Goal: Task Accomplishment & Management: Use online tool/utility

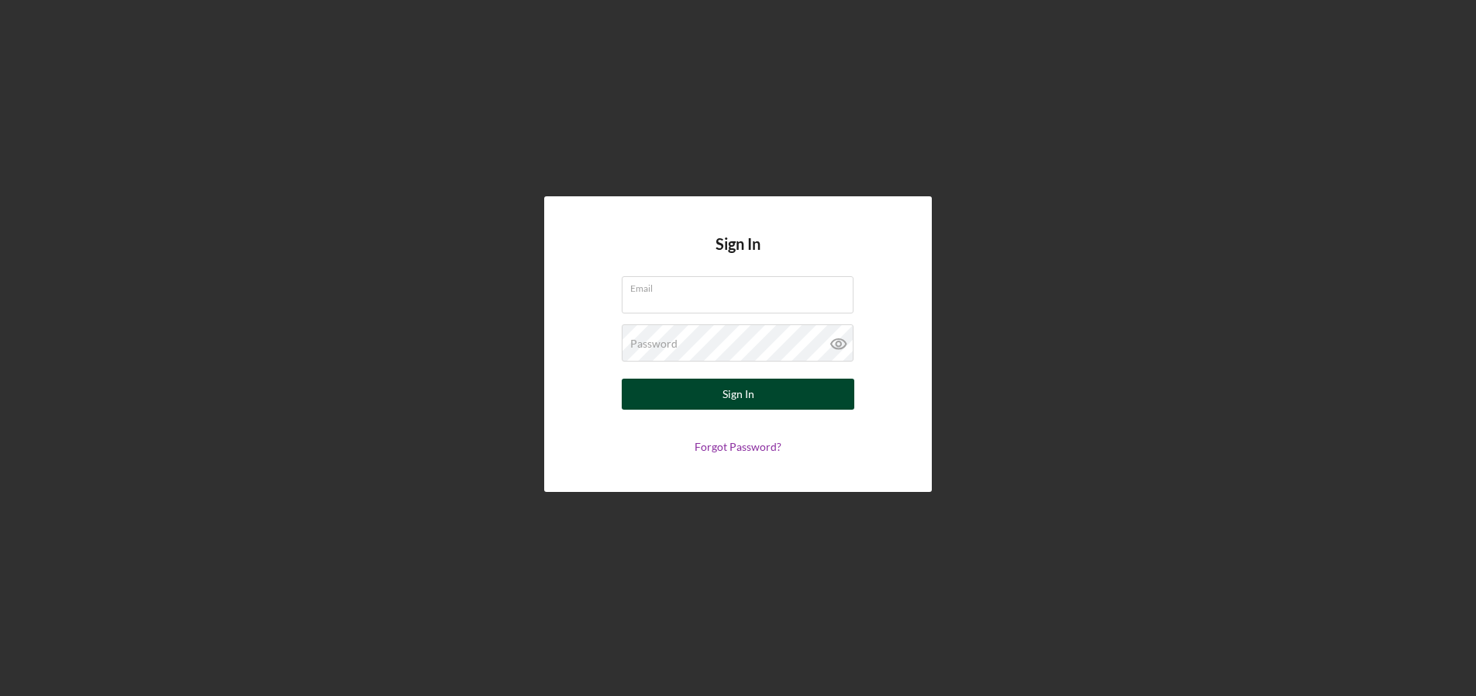
type input "ivukomanovic@justinepetersen.org"
click at [707, 406] on button "Sign In" at bounding box center [738, 393] width 233 height 31
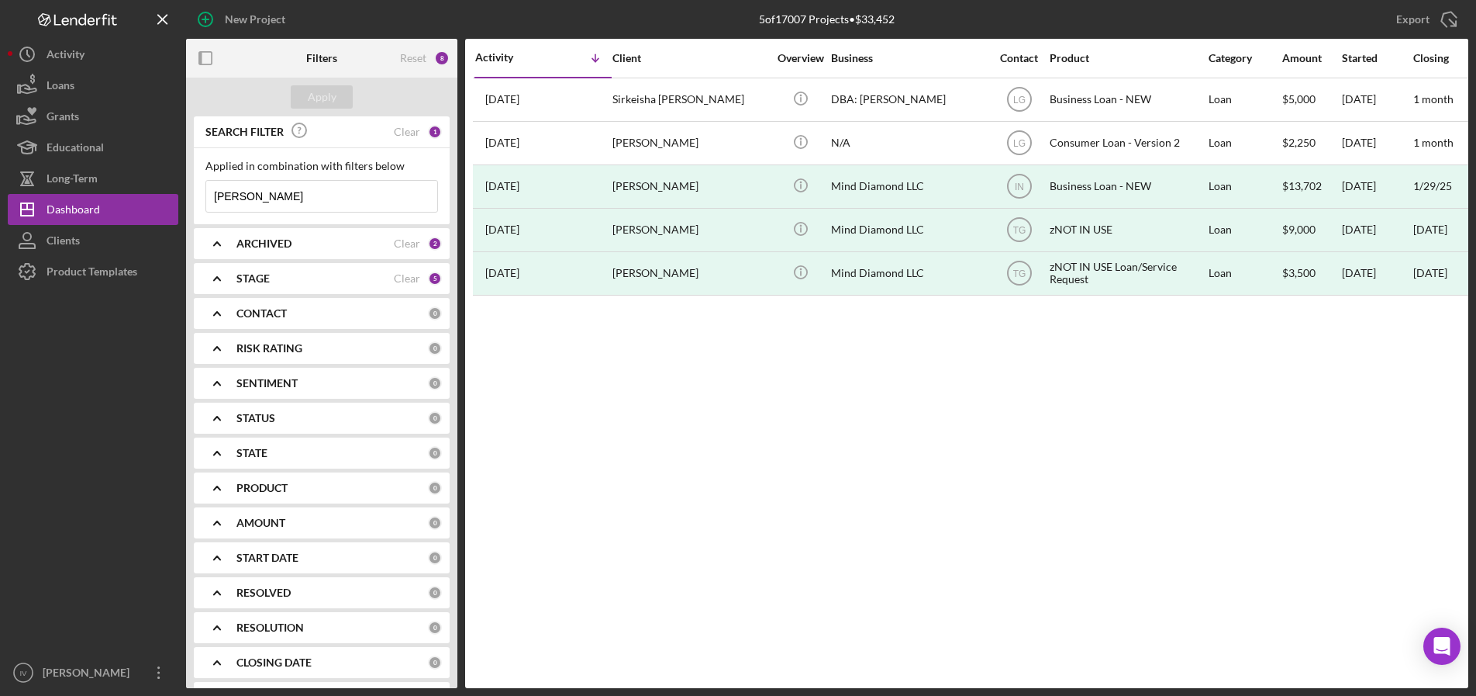
click at [737, 625] on div "Activity Icon/Table Sort Arrow Client Overview Business Contact Product Categor…" at bounding box center [966, 363] width 1003 height 649
drag, startPoint x: 299, startPoint y: 195, endPoint x: 158, endPoint y: 205, distance: 141.6
click at [158, 205] on div "New Project 5 of 17007 Projects • $33,452 bostic Export Icon/Export Filters Res…" at bounding box center [738, 344] width 1461 height 688
type input "hutsler"
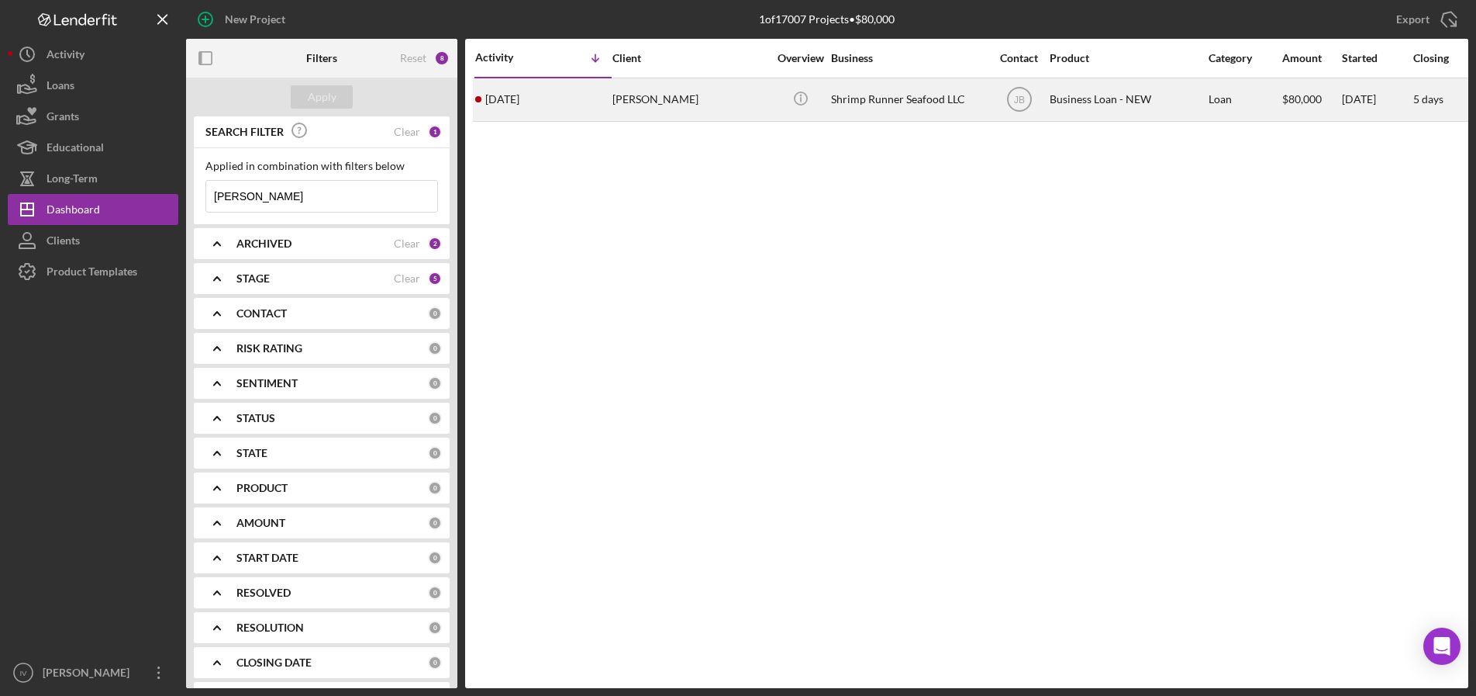
click at [861, 100] on div "Shrimp Runner Seafood LLC" at bounding box center [908, 99] width 155 height 41
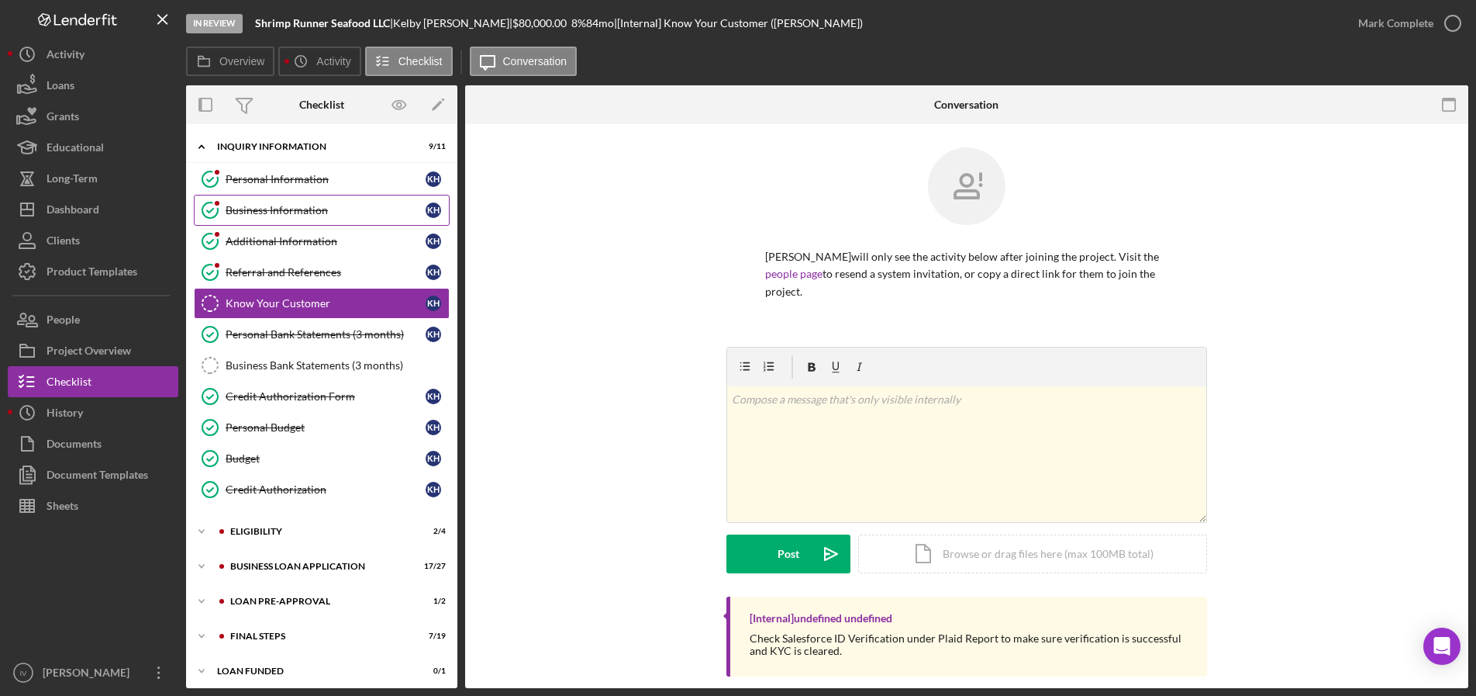
click at [295, 209] on div "Business Information" at bounding box center [326, 210] width 200 height 12
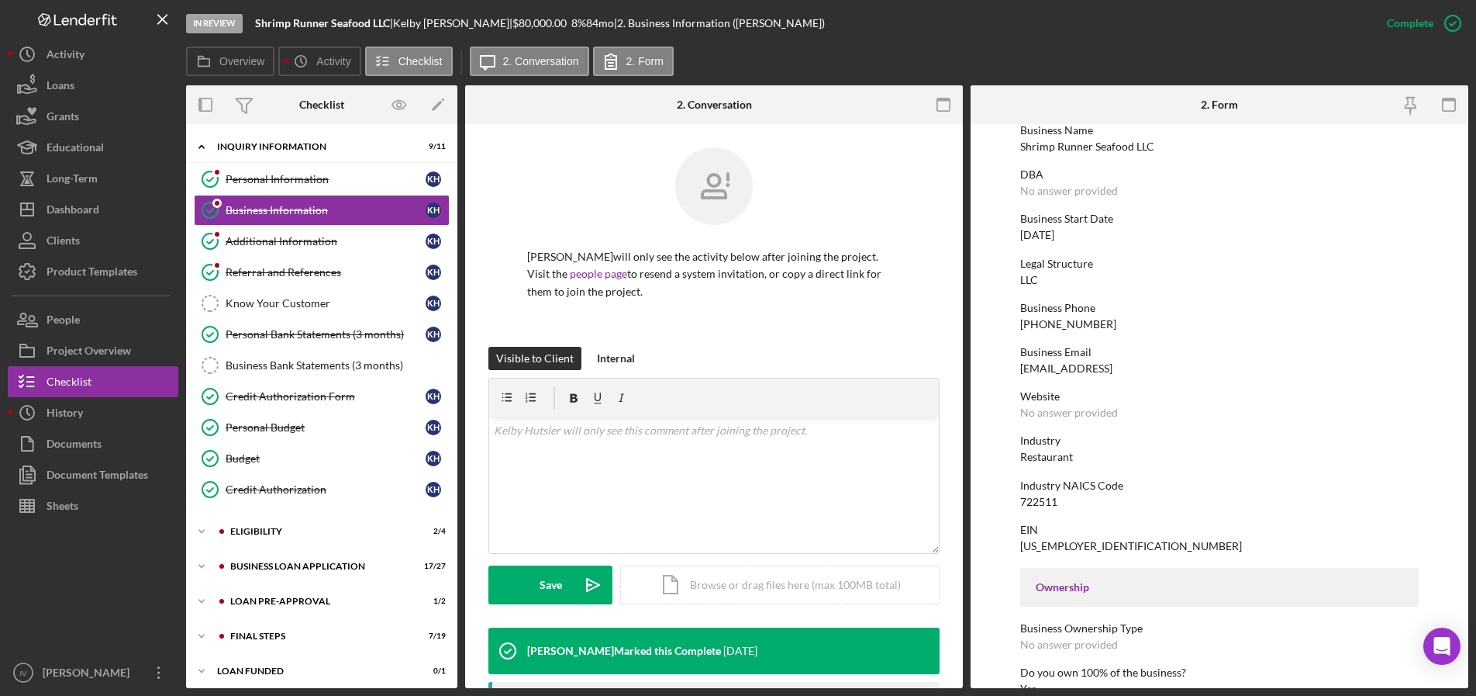
scroll to position [155, 0]
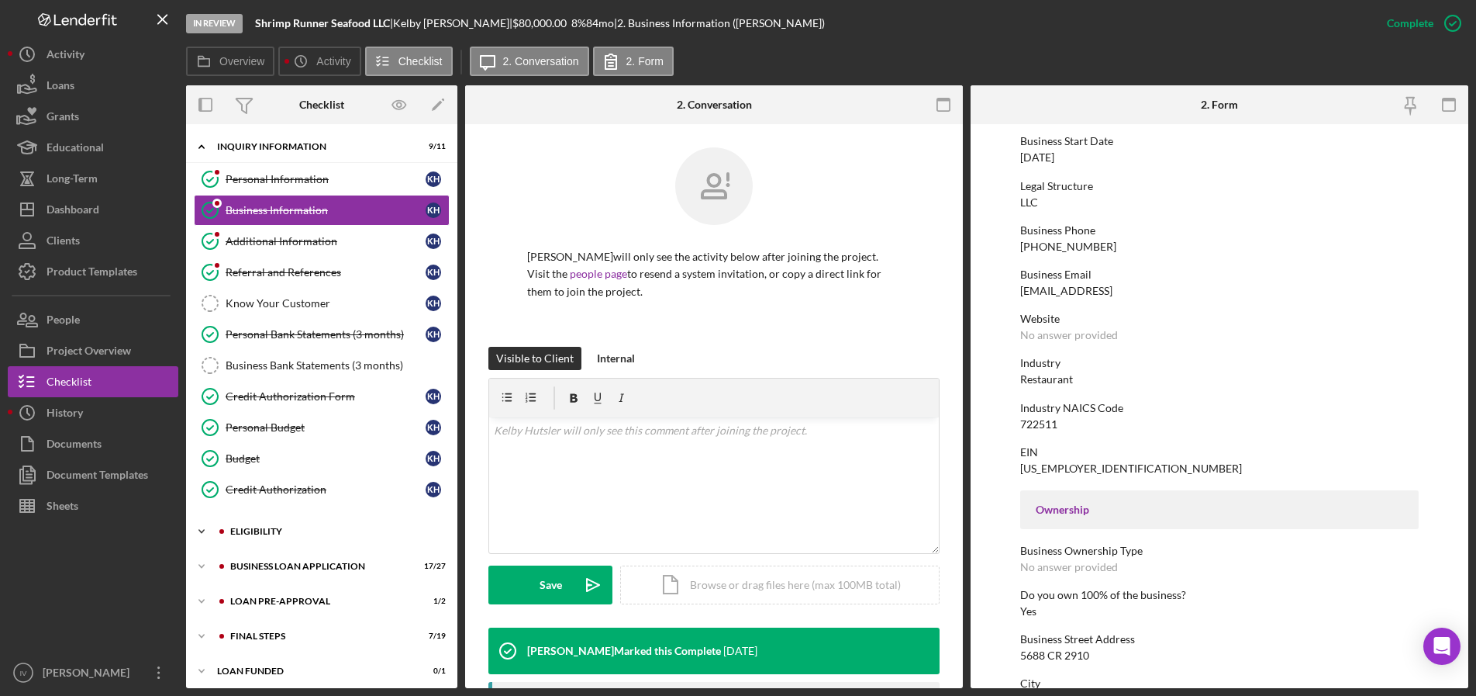
click at [271, 539] on div "Icon/Expander ELIGIBILITY 2 / 4" at bounding box center [321, 531] width 271 height 31
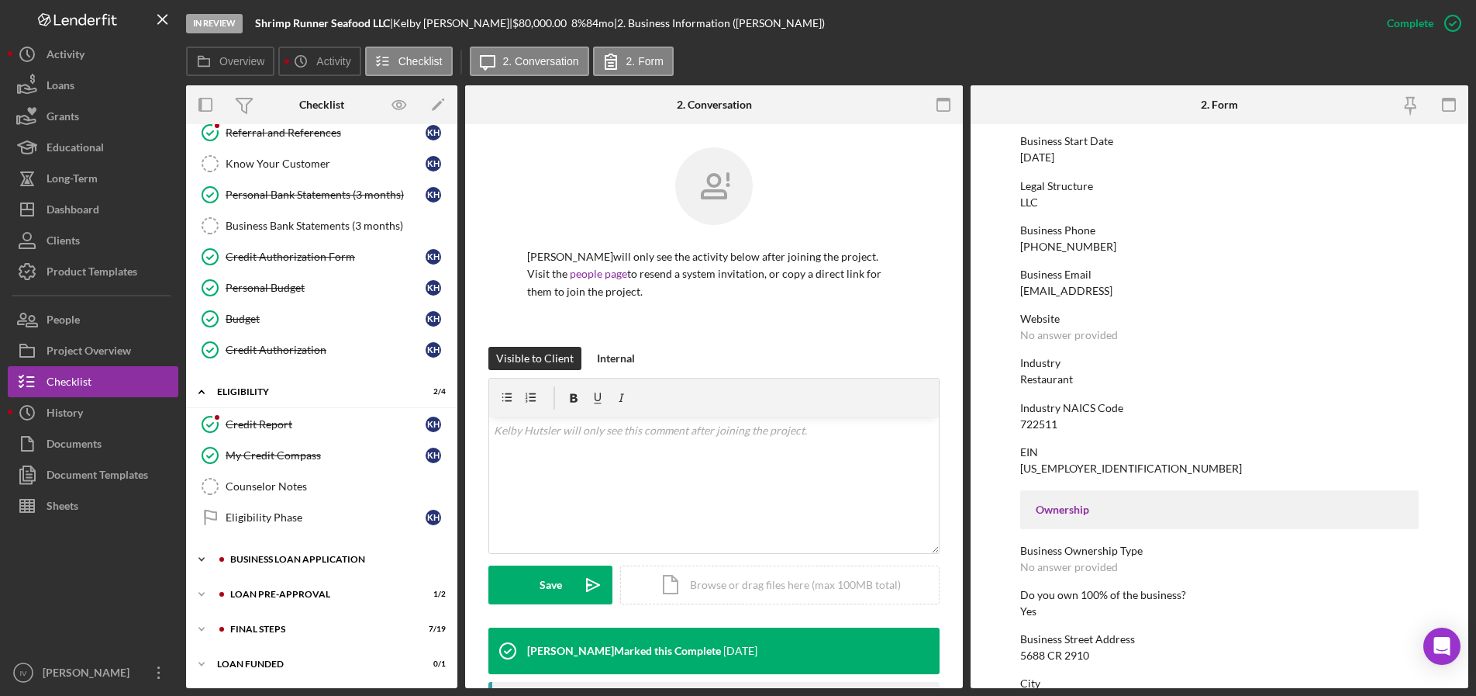
click at [269, 561] on div "BUSINESS LOAN APPLICATION" at bounding box center [334, 558] width 208 height 9
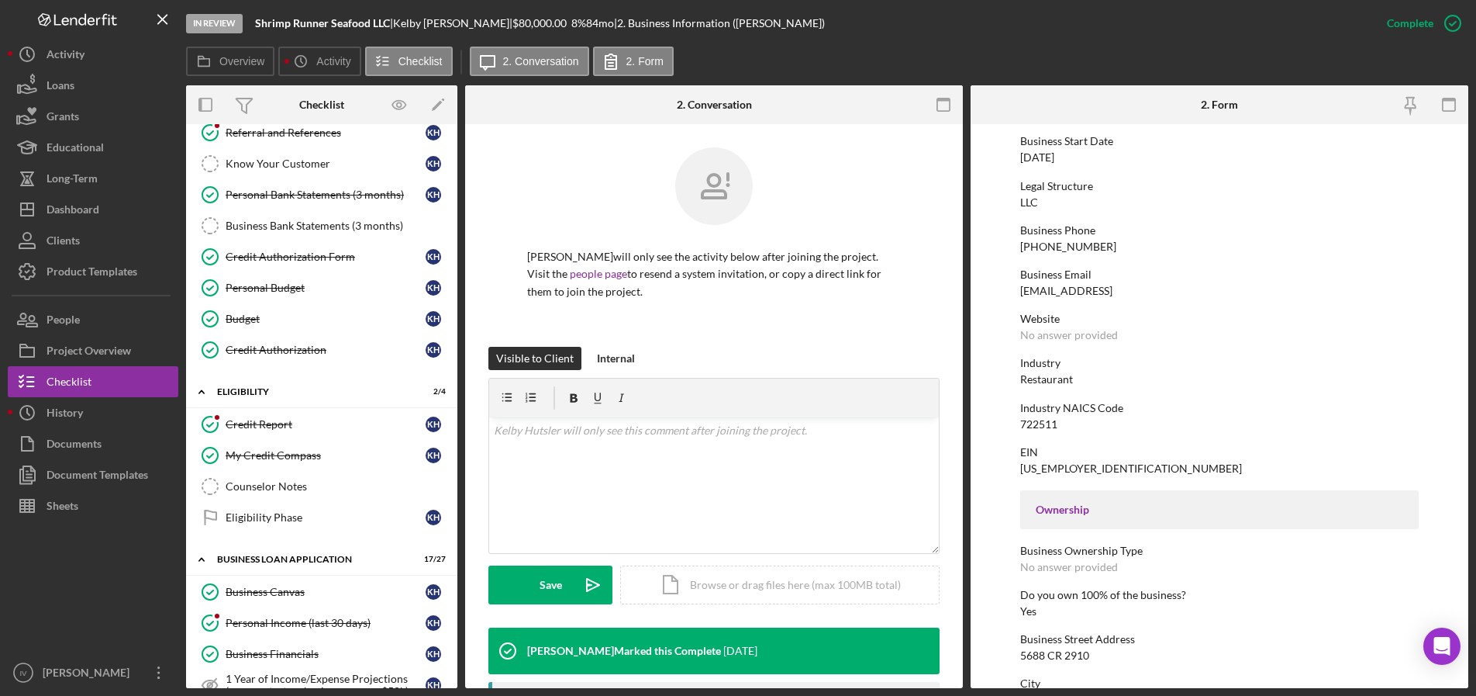
scroll to position [527, 0]
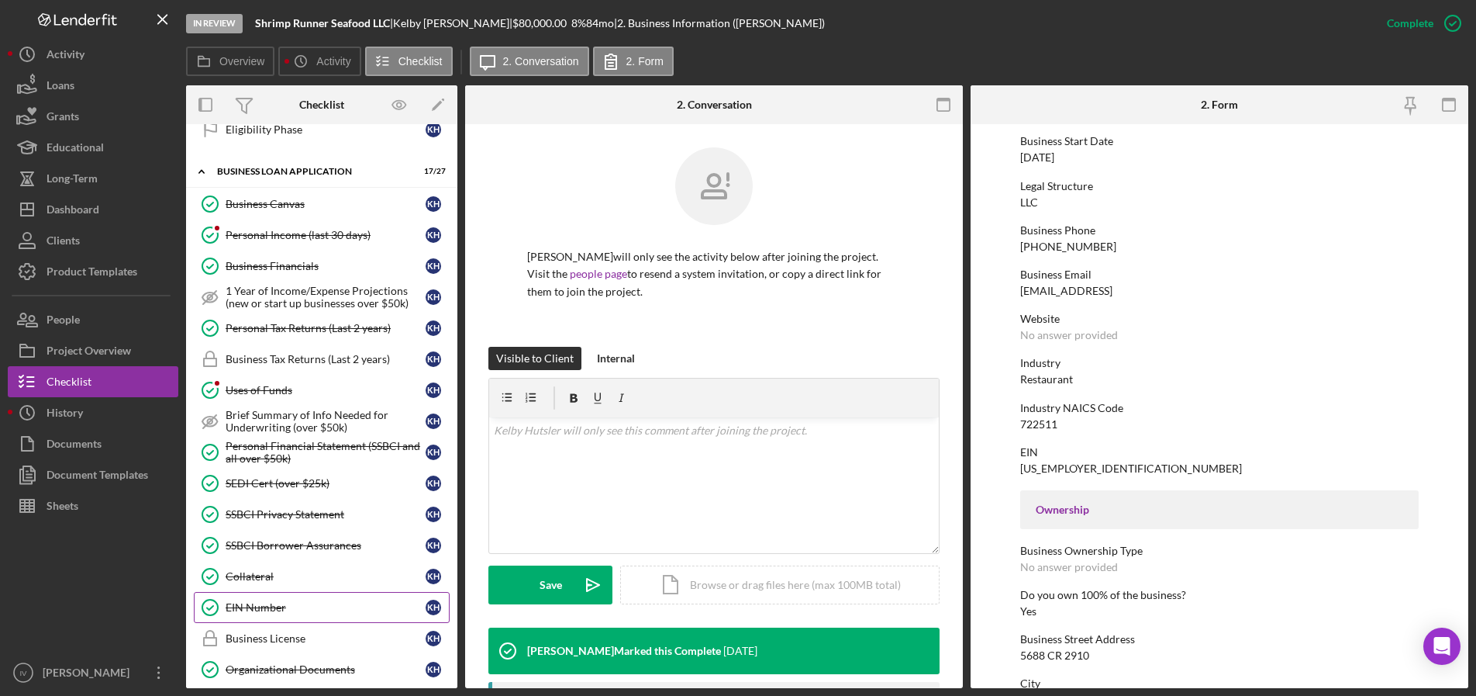
click at [254, 612] on div "EIN Number" at bounding box center [326, 607] width 200 height 12
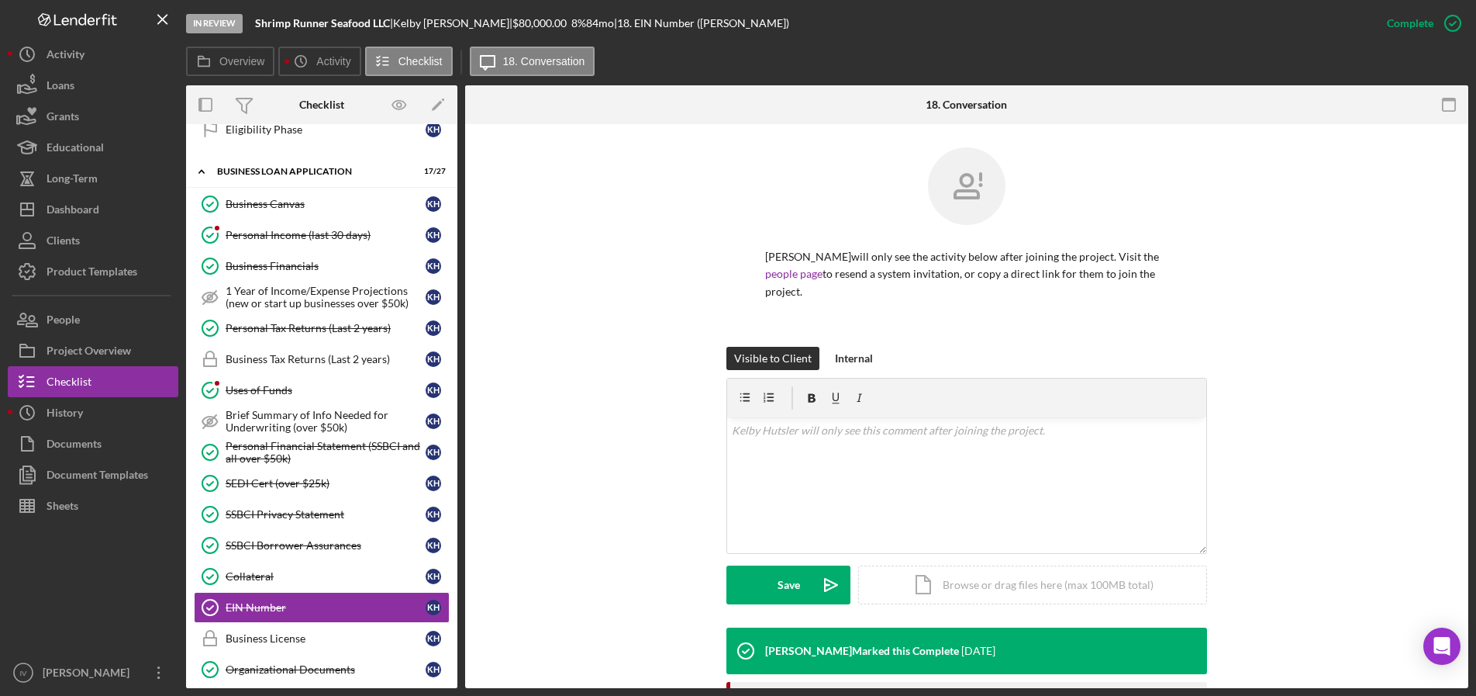
scroll to position [388, 0]
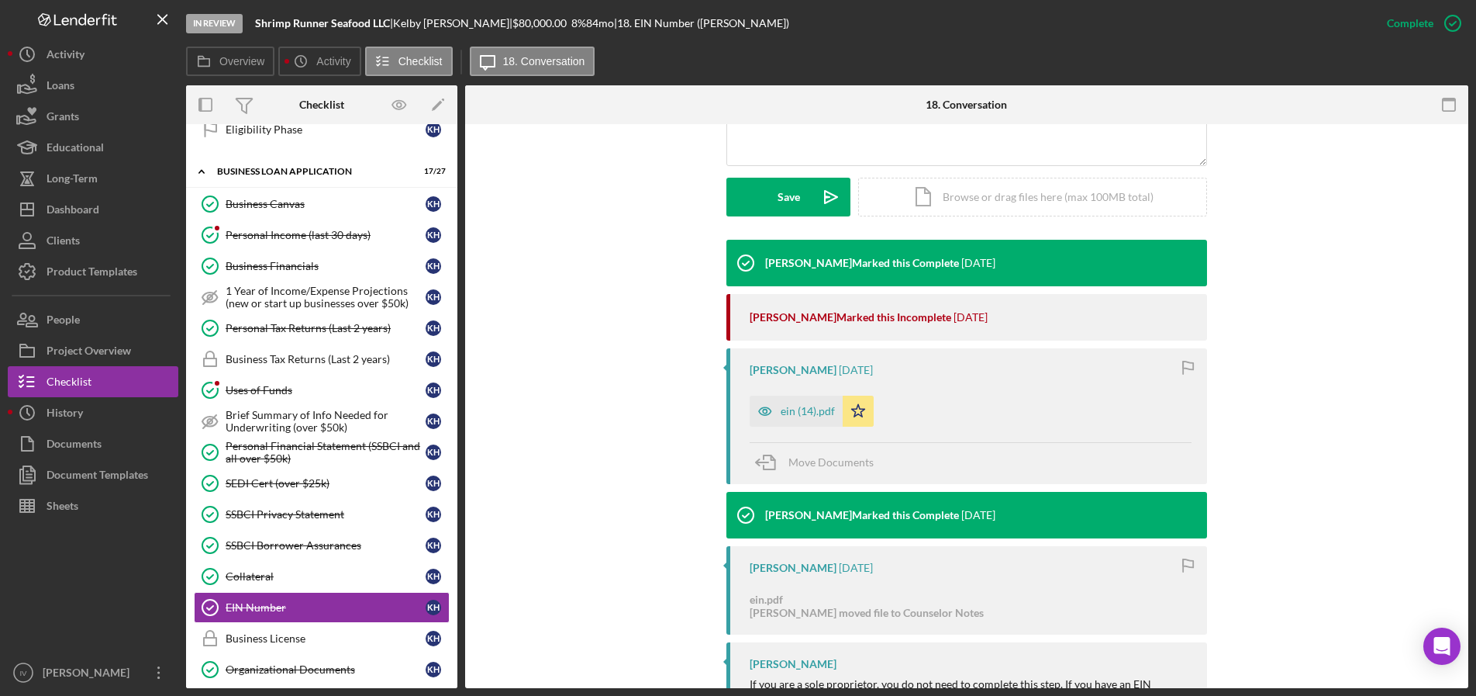
click at [800, 403] on div "ein (14).pdf" at bounding box center [796, 410] width 93 height 31
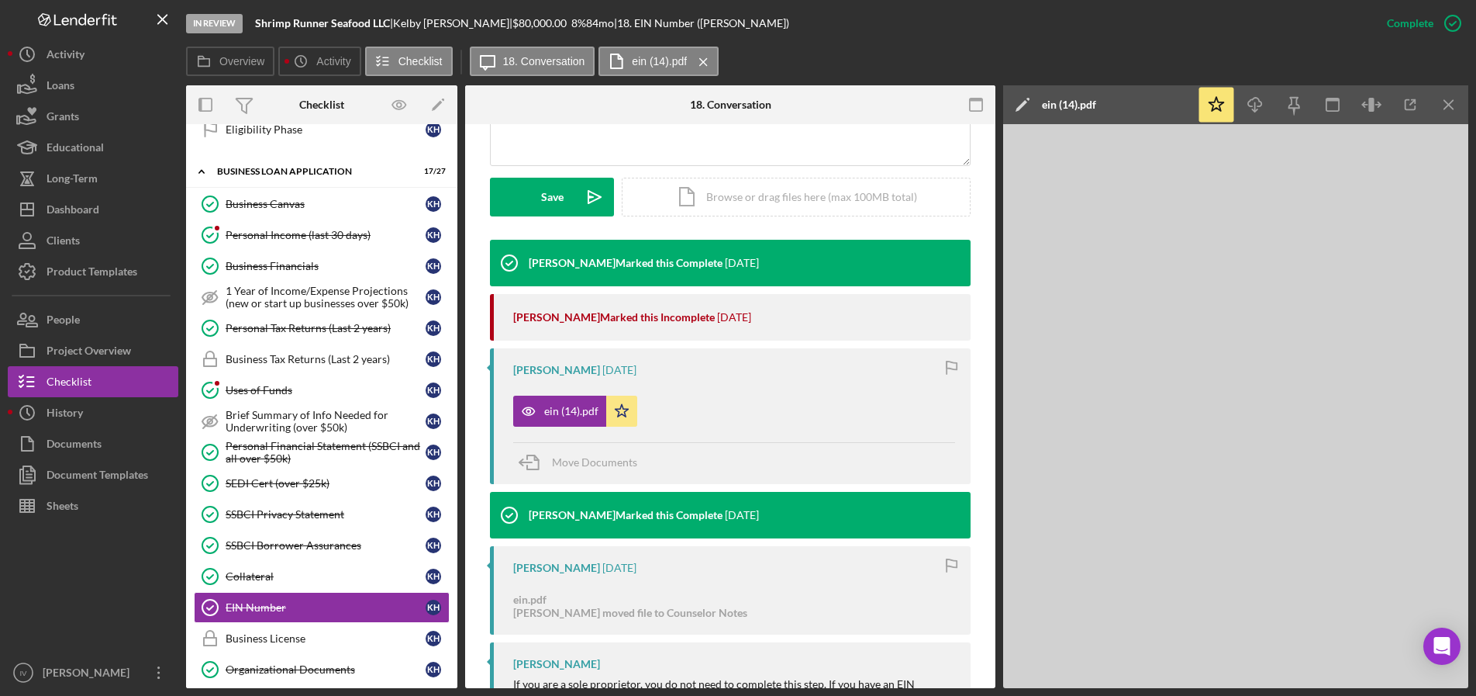
scroll to position [405, 0]
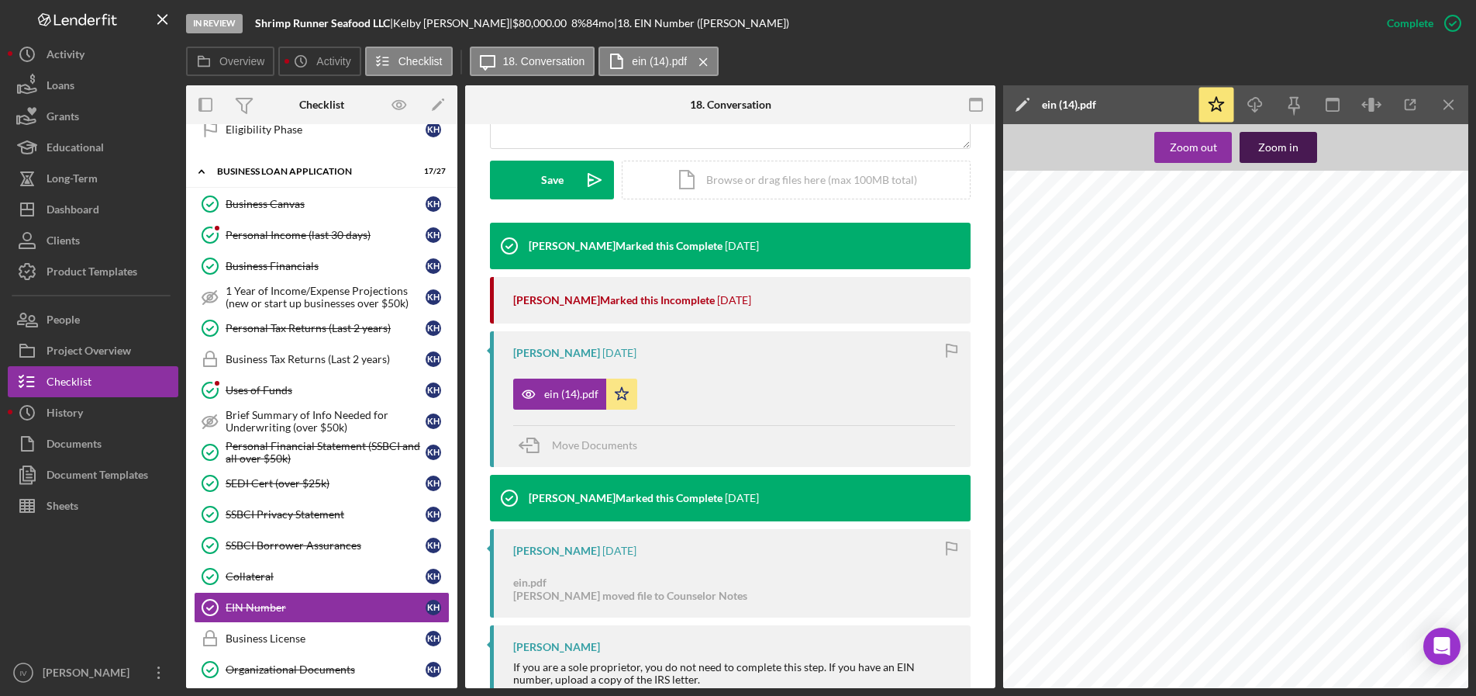
click at [1292, 150] on div "Zoom in" at bounding box center [1279, 147] width 40 height 31
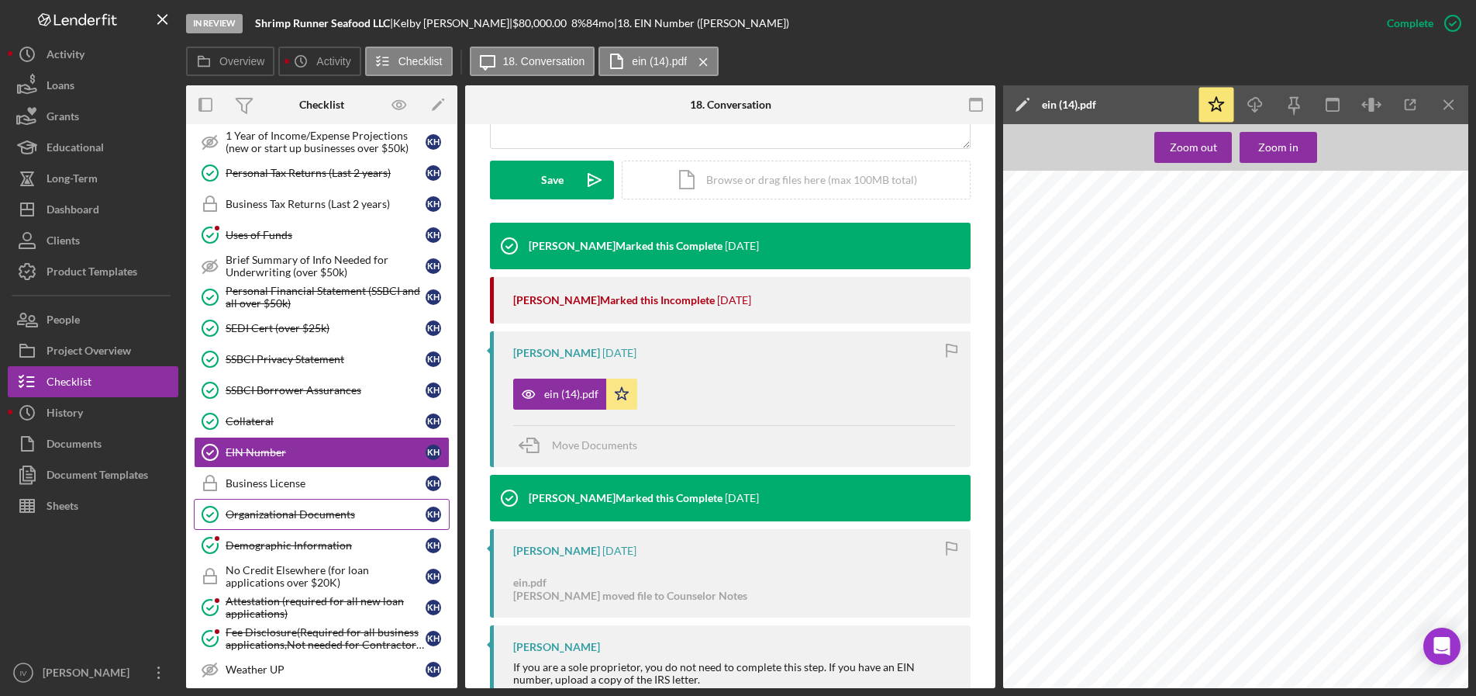
click at [251, 509] on div "Organizational Documents" at bounding box center [326, 514] width 200 height 12
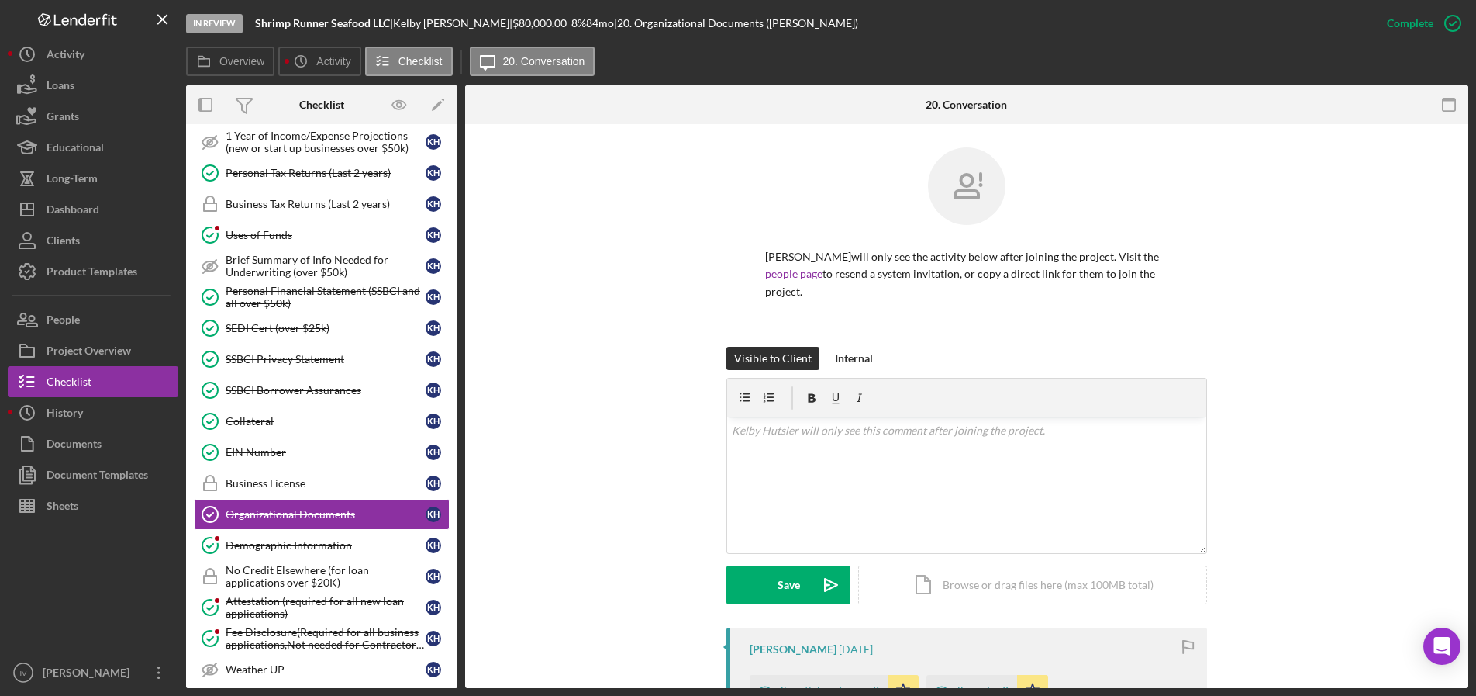
scroll to position [388, 0]
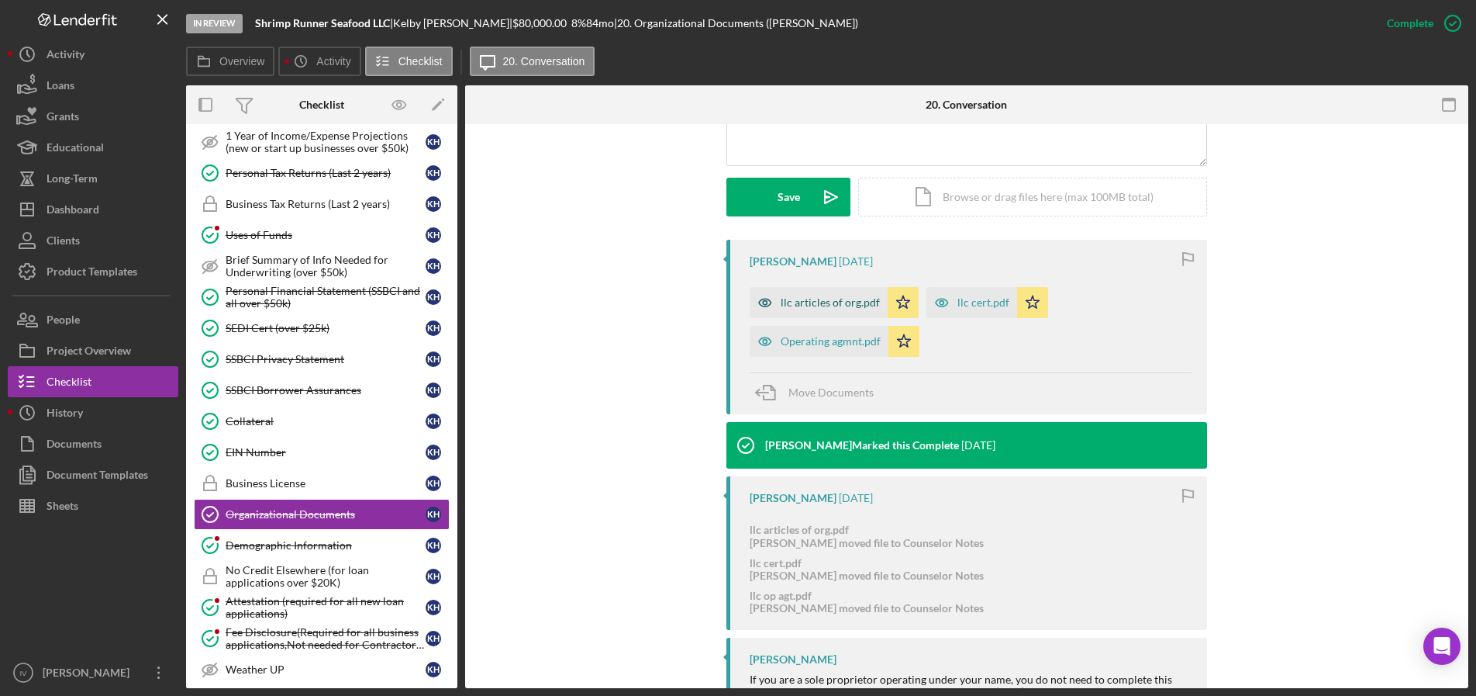
click at [838, 296] on div "llc articles of org.pdf" at bounding box center [830, 302] width 99 height 12
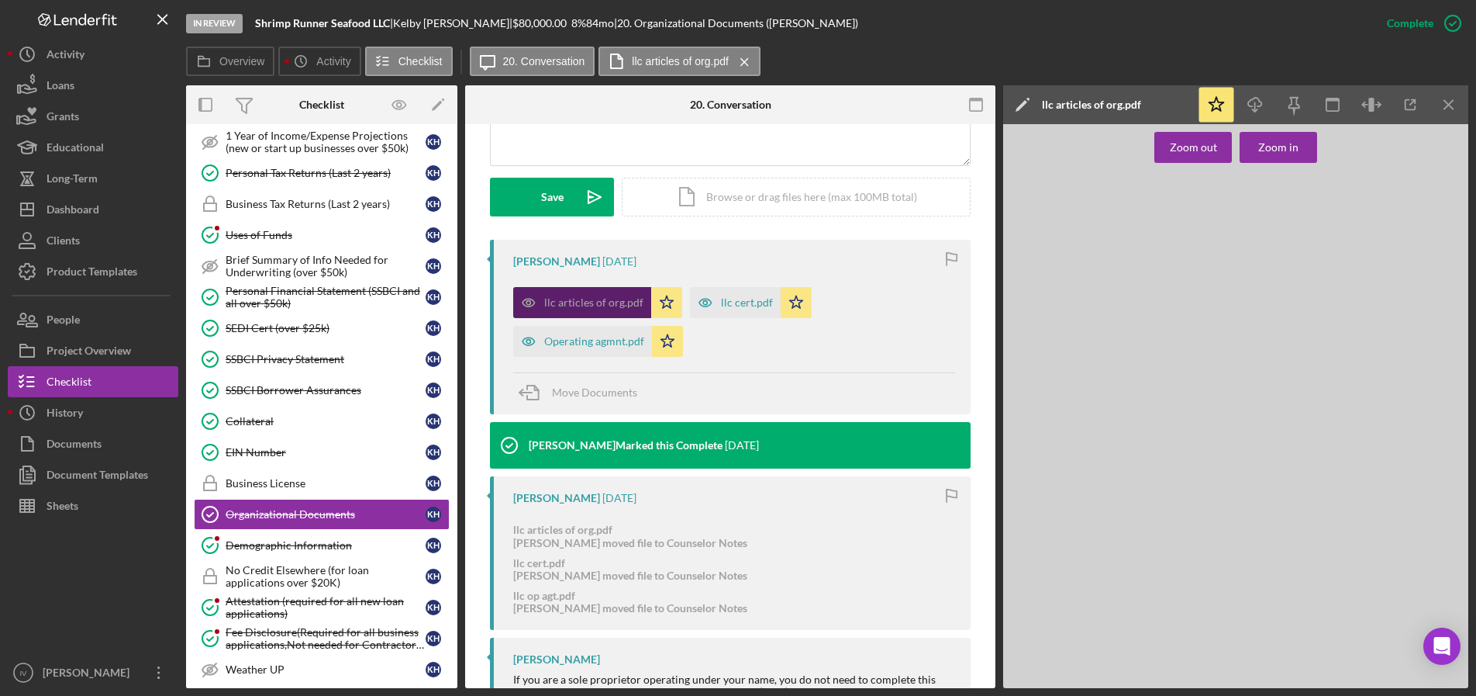
scroll to position [405, 0]
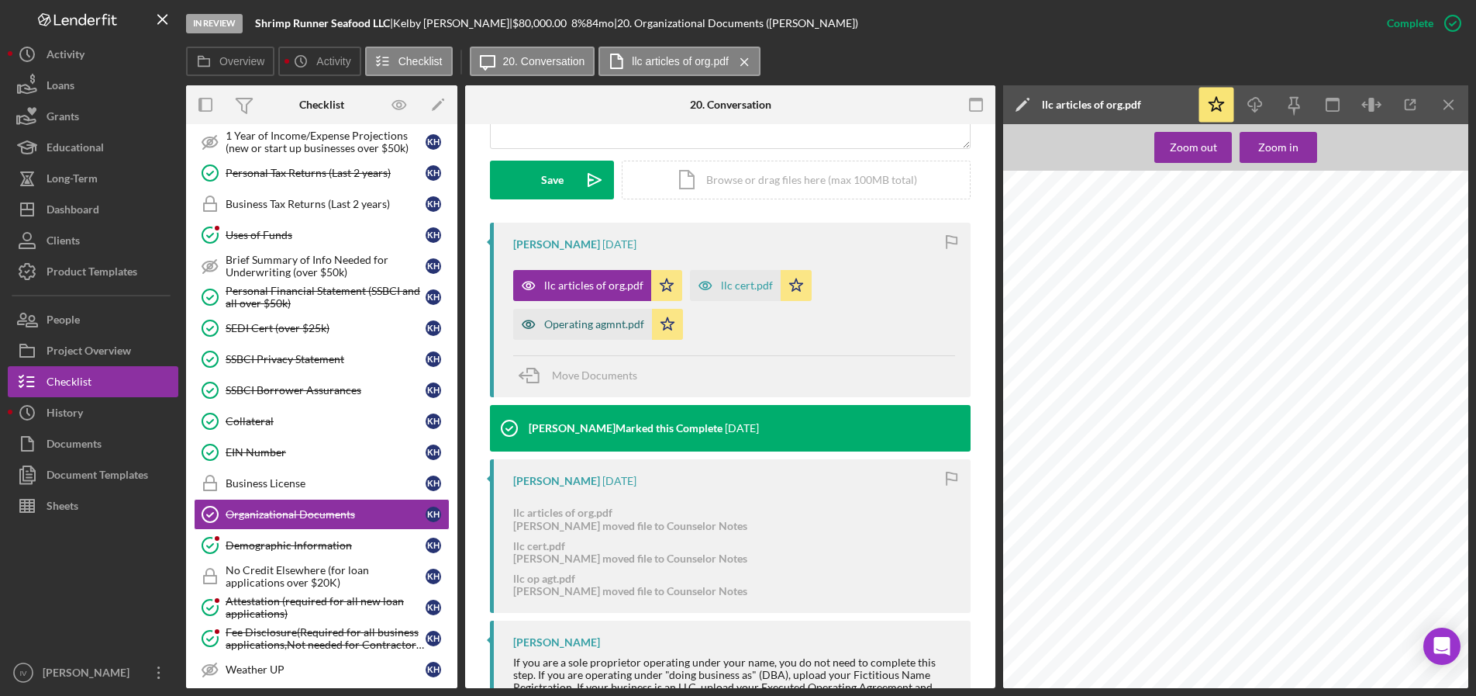
click at [595, 327] on div "Operating agmnt.pdf" at bounding box center [594, 324] width 100 height 12
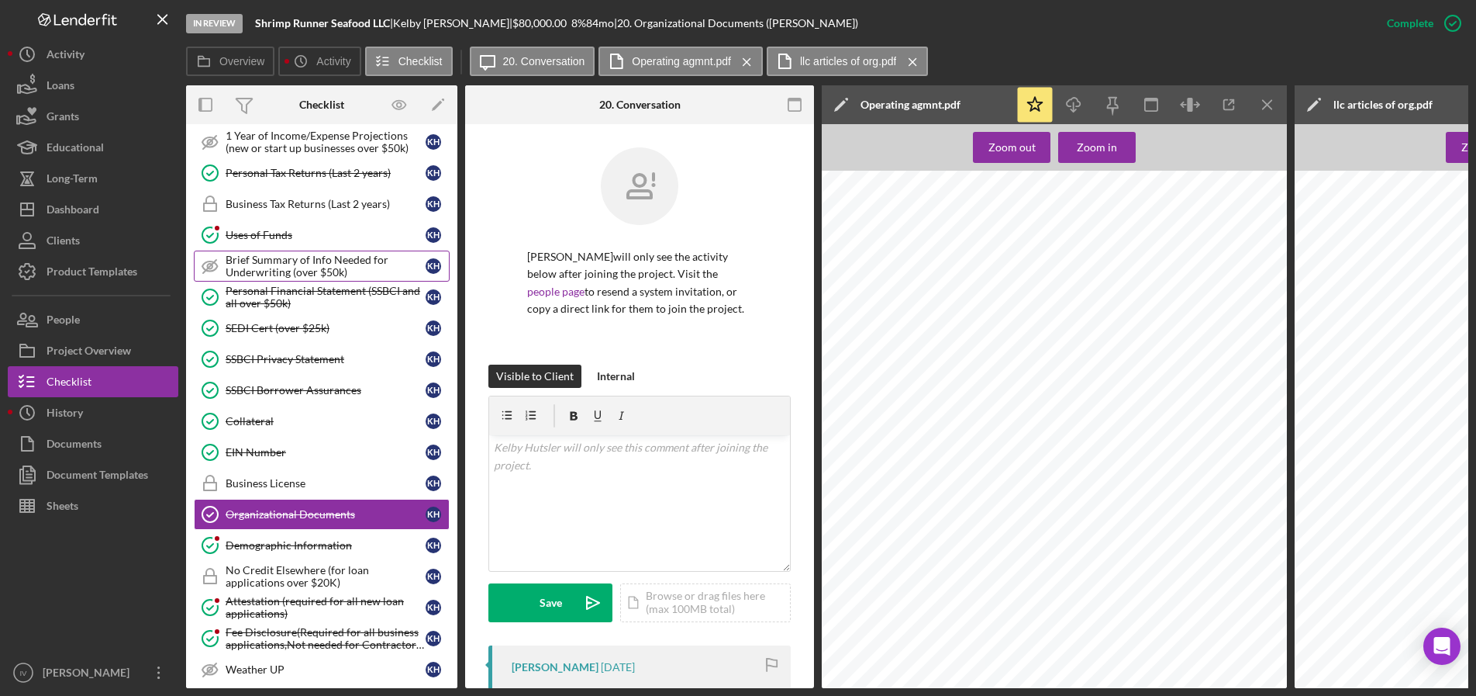
scroll to position [217, 0]
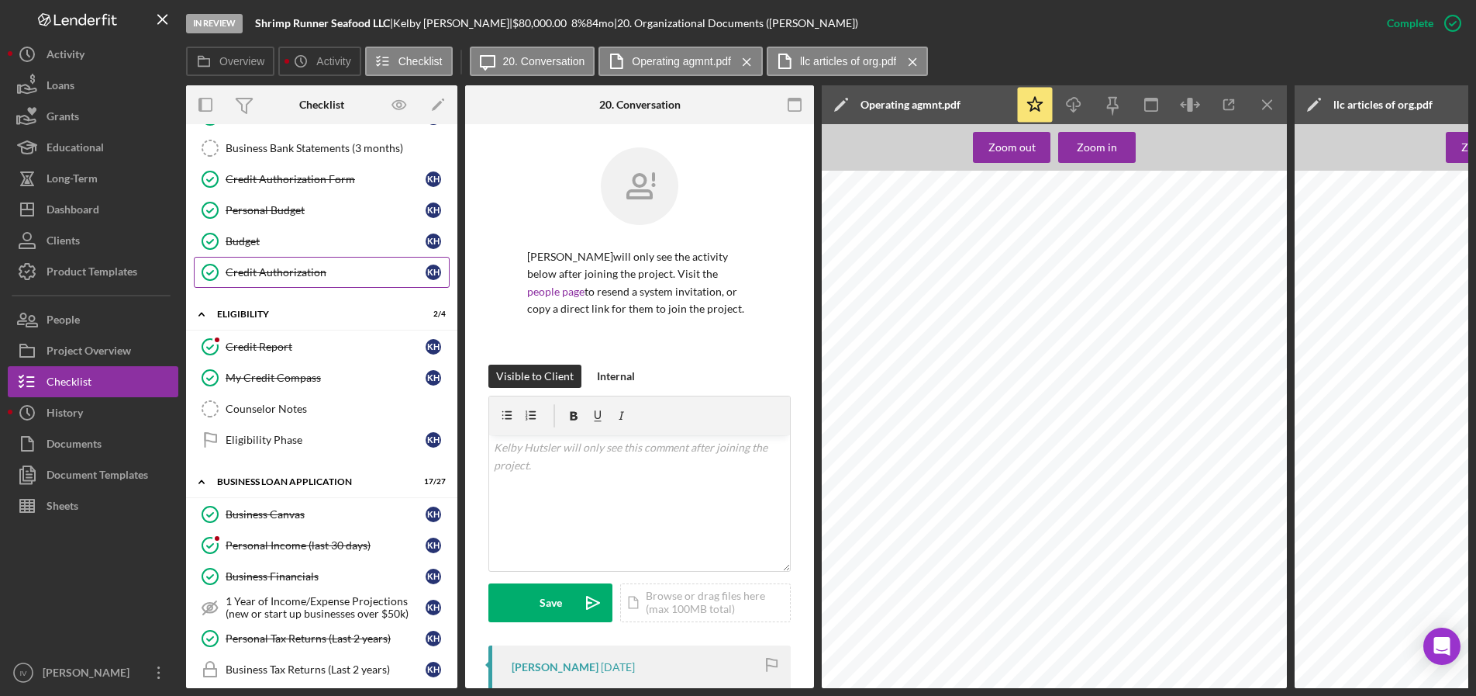
drag, startPoint x: 296, startPoint y: 272, endPoint x: 308, endPoint y: 272, distance: 11.6
click at [296, 272] on div "Credit Authorization" at bounding box center [326, 272] width 200 height 12
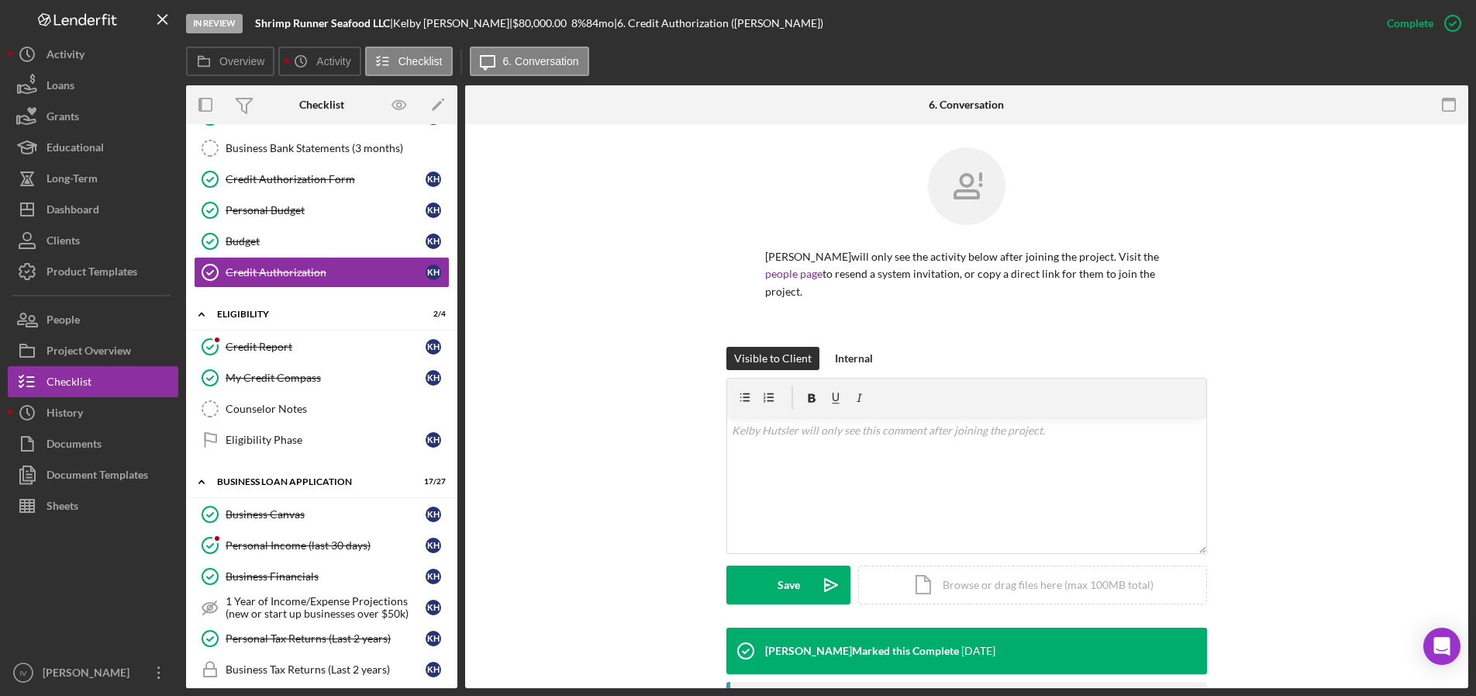
scroll to position [282, 0]
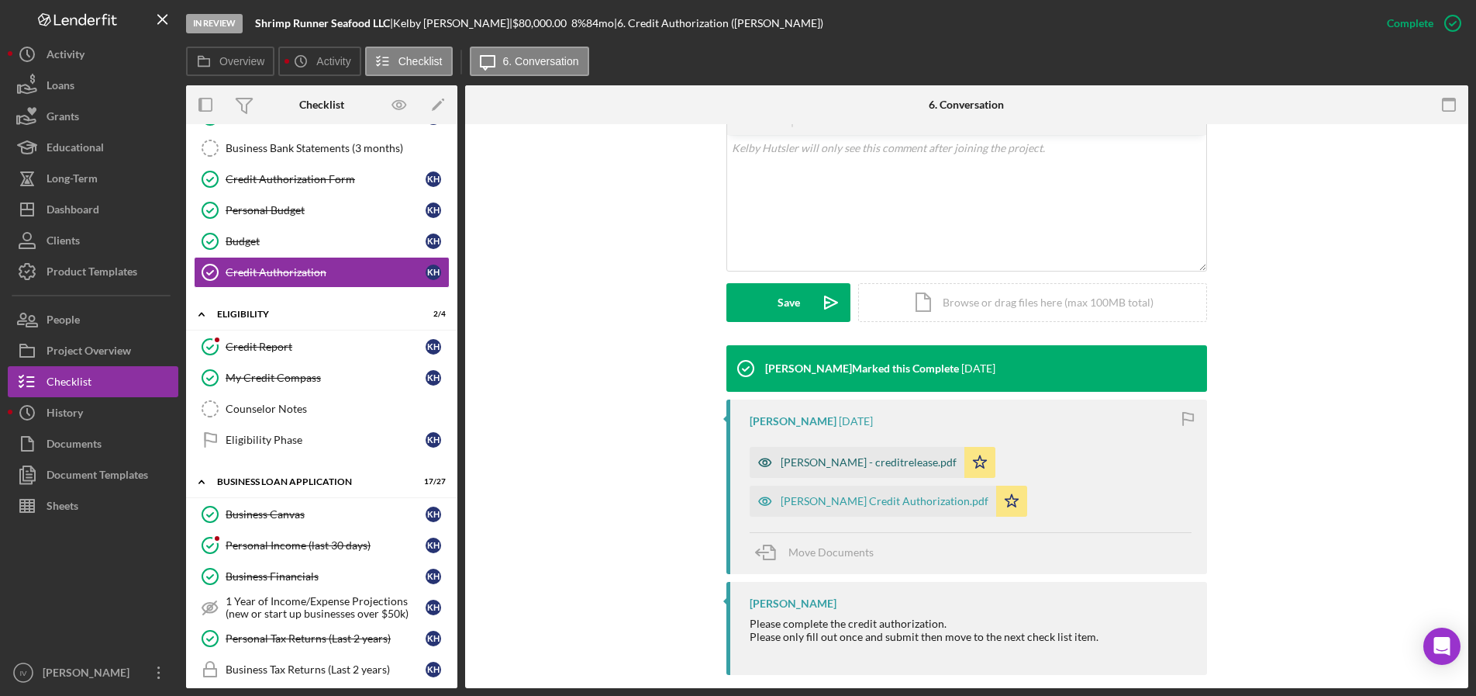
click at [893, 456] on div "kelby hutsler - creditrelease.pdf" at bounding box center [869, 462] width 176 height 12
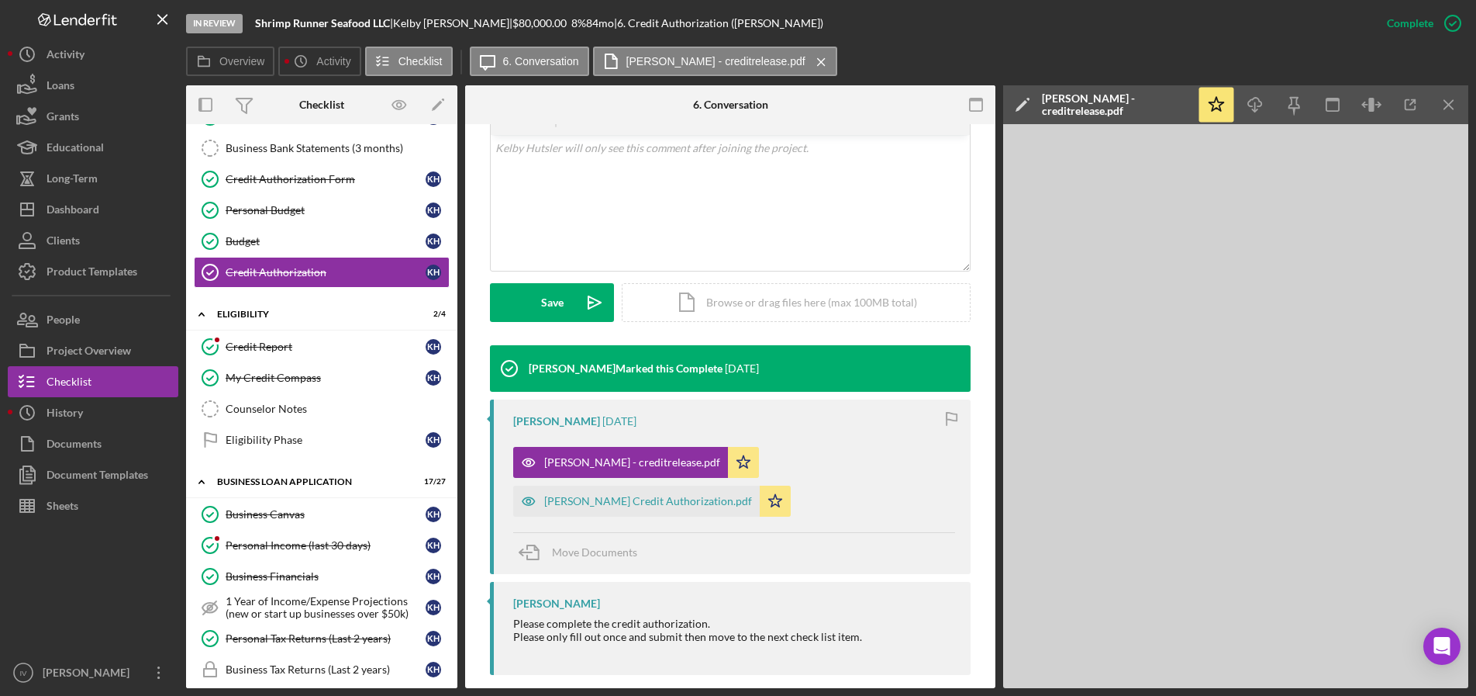
scroll to position [300, 0]
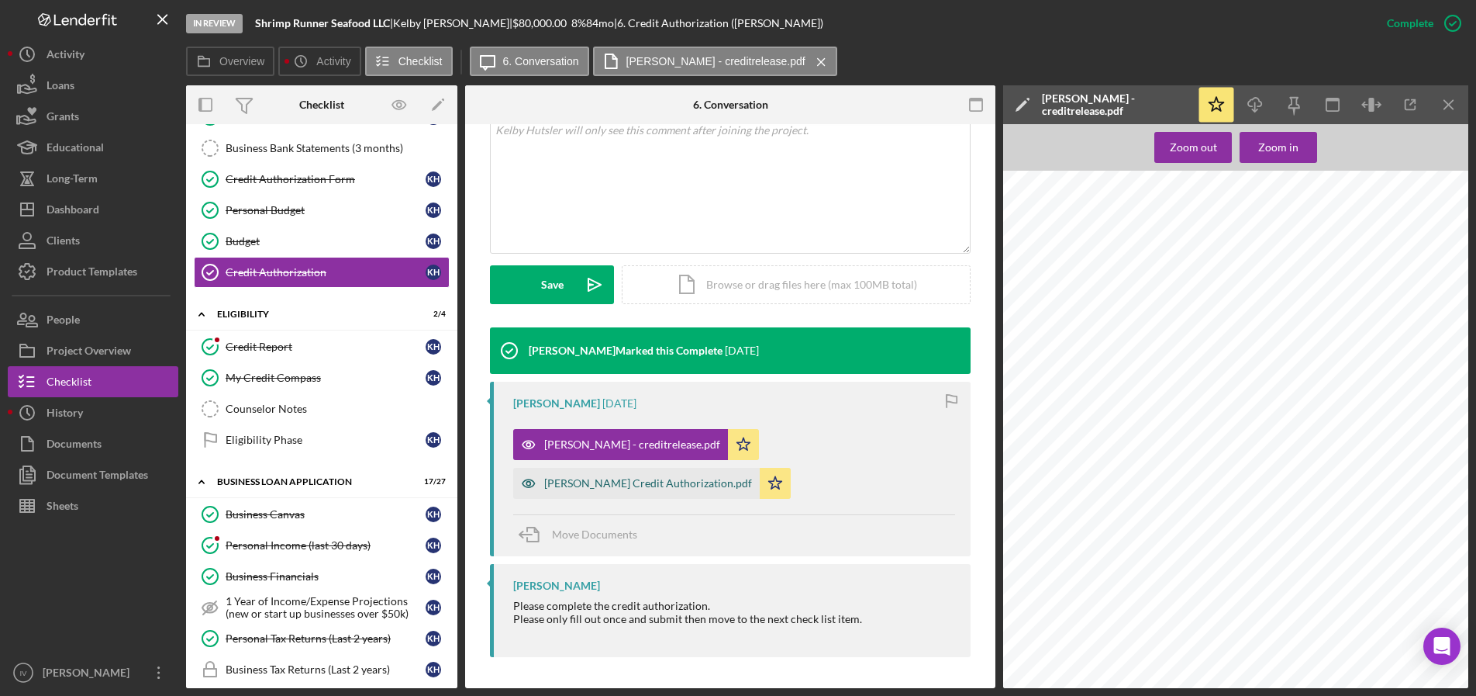
click at [592, 488] on div "Sherri Credit Authorization.pdf" at bounding box center [648, 483] width 208 height 12
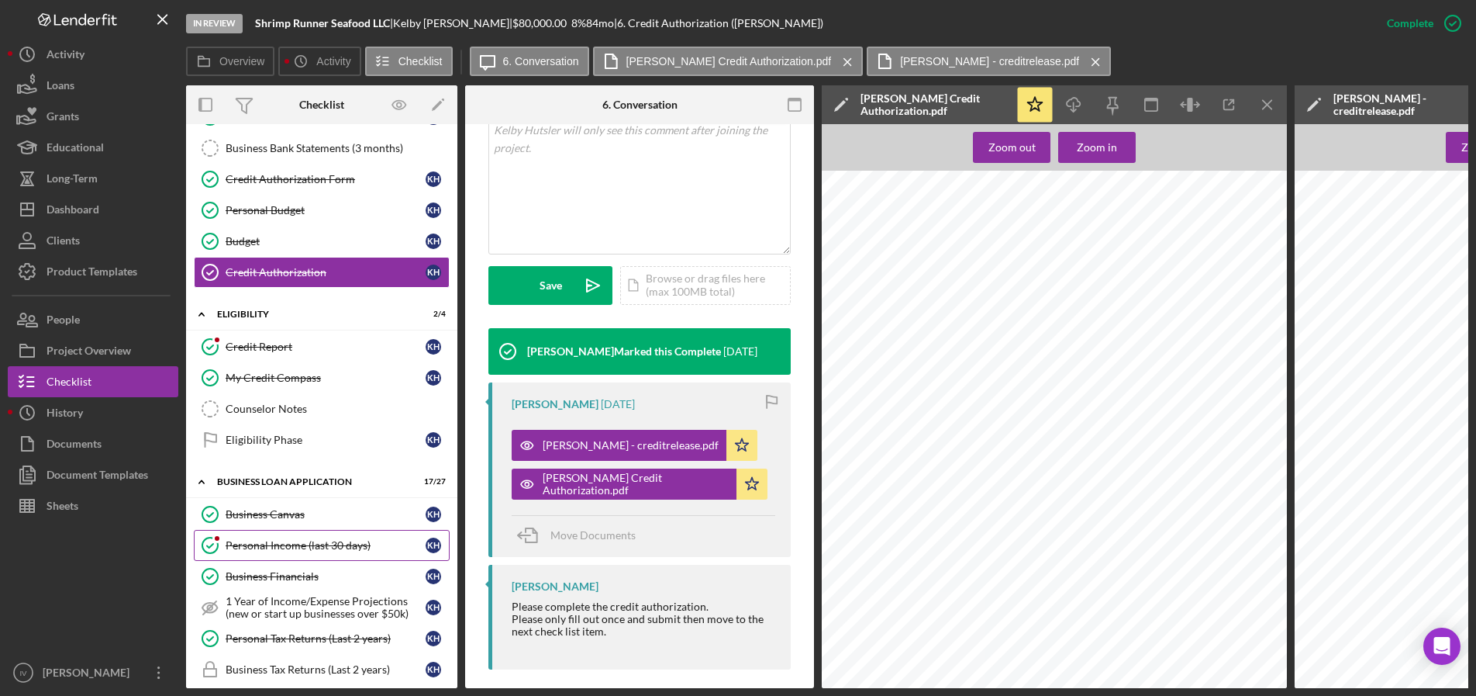
scroll to position [605, 0]
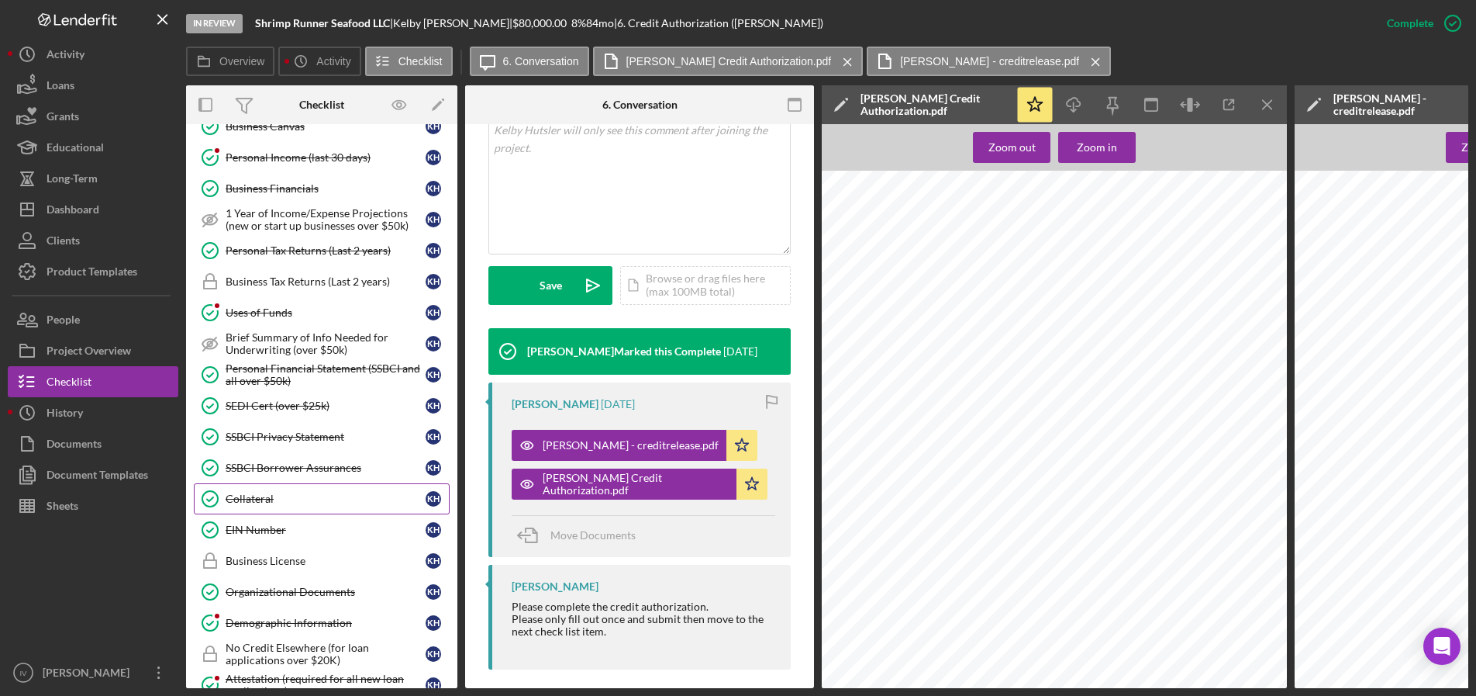
click at [250, 494] on div "Collateral" at bounding box center [326, 498] width 200 height 12
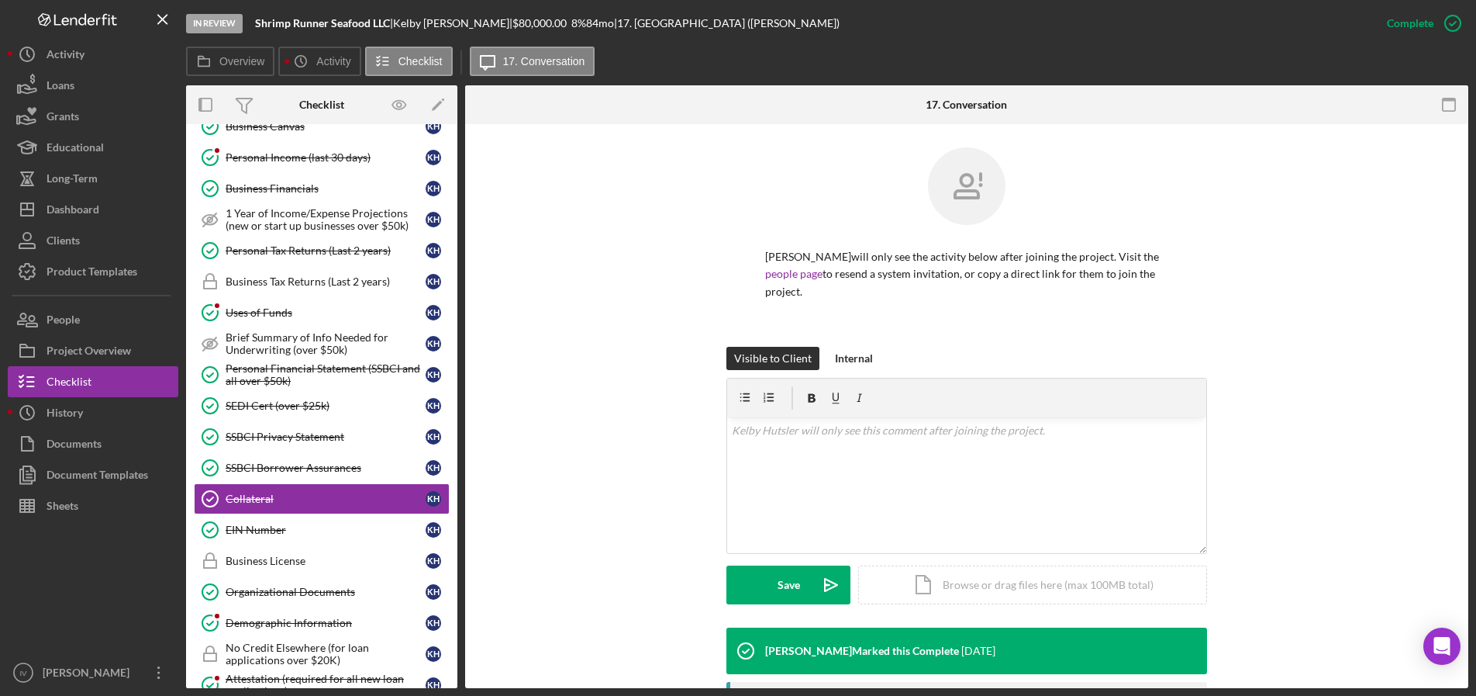
scroll to position [281, 0]
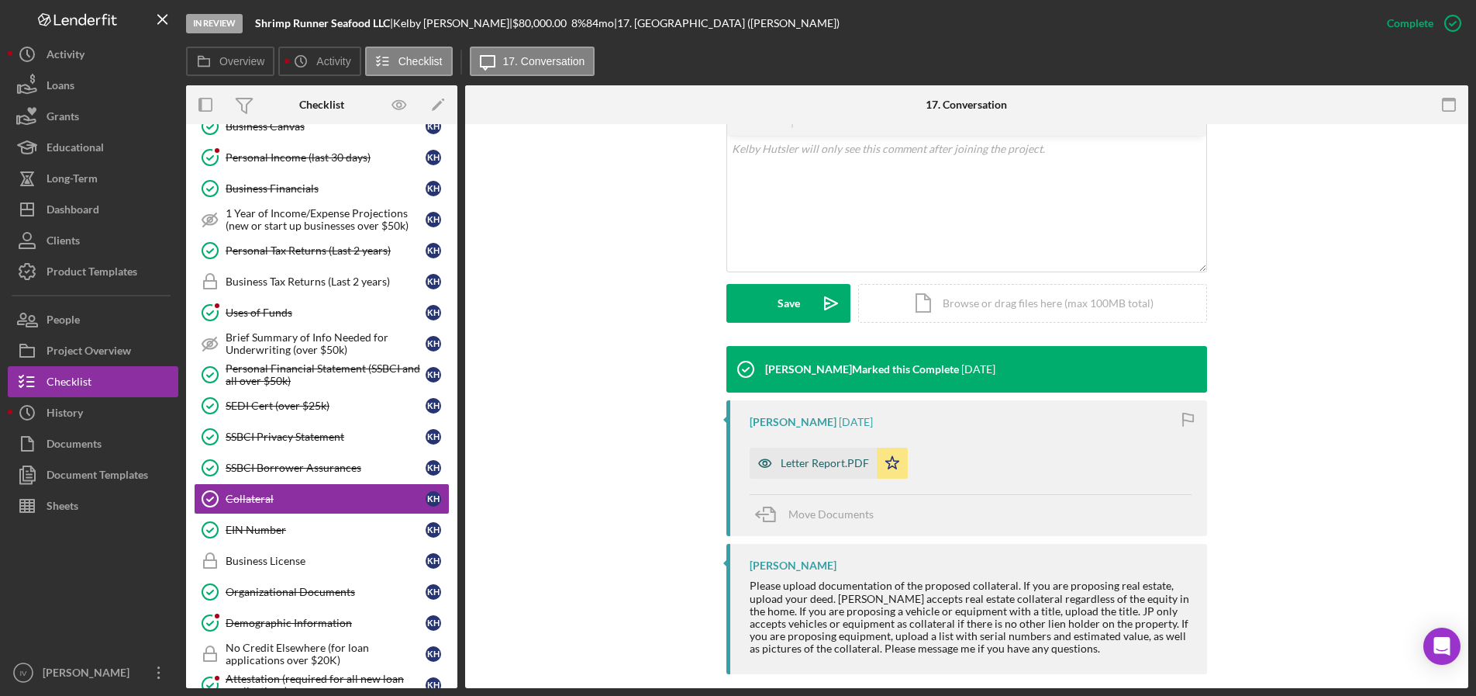
click at [804, 457] on div "Letter Report.PDF" at bounding box center [825, 463] width 88 height 12
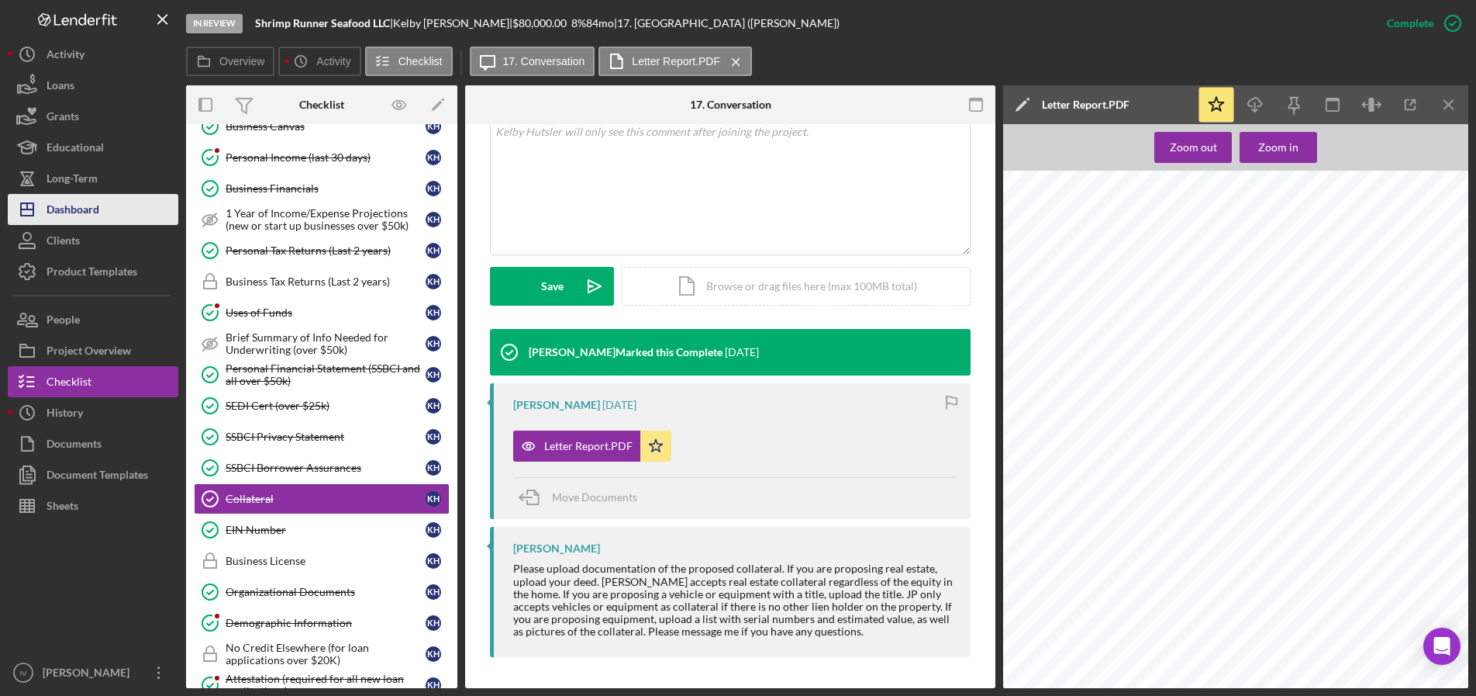
scroll to position [217, 0]
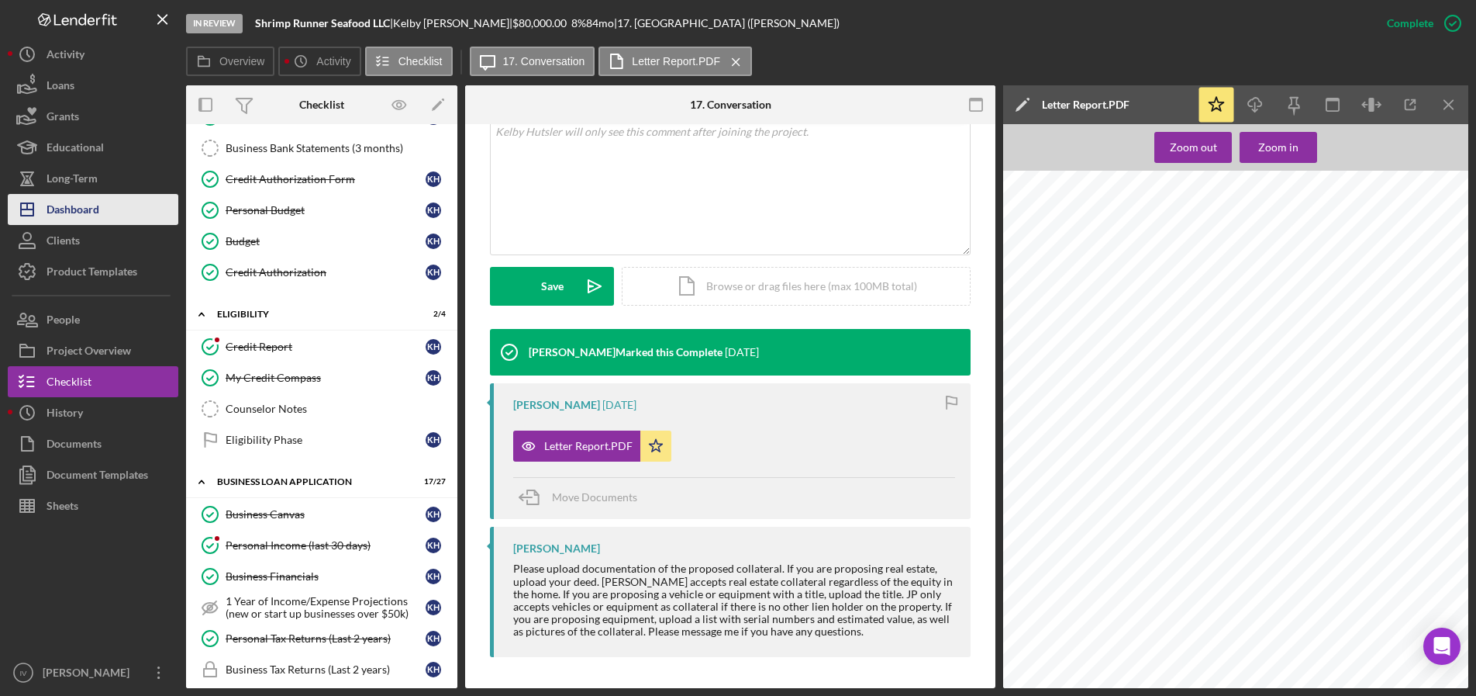
click at [58, 218] on div "Dashboard" at bounding box center [73, 211] width 53 height 35
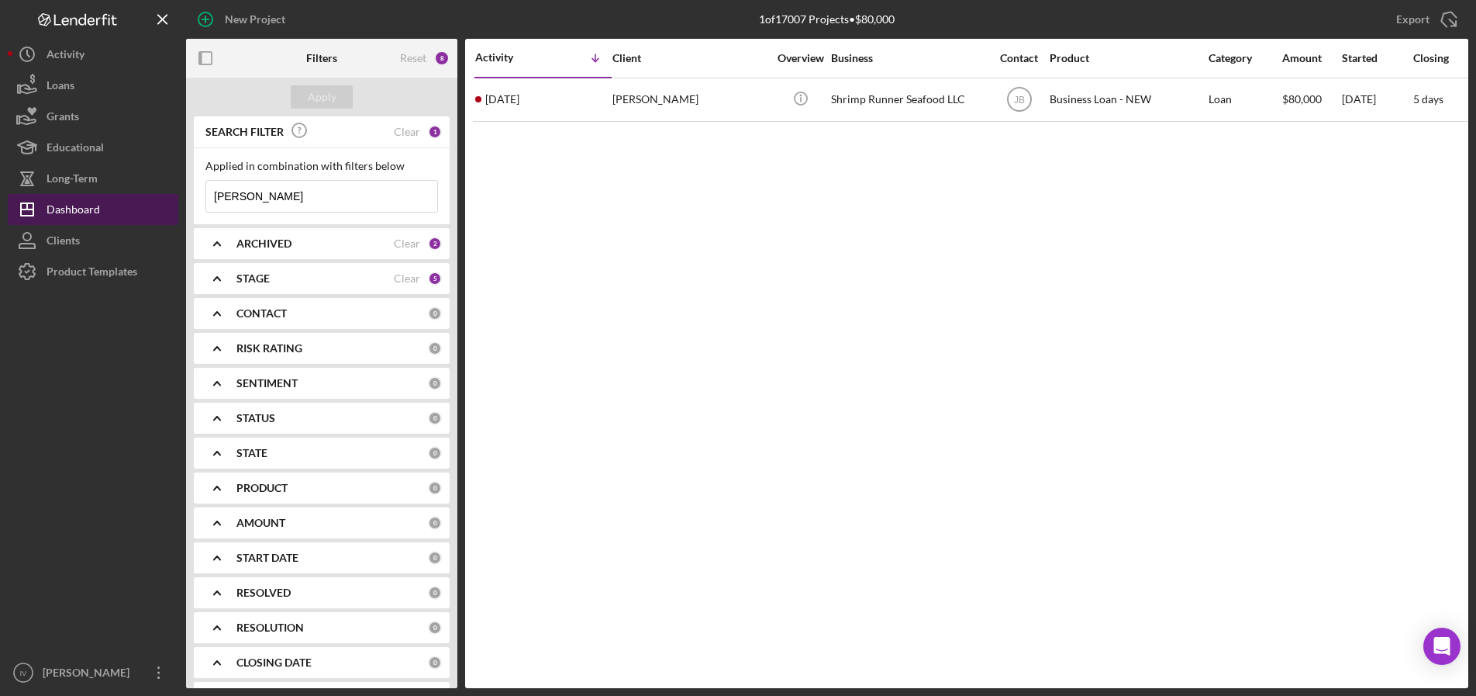
drag, startPoint x: 262, startPoint y: 192, endPoint x: 103, endPoint y: 204, distance: 159.5
click at [109, 204] on div "New Project 1 of 17007 Projects • $80,000 hutsler Export Icon/Export Filters Re…" at bounding box center [738, 344] width 1461 height 688
type input "[PERSON_NAME]"
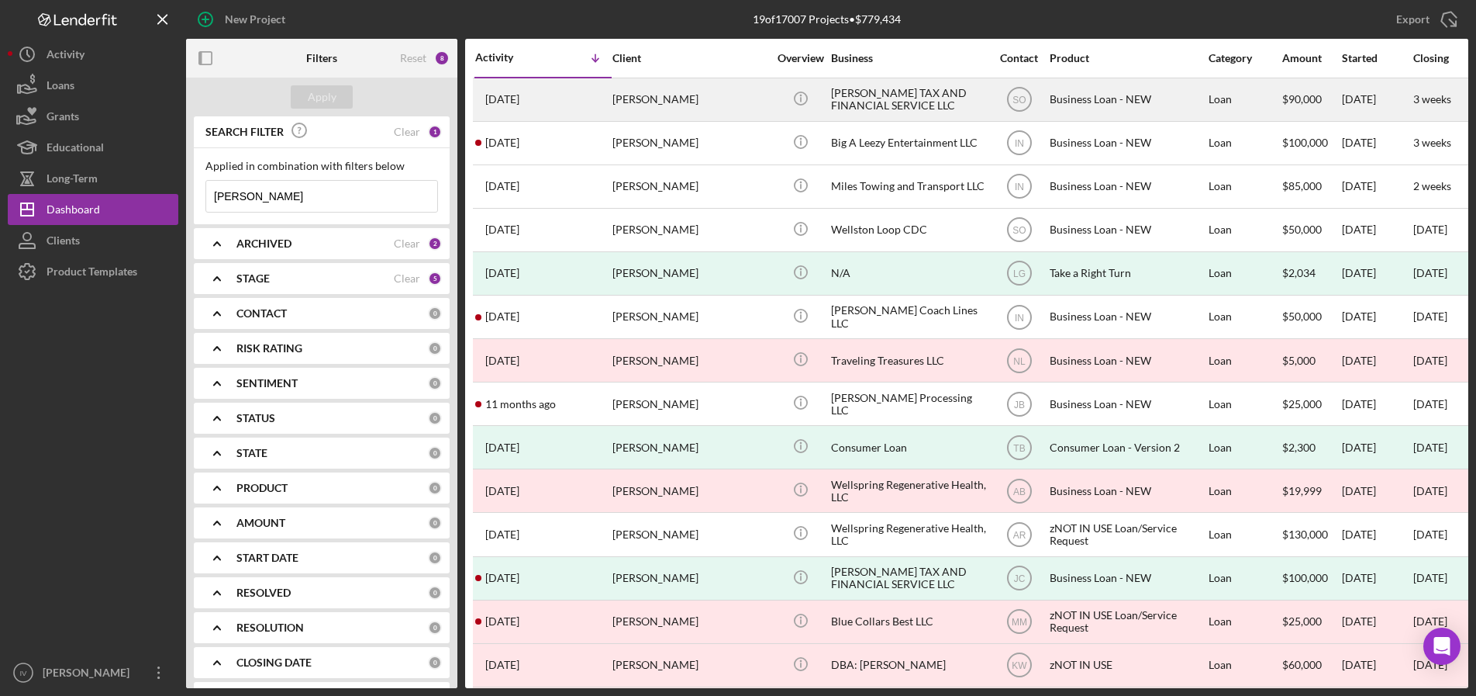
click at [934, 97] on div "[PERSON_NAME] TAX AND FINANCIAL SERVICE LLC" at bounding box center [908, 99] width 155 height 41
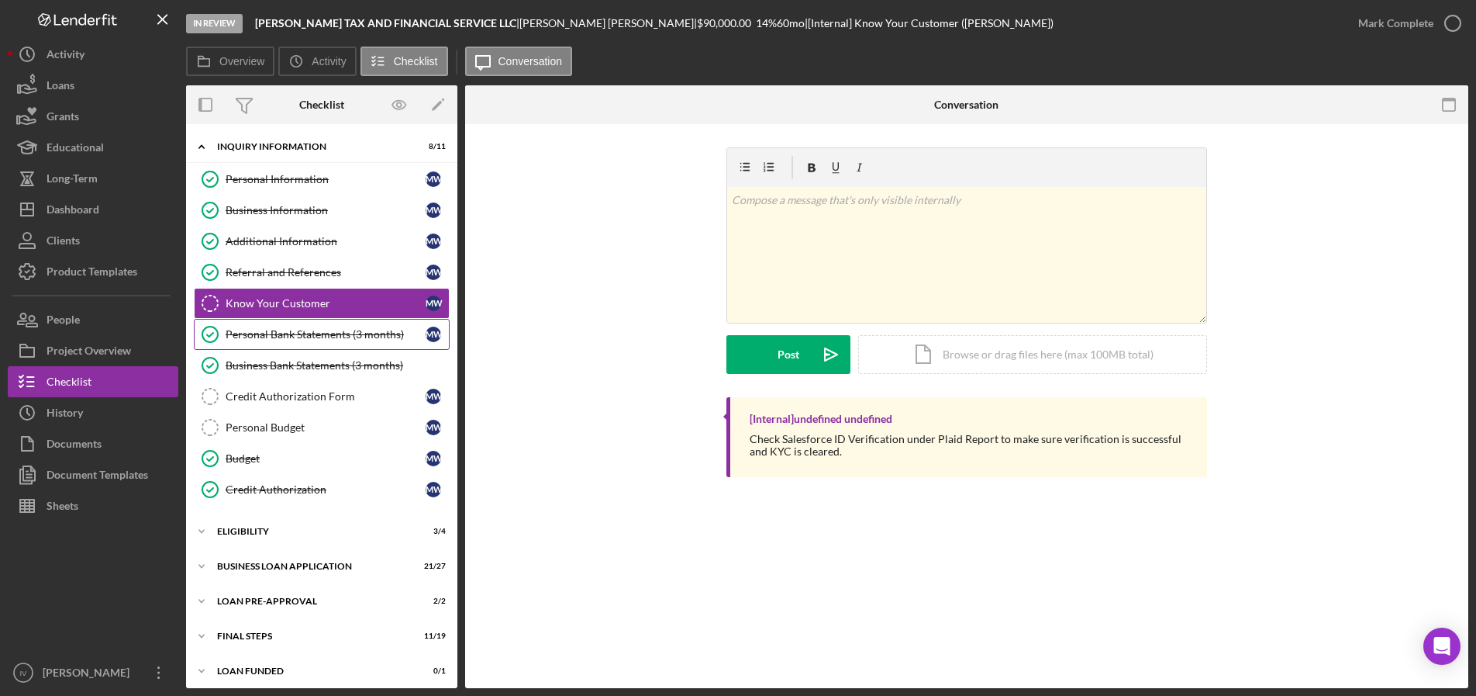
scroll to position [7, 0]
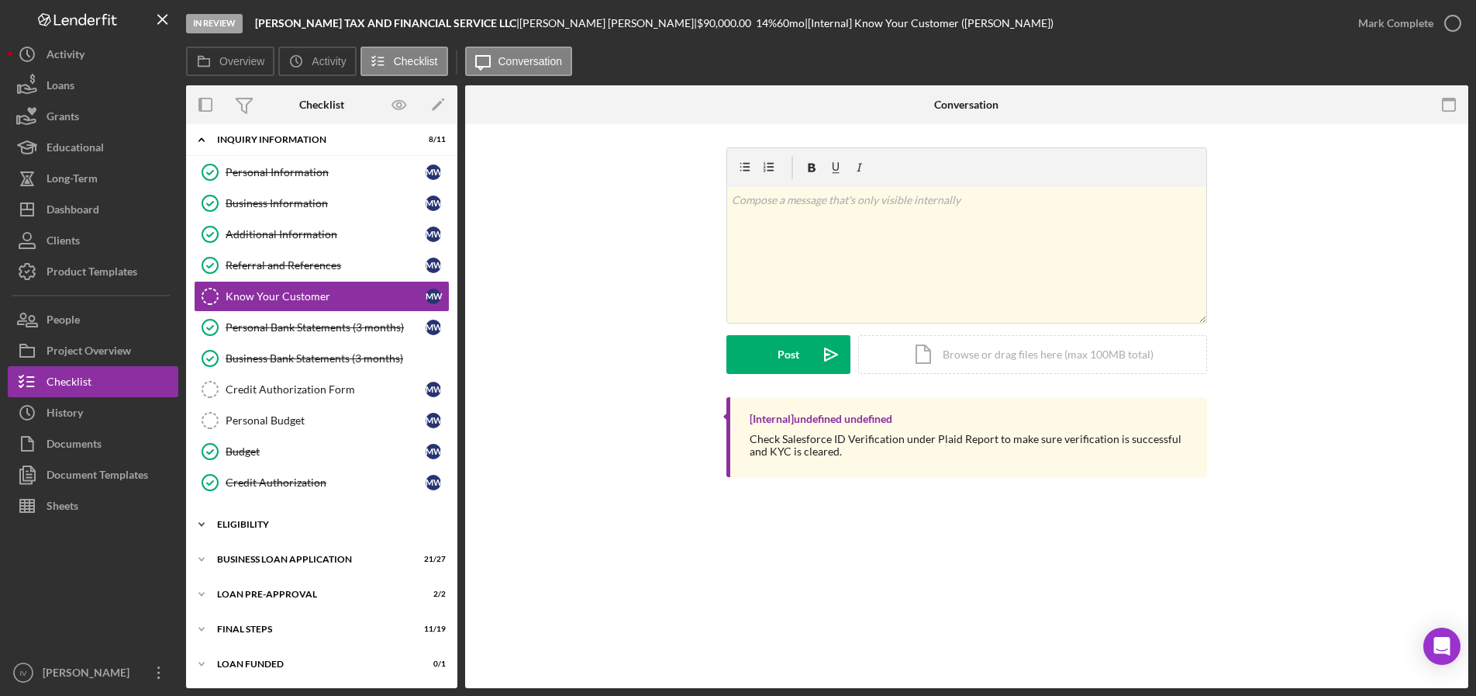
click at [241, 524] on div "ELIGIBILITY" at bounding box center [327, 524] width 221 height 9
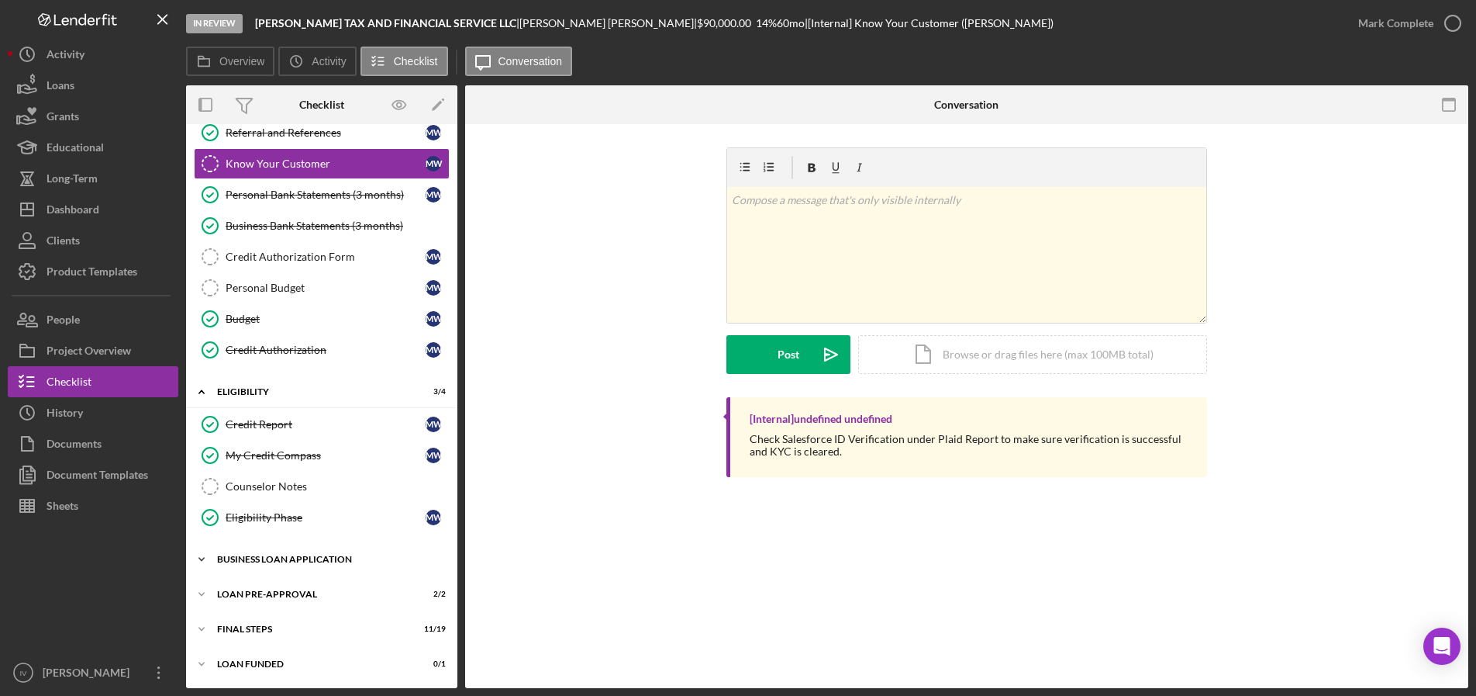
click at [253, 558] on div "BUSINESS LOAN APPLICATION" at bounding box center [327, 558] width 221 height 9
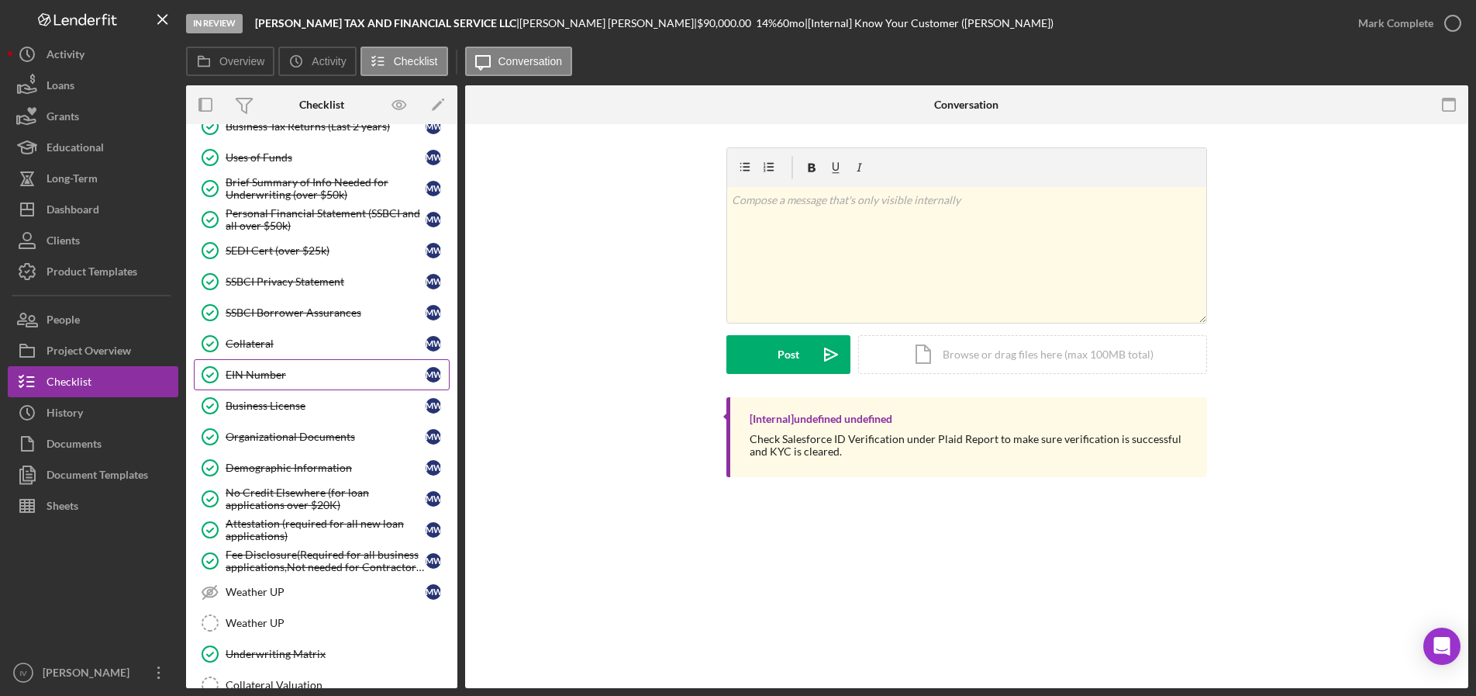
click at [268, 377] on div "EIN Number" at bounding box center [326, 374] width 200 height 12
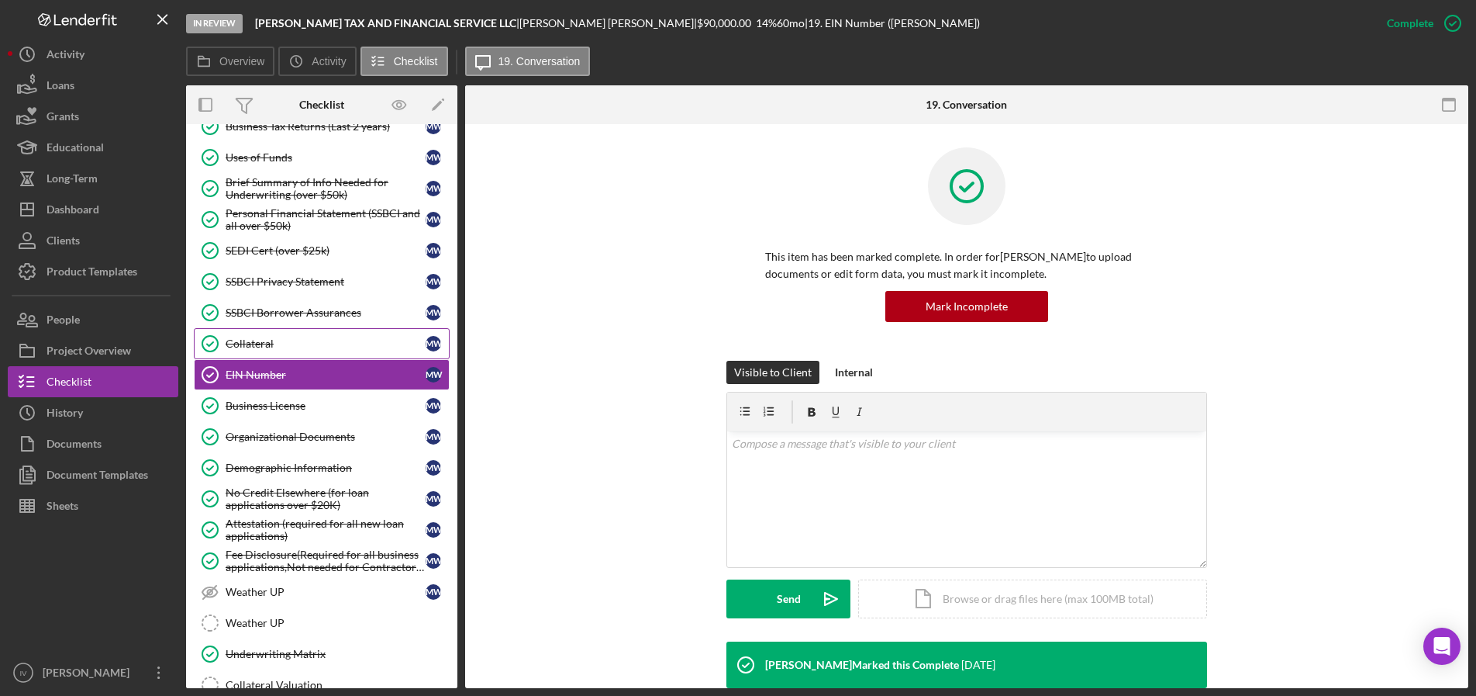
click at [237, 344] on div "Collateral" at bounding box center [326, 343] width 200 height 12
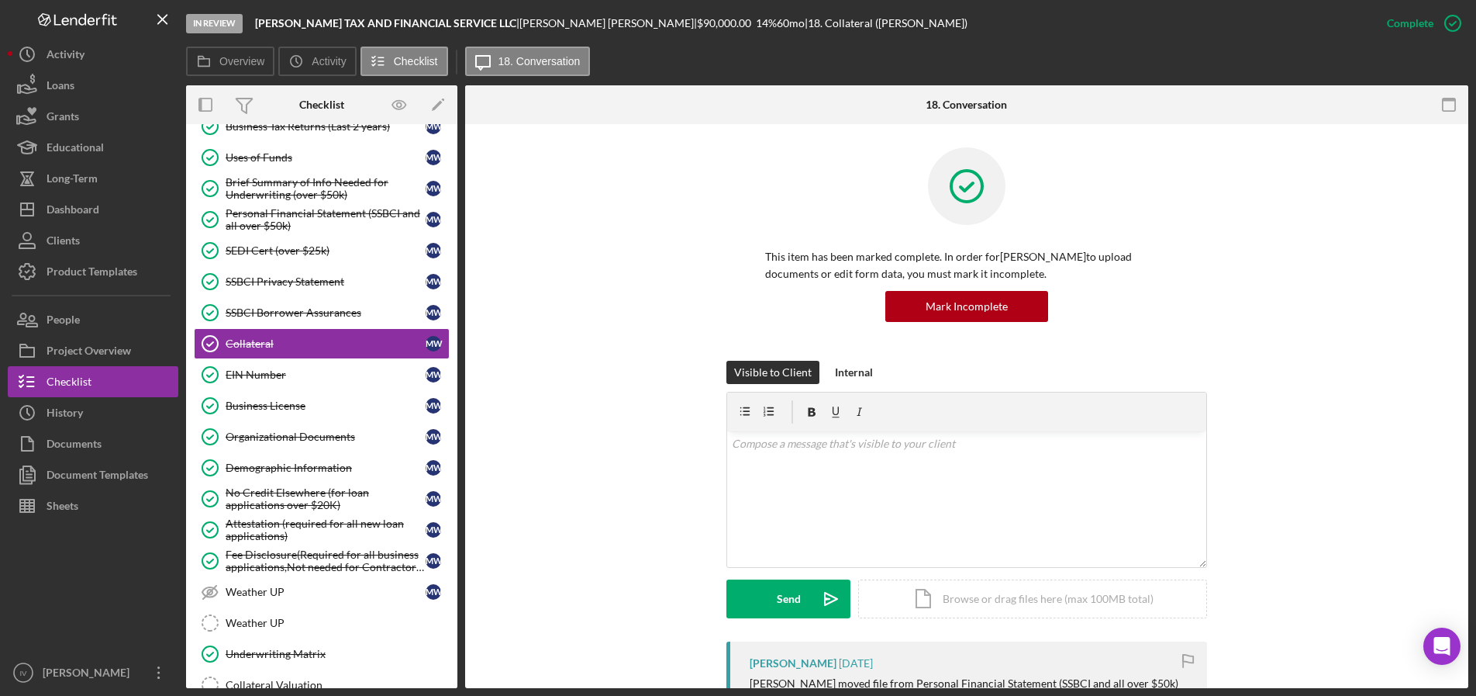
scroll to position [465, 0]
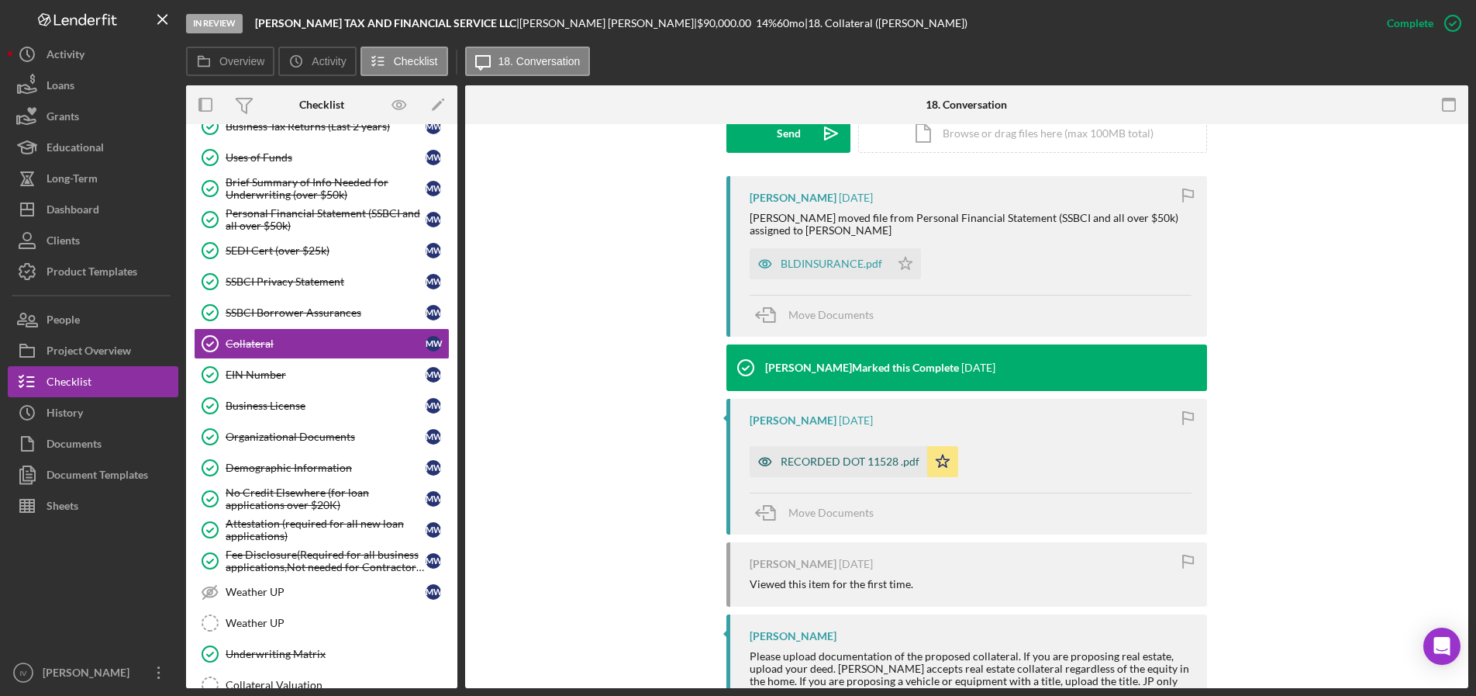
click at [867, 461] on div "RECORDED DOT 11528 .pdf" at bounding box center [850, 461] width 139 height 12
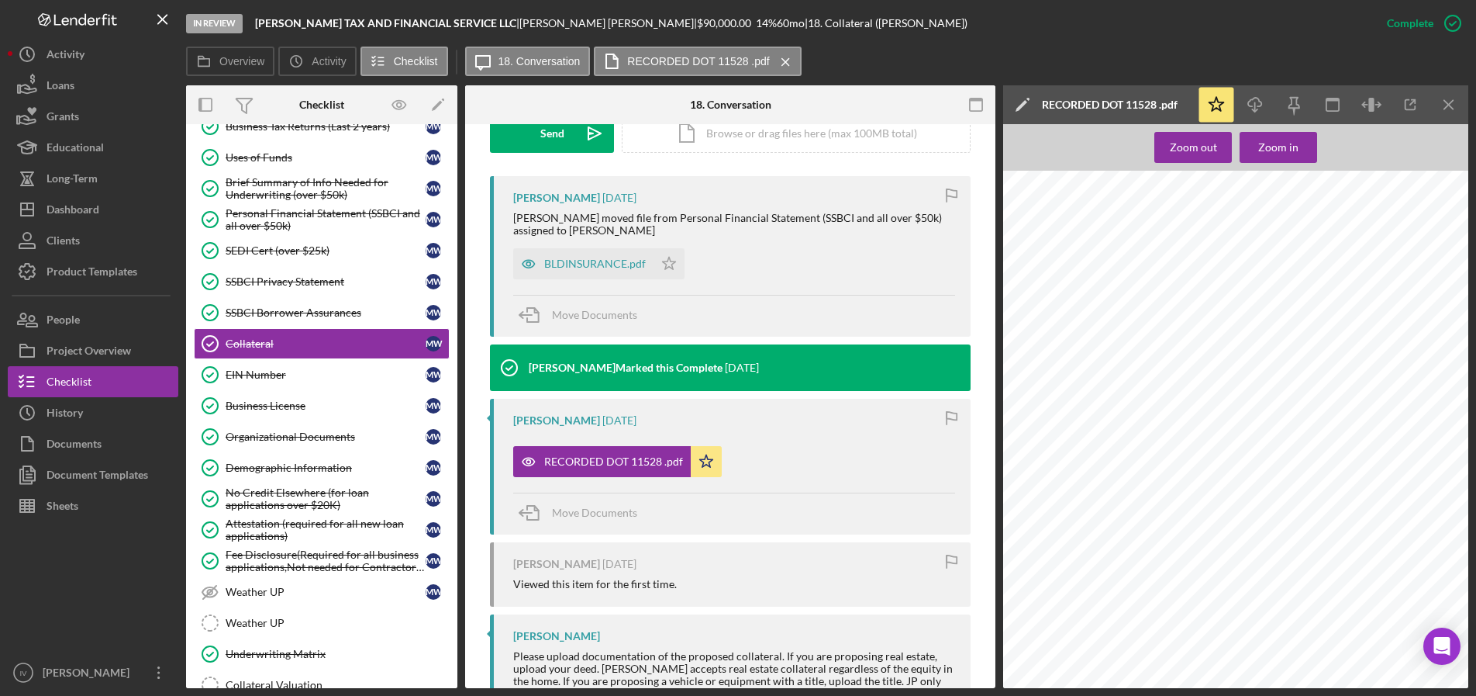
scroll to position [233, 0]
click at [1100, 539] on div at bounding box center [1240, 245] width 475 height 614
drag, startPoint x: 268, startPoint y: 379, endPoint x: 357, endPoint y: 388, distance: 89.6
click at [268, 378] on div "EIN Number" at bounding box center [326, 374] width 200 height 12
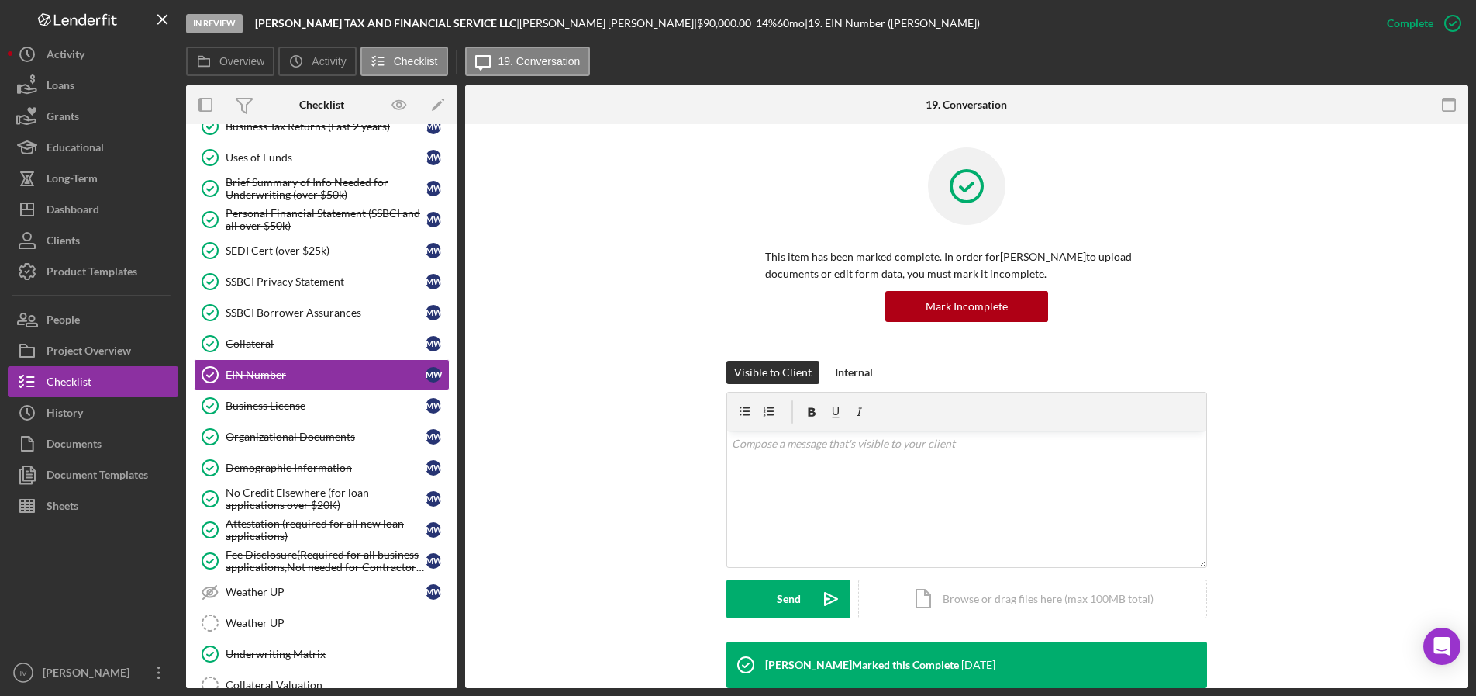
scroll to position [333, 0]
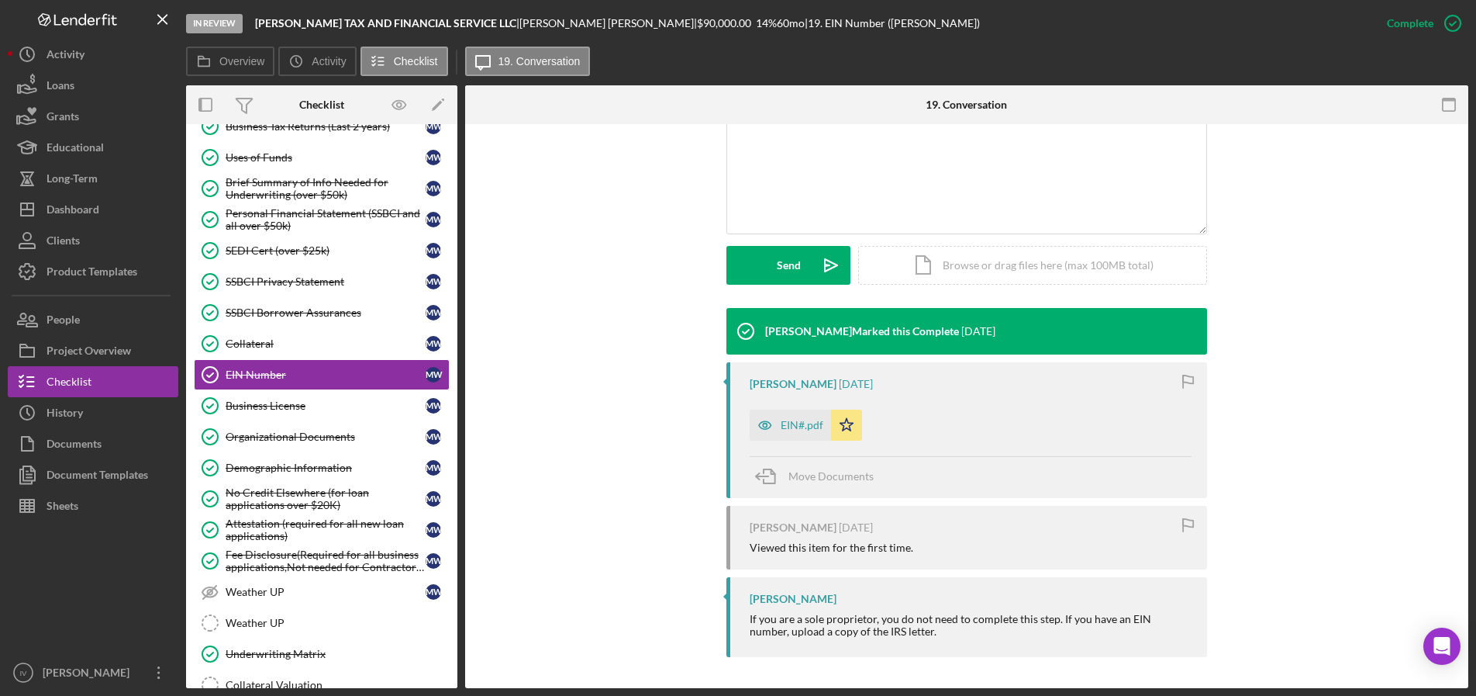
click at [779, 423] on div "EIN#.pdf" at bounding box center [790, 424] width 81 height 31
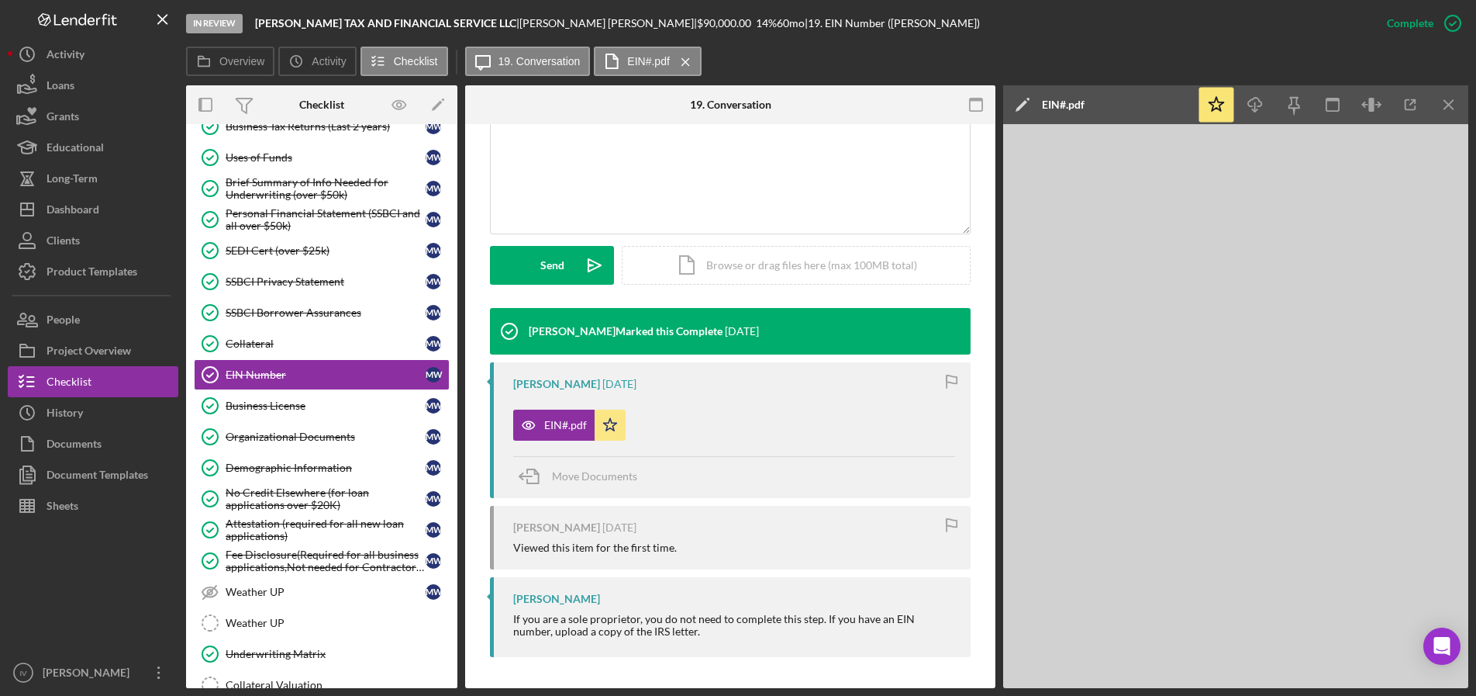
click at [797, 425] on div "EIN#.pdf Icon/Star" at bounding box center [734, 421] width 442 height 39
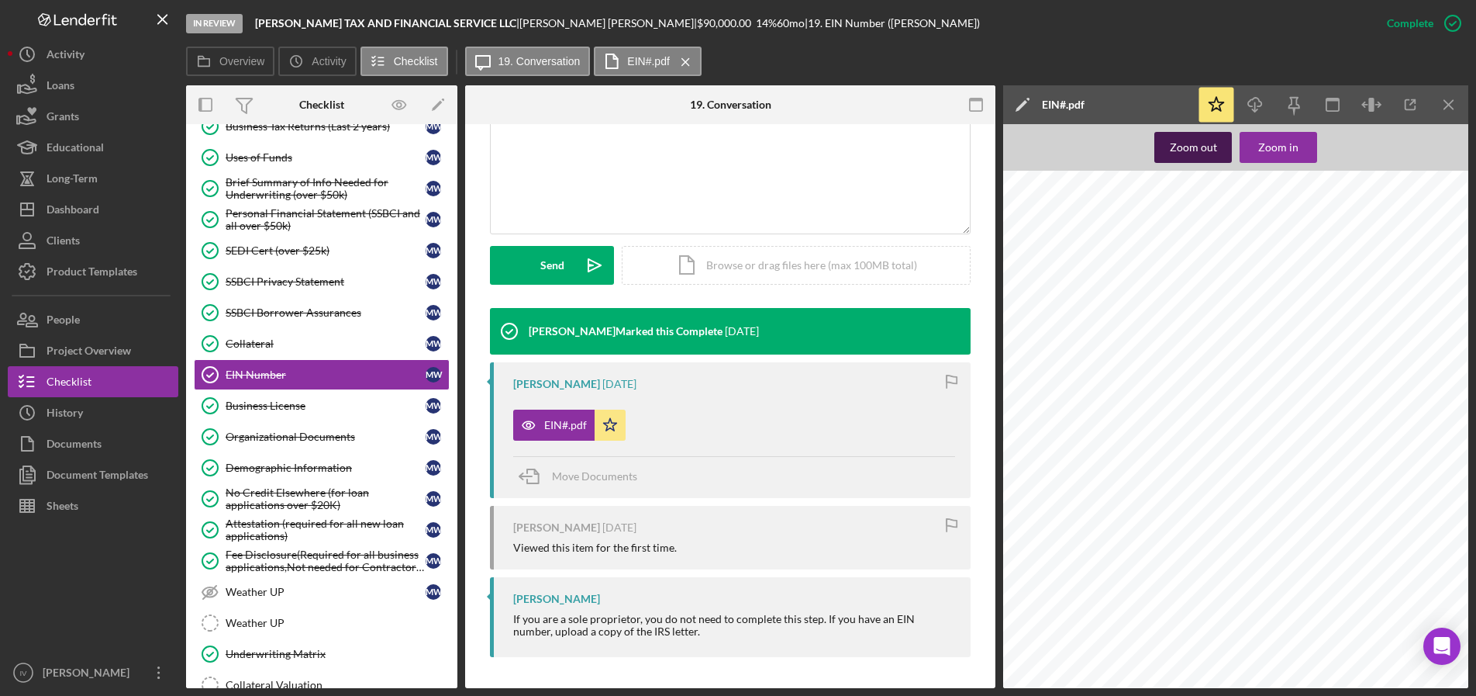
click at [1190, 141] on div "Zoom out" at bounding box center [1193, 147] width 47 height 31
click at [267, 438] on div "Organizational Documents" at bounding box center [326, 436] width 200 height 12
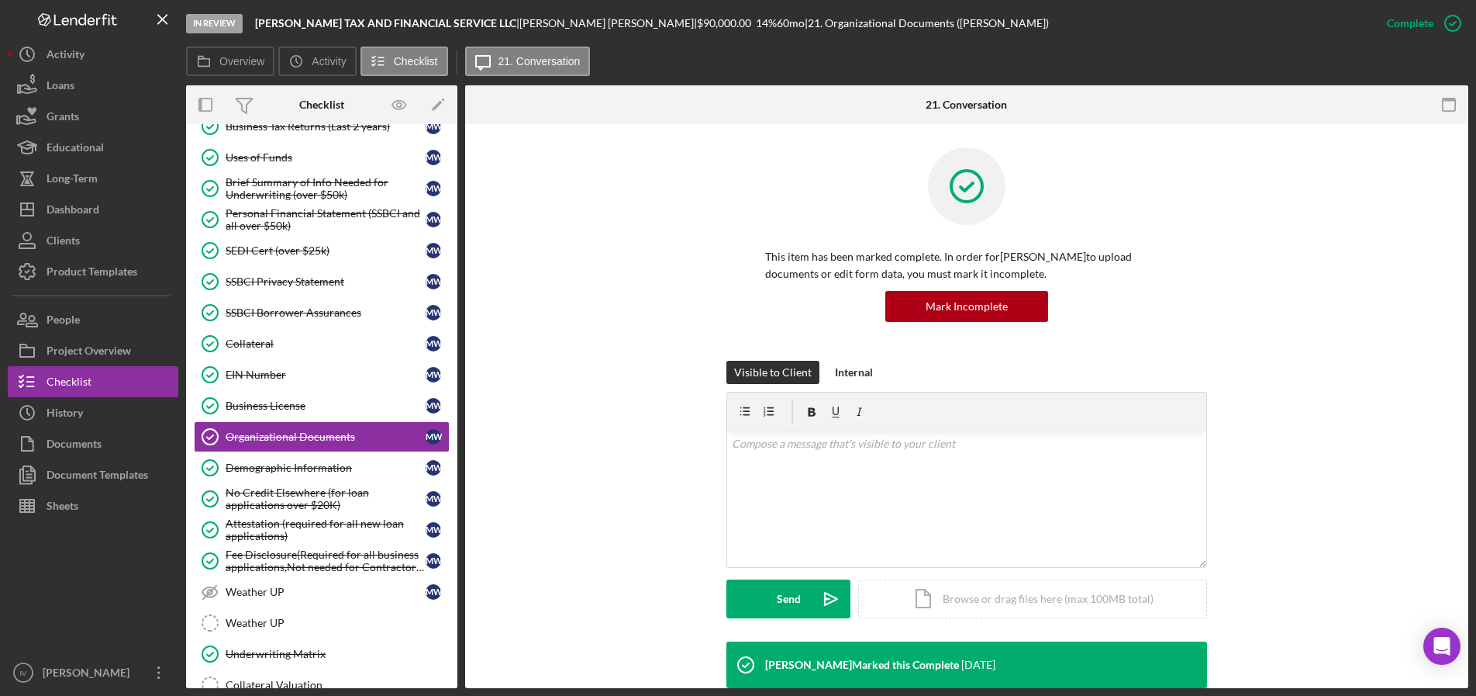
scroll to position [388, 0]
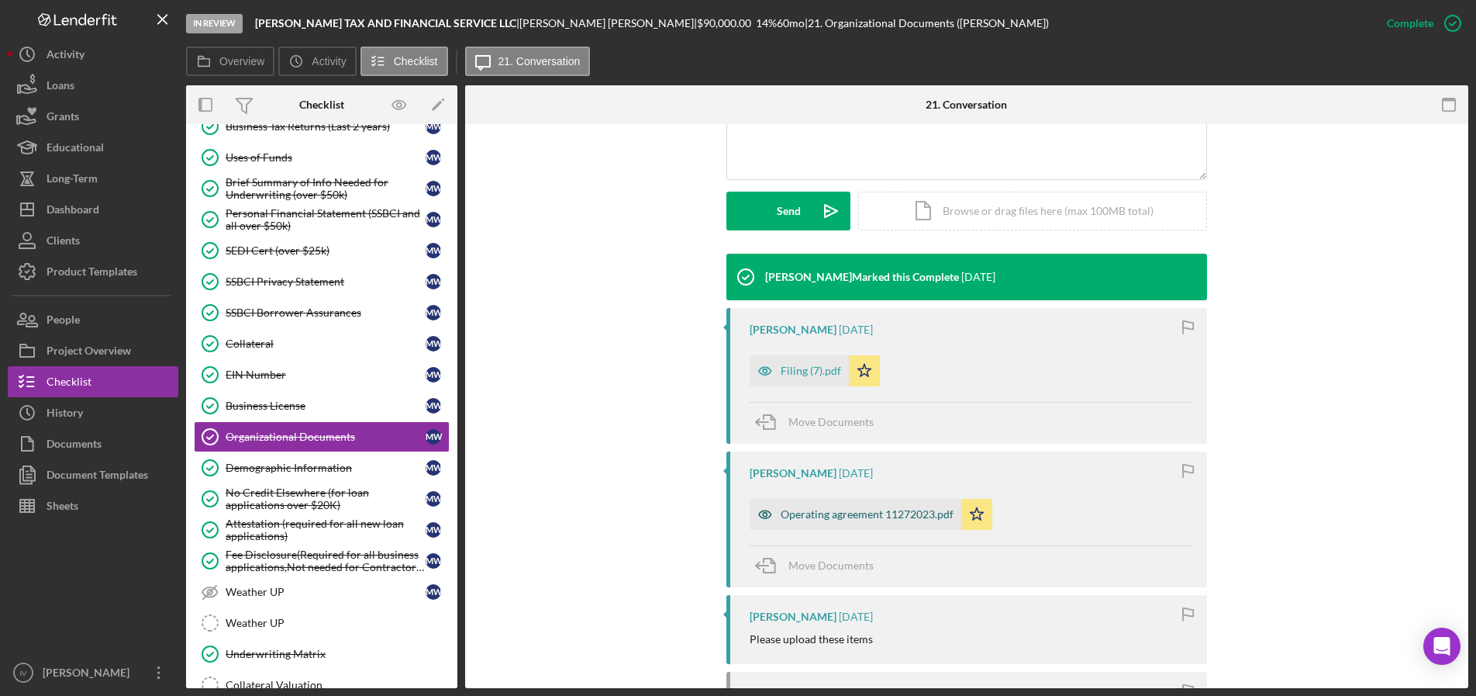
click at [896, 512] on div "Operating agreement 11272023.pdf" at bounding box center [867, 514] width 173 height 12
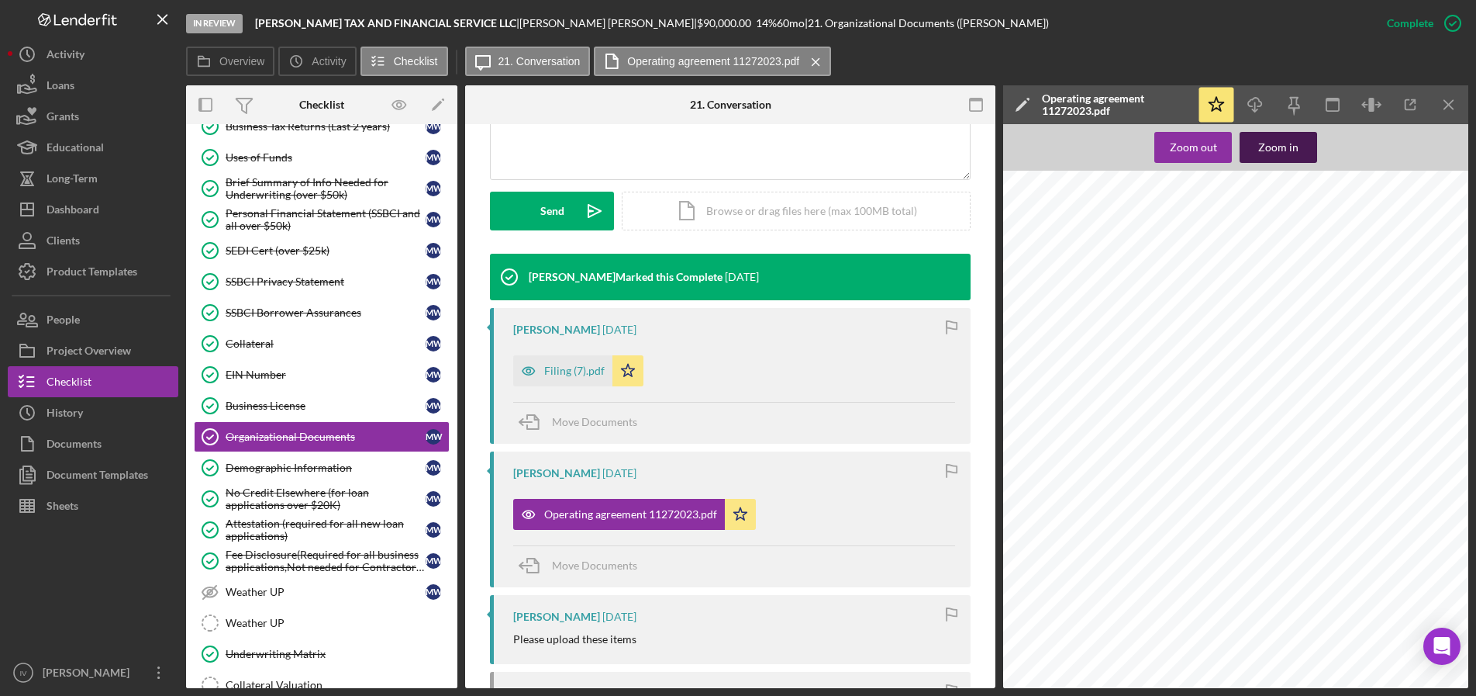
click at [1265, 151] on div "Zoom in" at bounding box center [1279, 147] width 40 height 31
click at [1174, 134] on div "Zoom out" at bounding box center [1193, 147] width 47 height 31
click at [1176, 137] on div "Zoom out" at bounding box center [1193, 147] width 47 height 31
click at [1177, 137] on div "Zoom out" at bounding box center [1193, 147] width 47 height 31
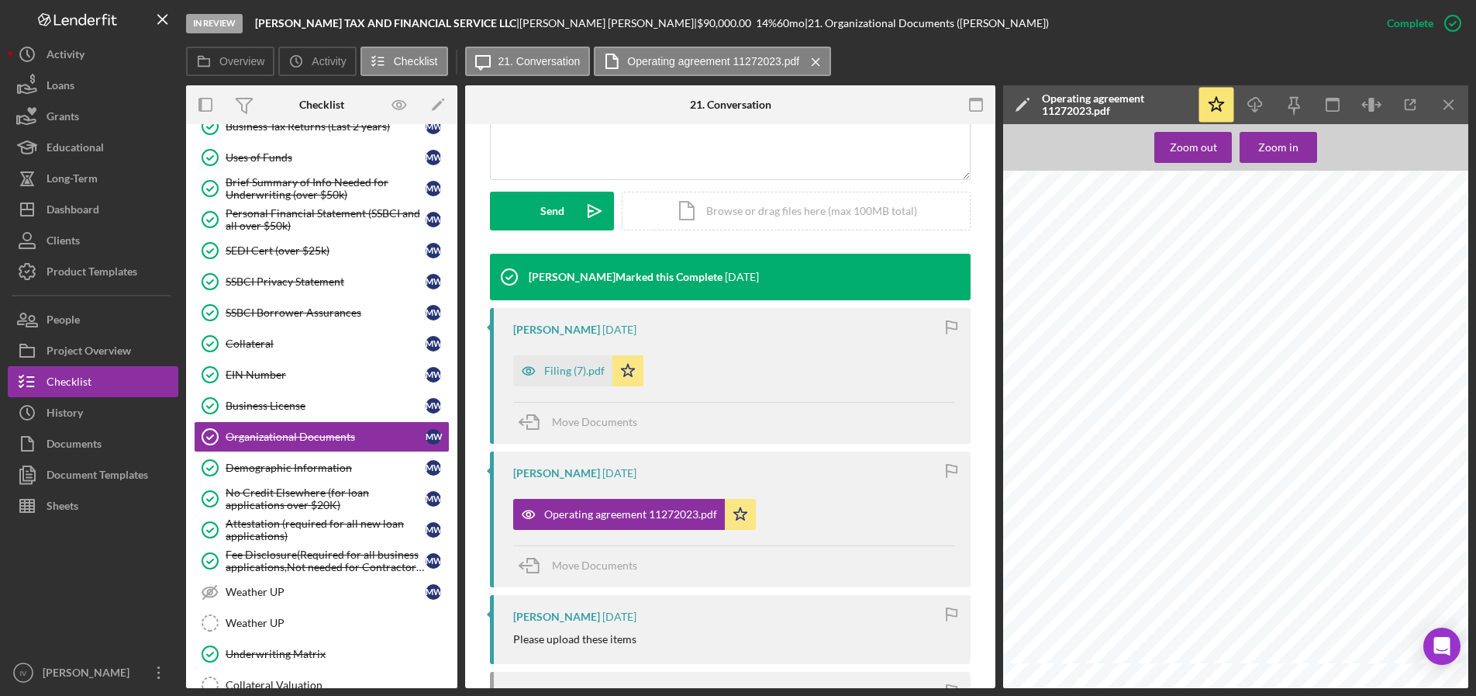
scroll to position [543, 0]
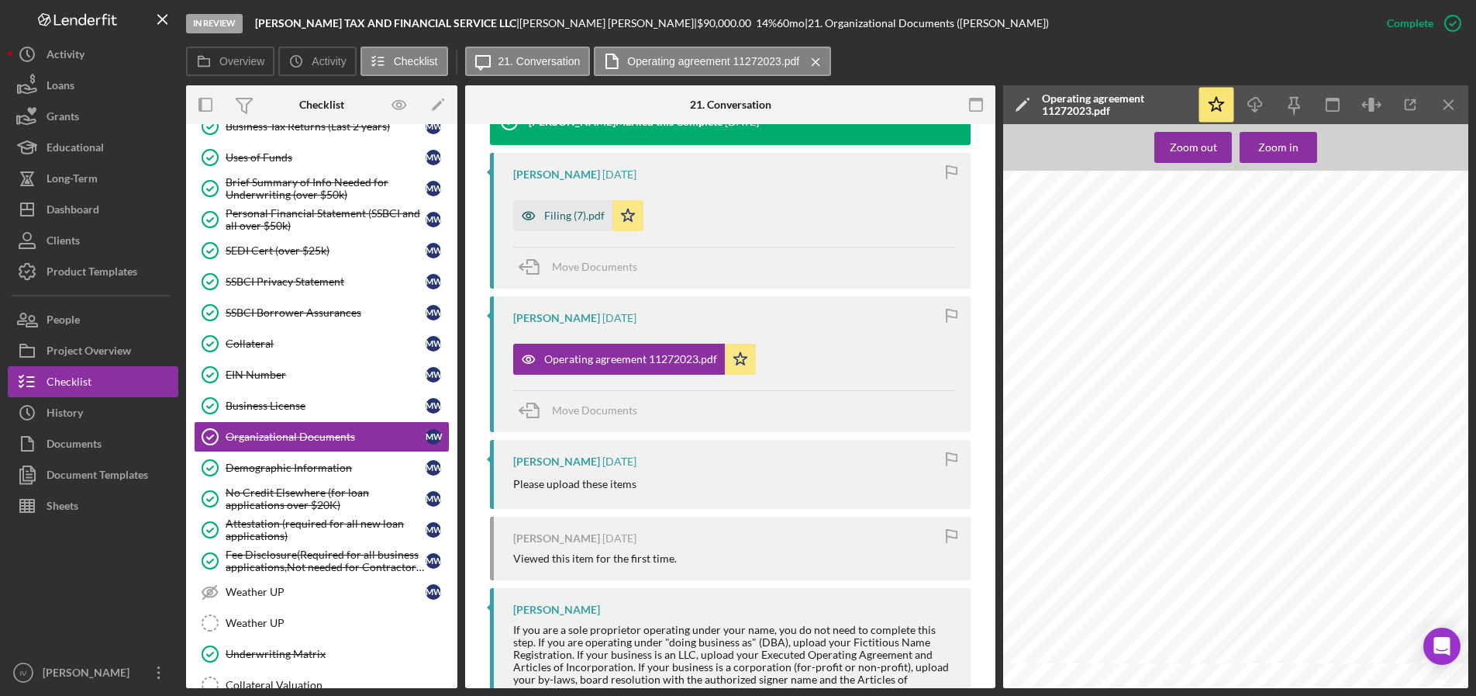
click at [543, 210] on div "Filing (7).pdf" at bounding box center [562, 215] width 99 height 31
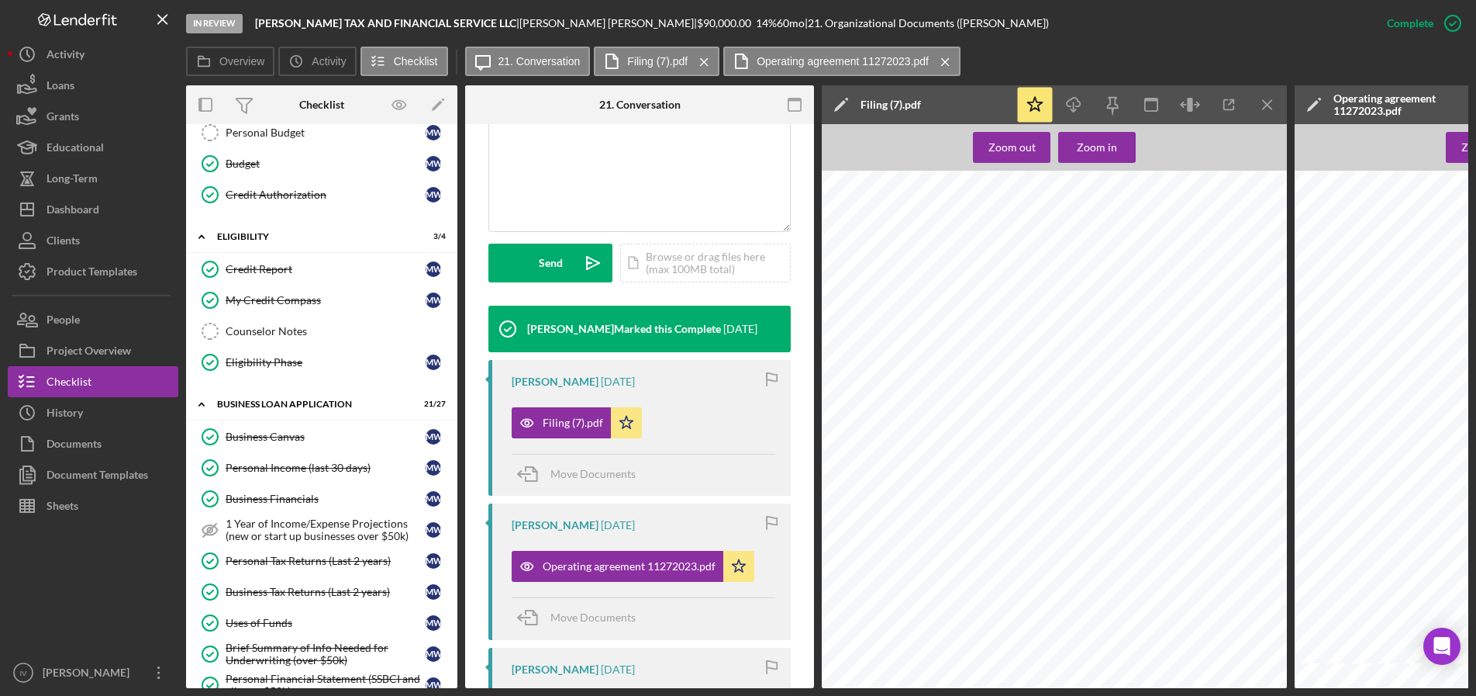
scroll to position [0, 0]
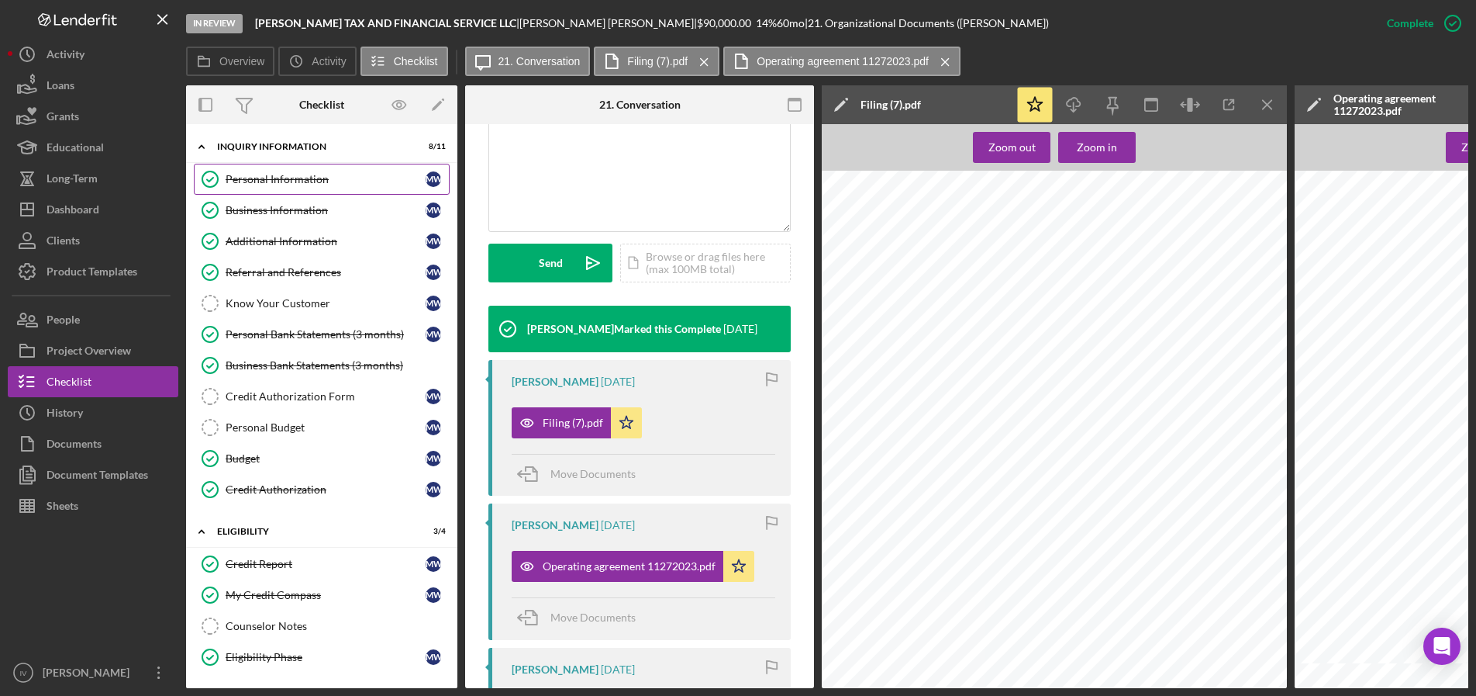
click at [322, 179] on div "Personal Information" at bounding box center [326, 179] width 200 height 12
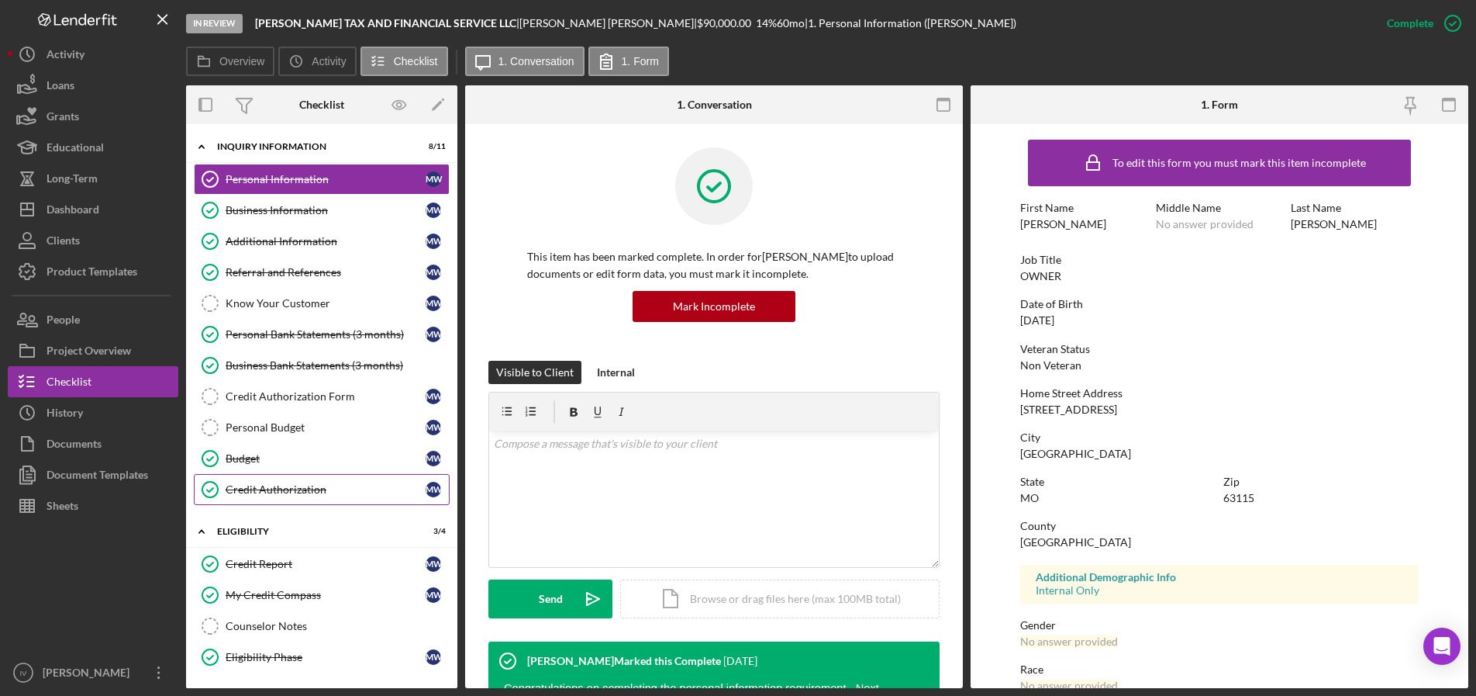
click at [277, 491] on div "Credit Authorization" at bounding box center [326, 489] width 200 height 12
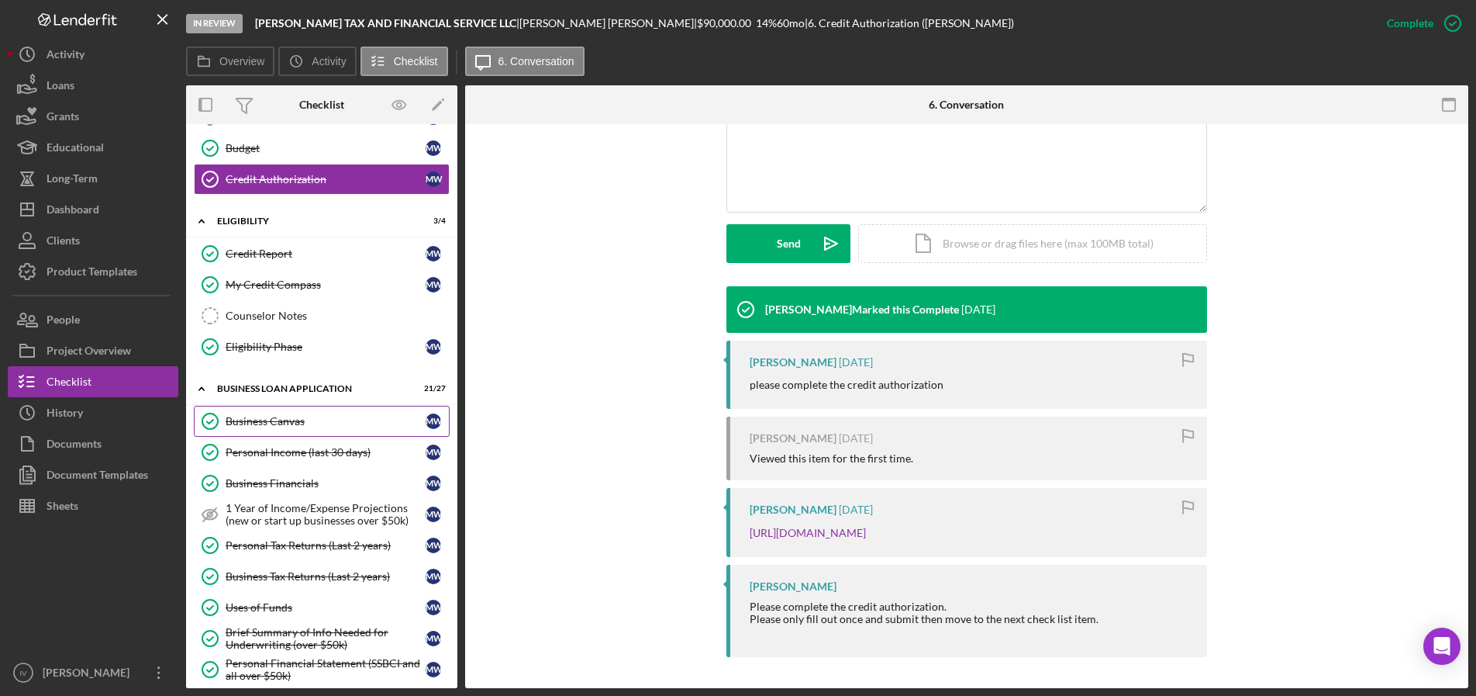
scroll to position [543, 0]
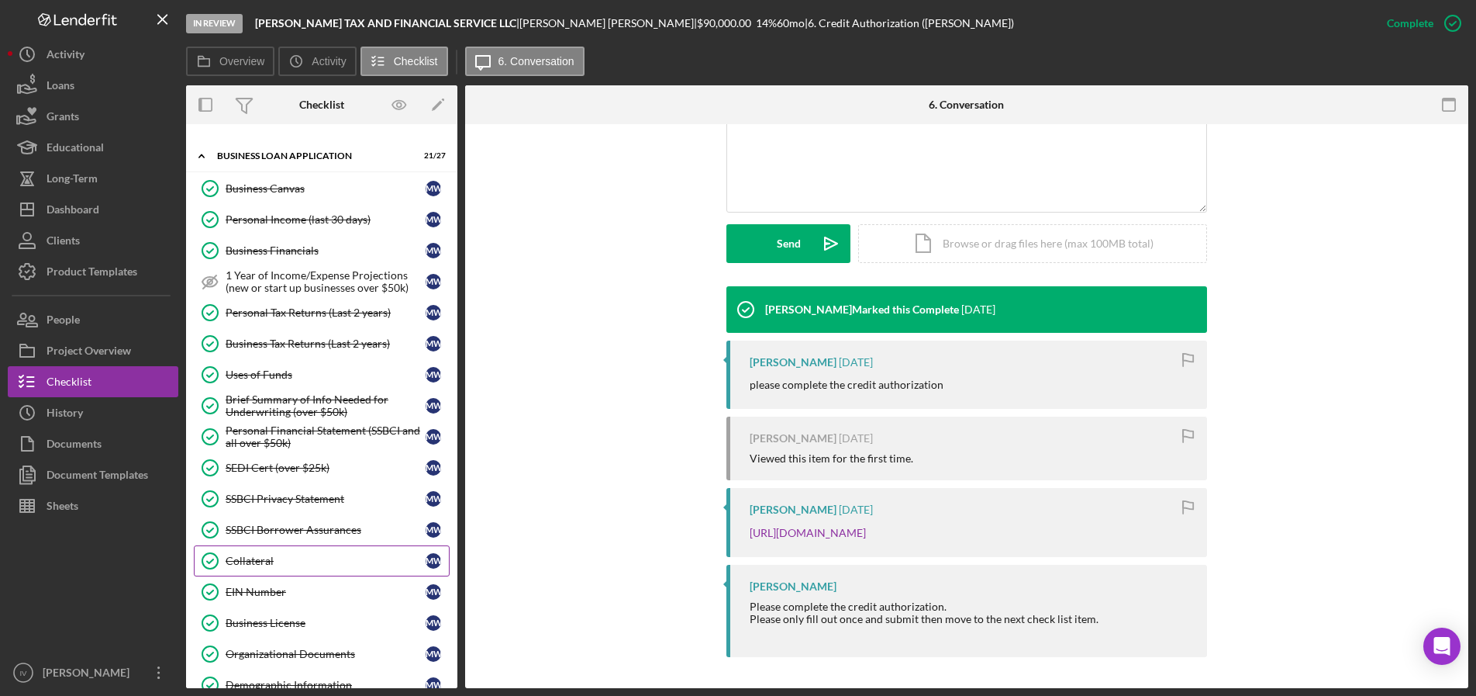
drag, startPoint x: 265, startPoint y: 566, endPoint x: 277, endPoint y: 561, distance: 12.8
click at [265, 566] on div "Collateral" at bounding box center [326, 560] width 200 height 12
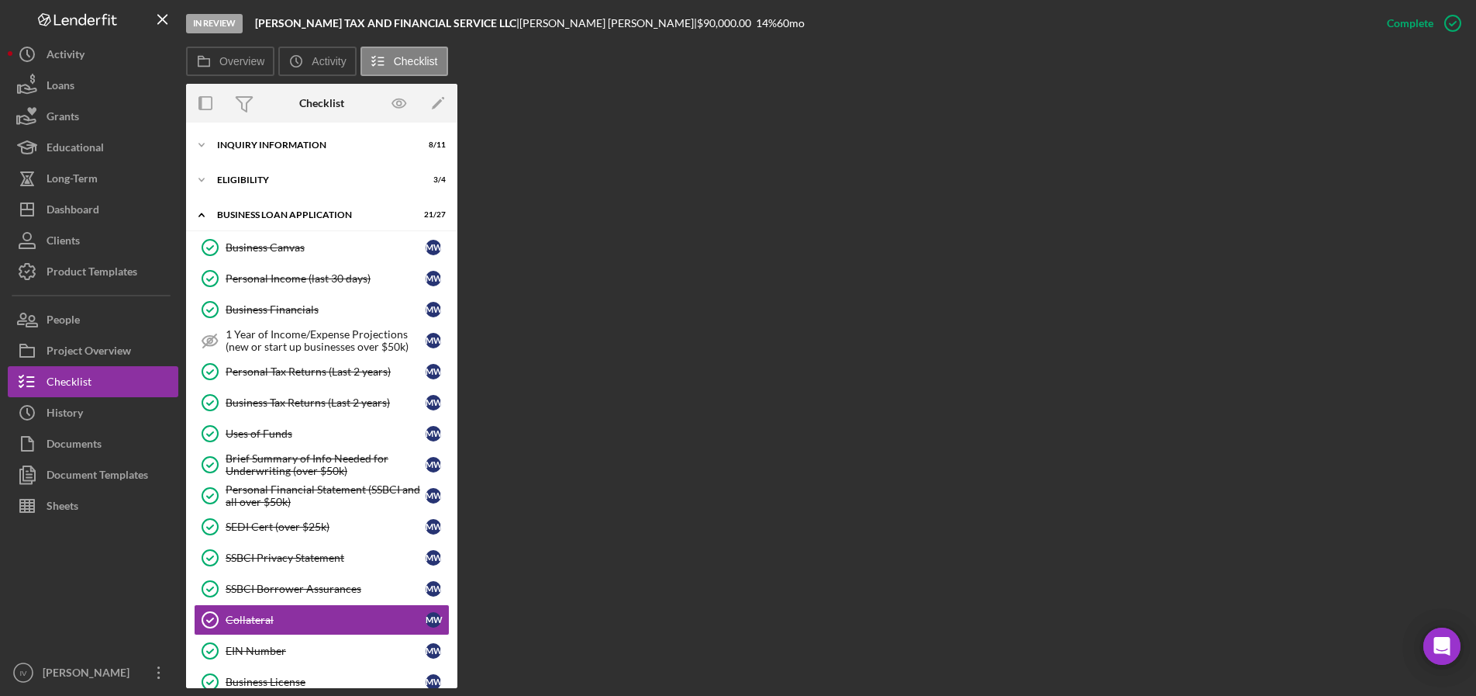
scroll to position [215, 0]
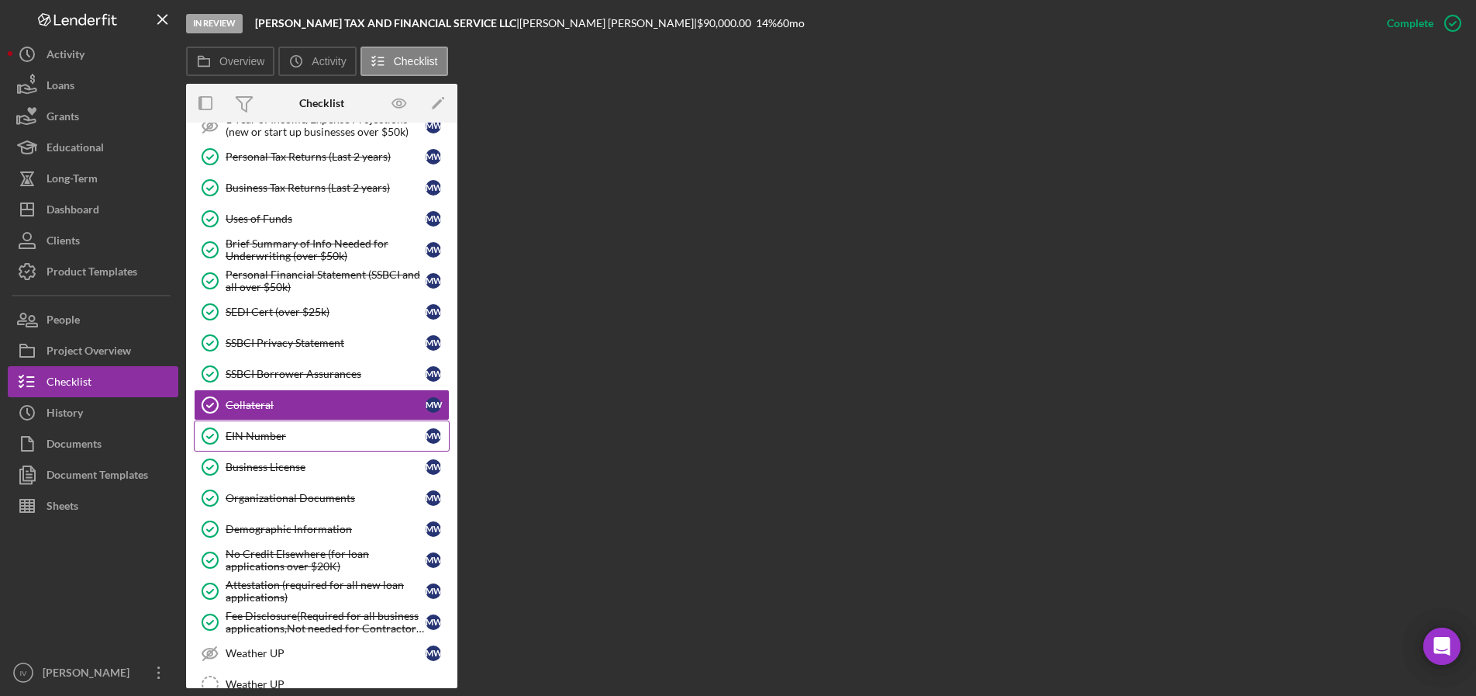
click at [235, 430] on div "EIN Number" at bounding box center [326, 436] width 200 height 12
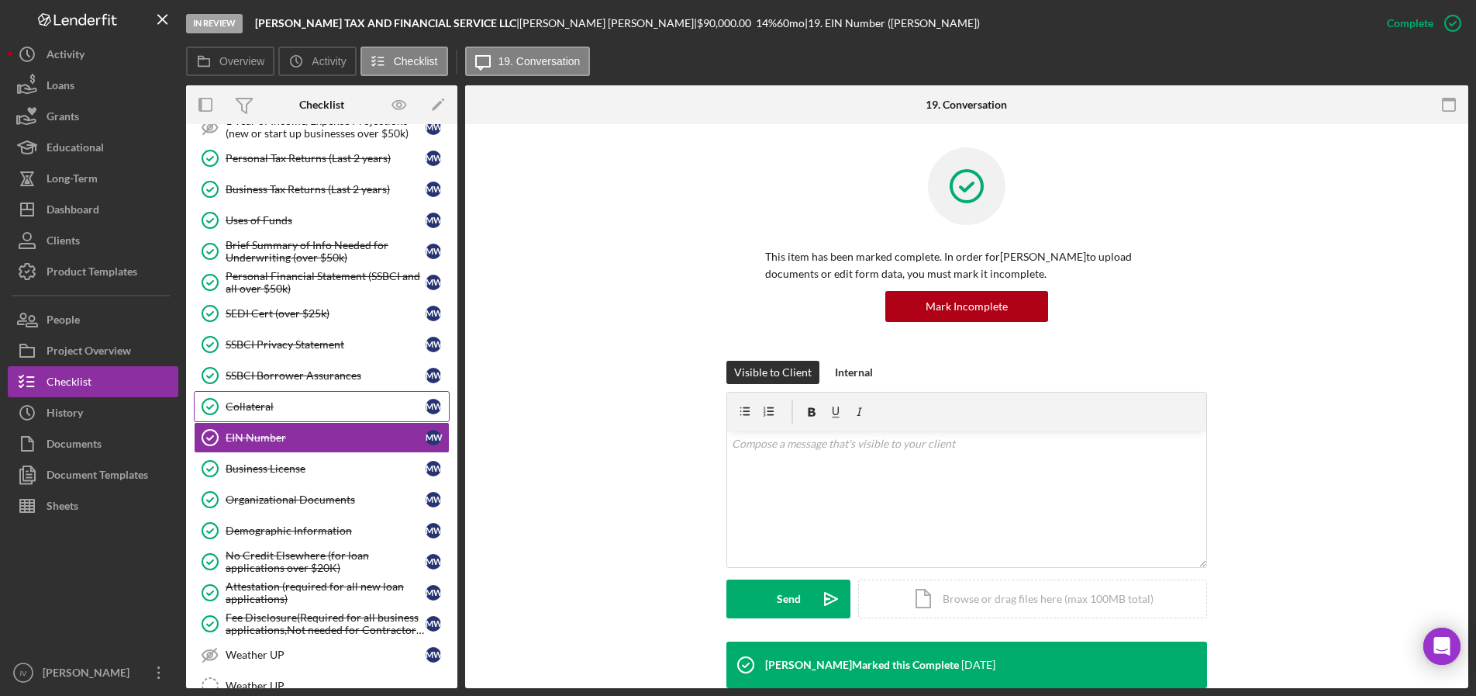
click at [268, 409] on div "Collateral" at bounding box center [326, 406] width 200 height 12
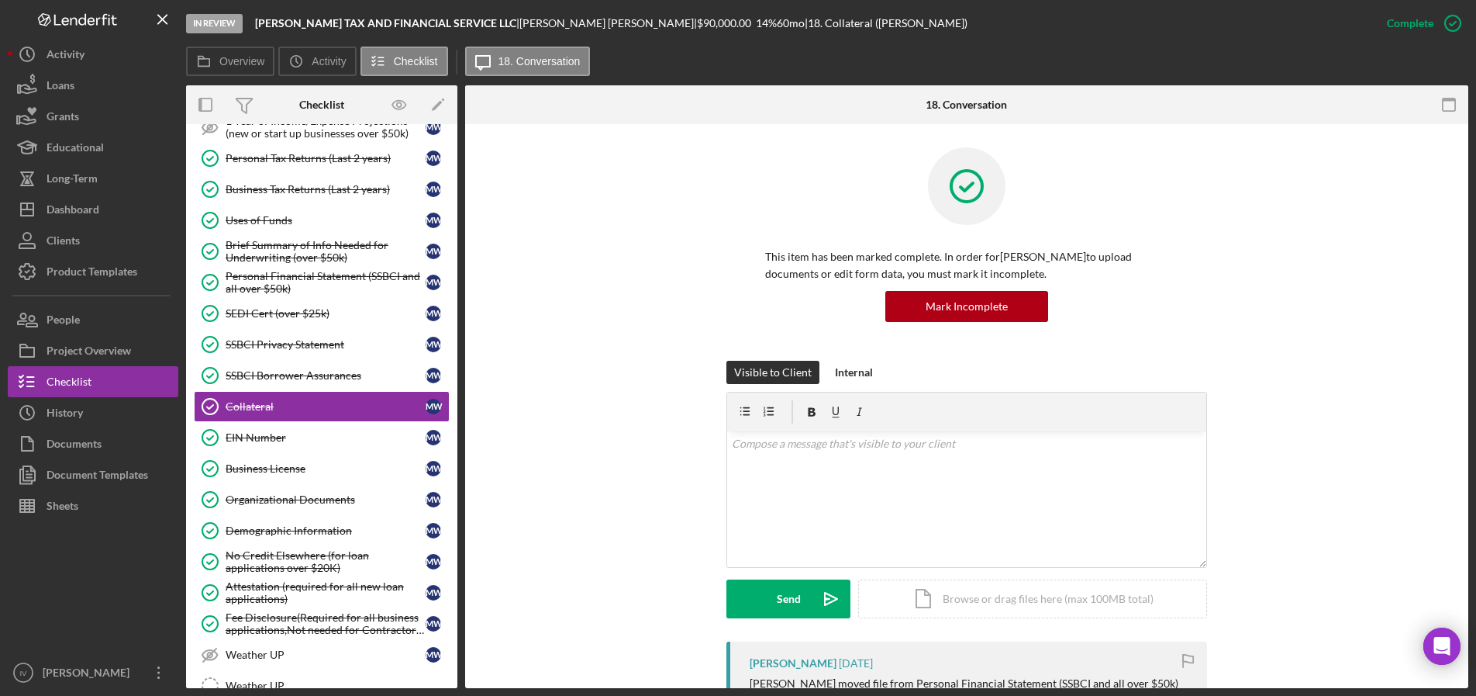
scroll to position [388, 0]
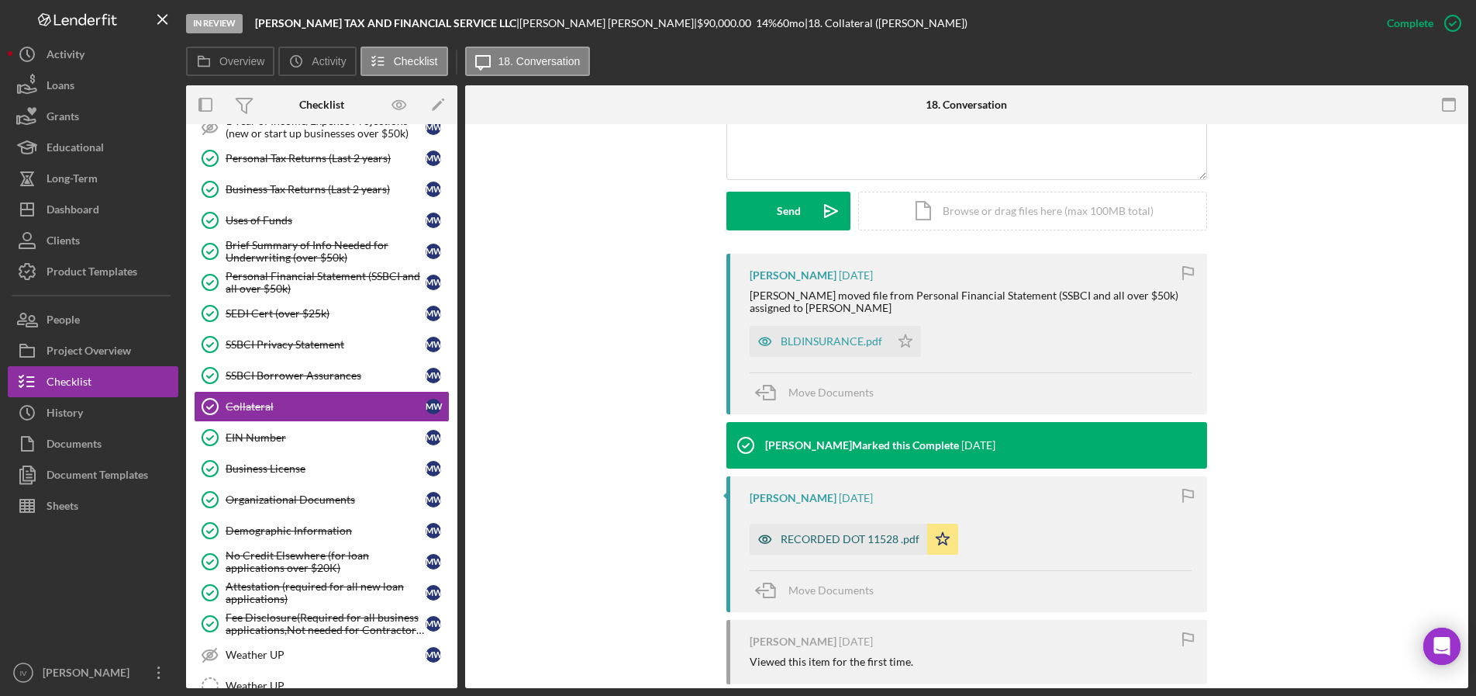
click at [858, 536] on div "RECORDED DOT 11528 .pdf" at bounding box center [850, 539] width 139 height 12
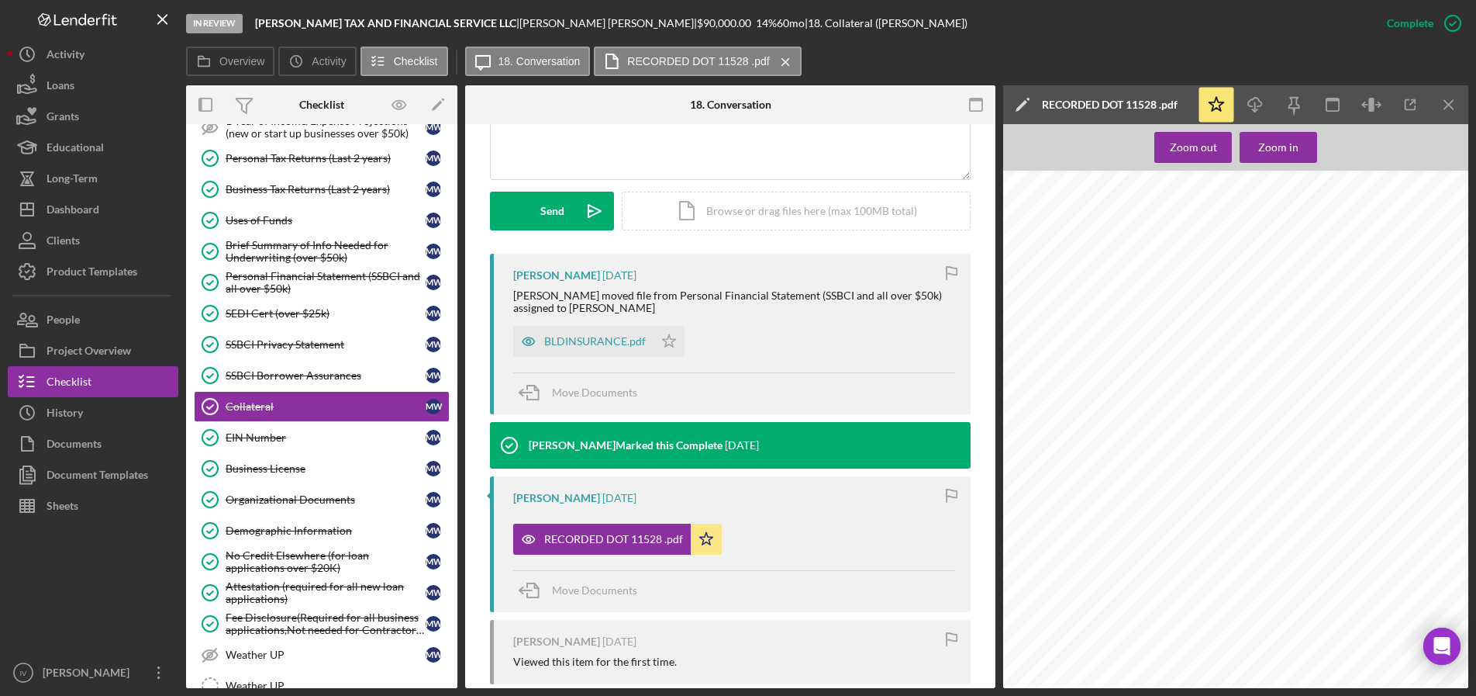
scroll to position [155, 0]
click at [1371, 548] on div at bounding box center [1240, 323] width 475 height 614
click at [91, 212] on div "Dashboard" at bounding box center [73, 211] width 53 height 35
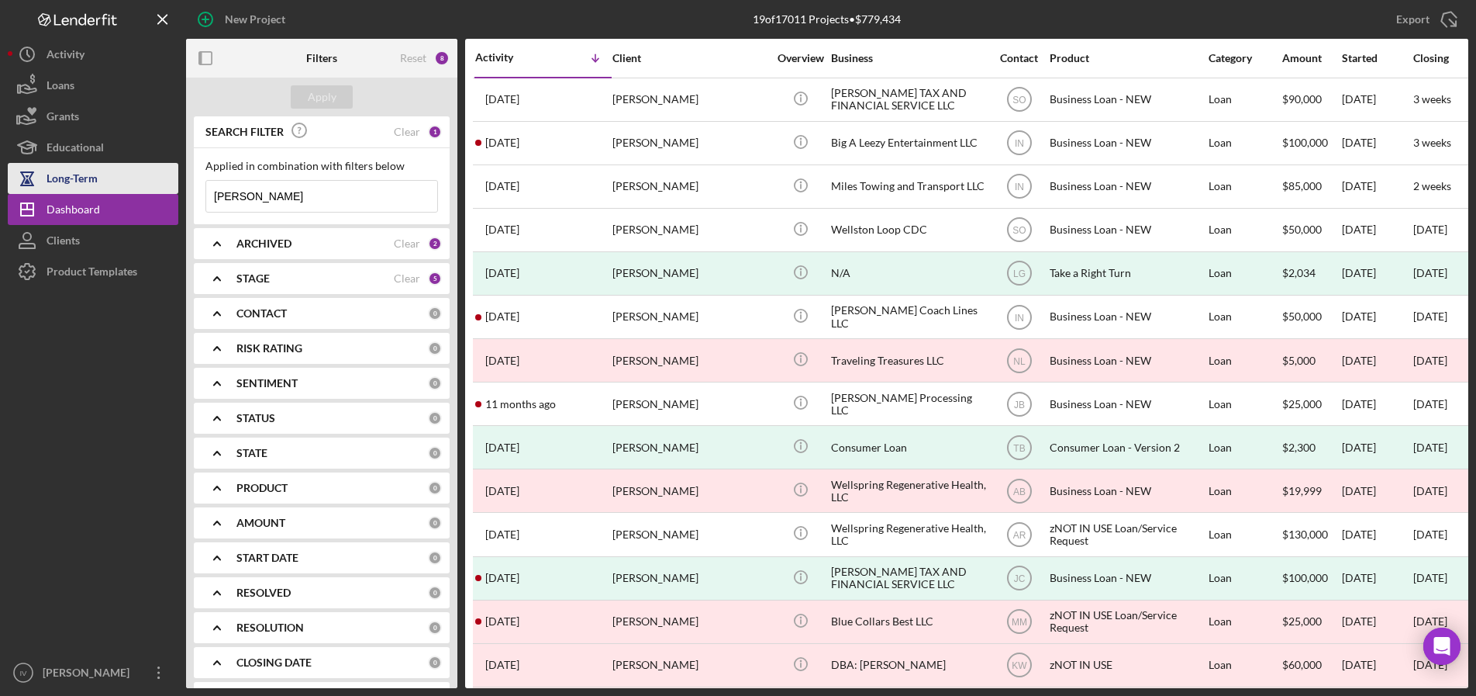
drag, startPoint x: 269, startPoint y: 193, endPoint x: 136, endPoint y: 184, distance: 133.7
click at [136, 184] on div "New Project 19 of 17011 Projects • $779,434 [PERSON_NAME] Export Icon/Export Fi…" at bounding box center [738, 344] width 1461 height 688
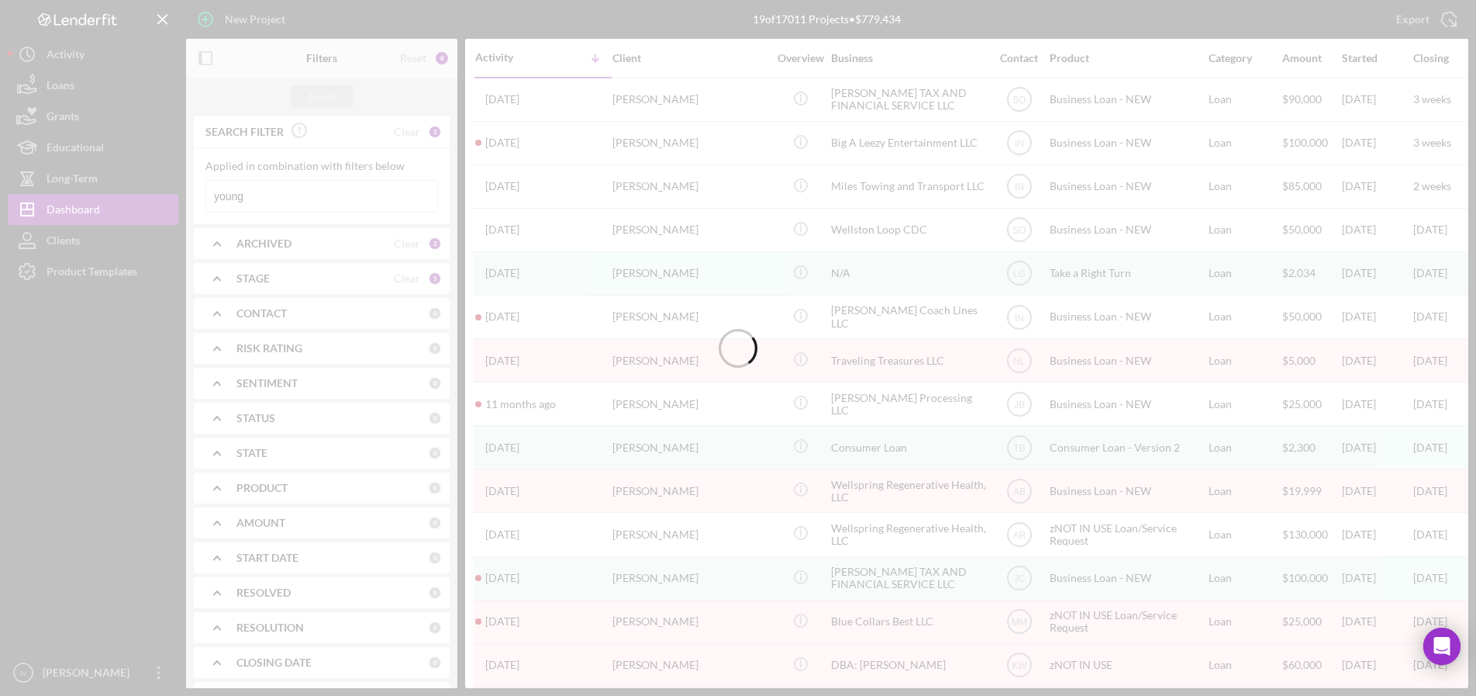
type input "young"
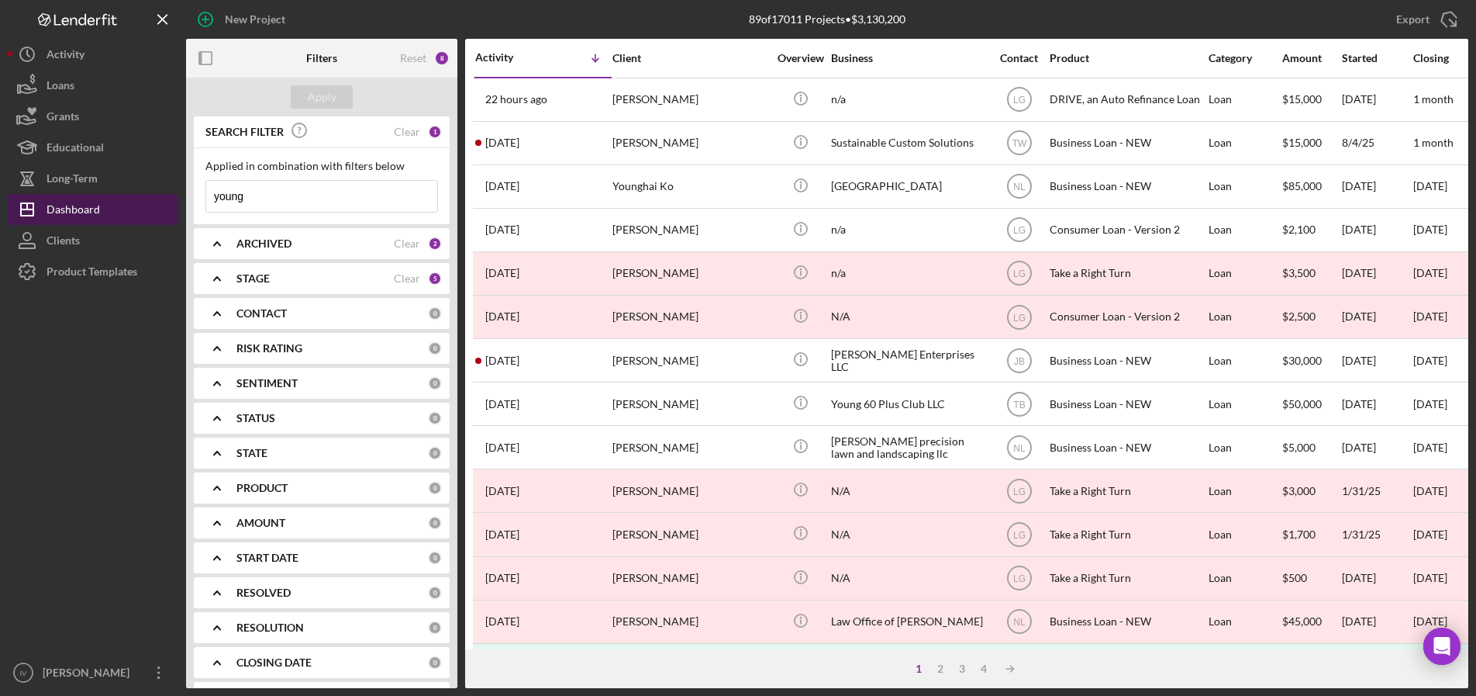
drag, startPoint x: 258, startPoint y: 200, endPoint x: 81, endPoint y: 204, distance: 177.6
click at [85, 204] on div "New Project 89 of 17011 Projects • $3,130,200 [PERSON_NAME] Export Icon/Export …" at bounding box center [738, 344] width 1461 height 688
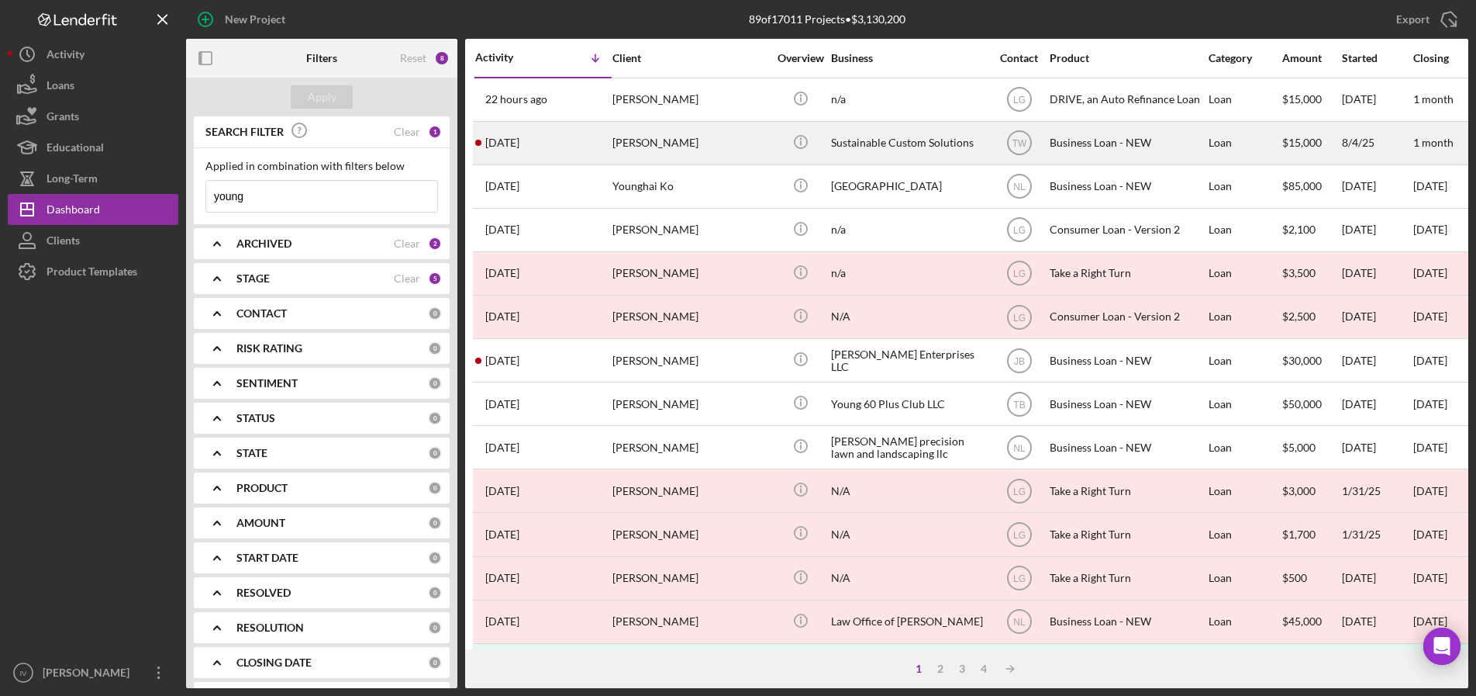
click at [920, 138] on div "Sustainable Custom Solutions" at bounding box center [908, 143] width 155 height 41
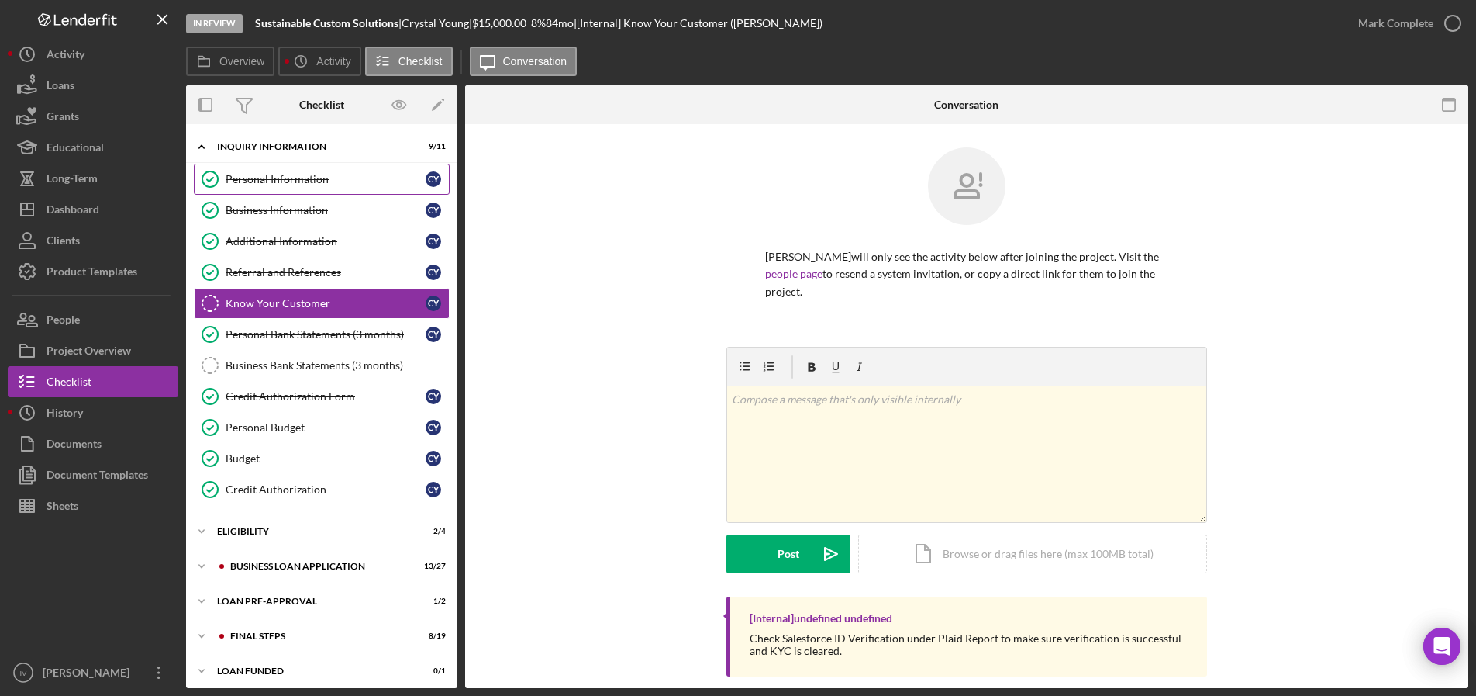
click at [291, 176] on div "Personal Information" at bounding box center [326, 179] width 200 height 12
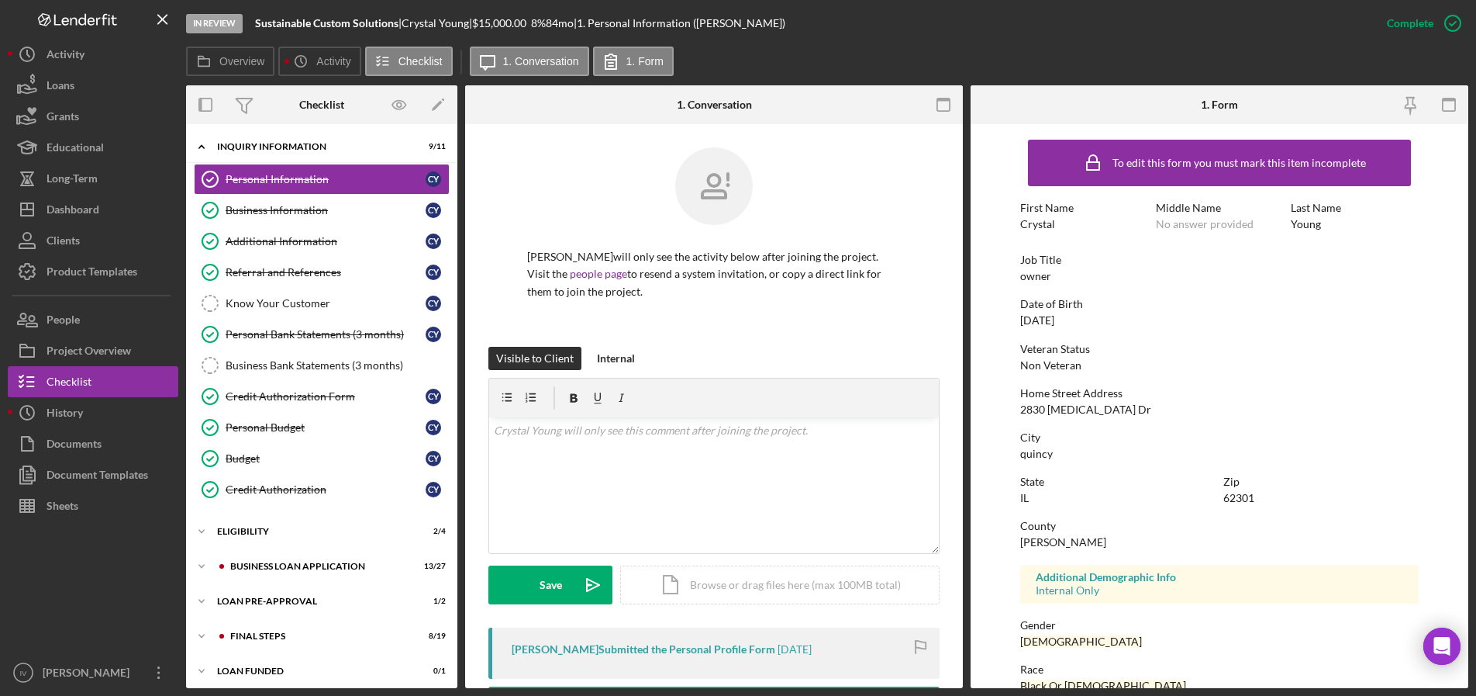
scroll to position [155, 0]
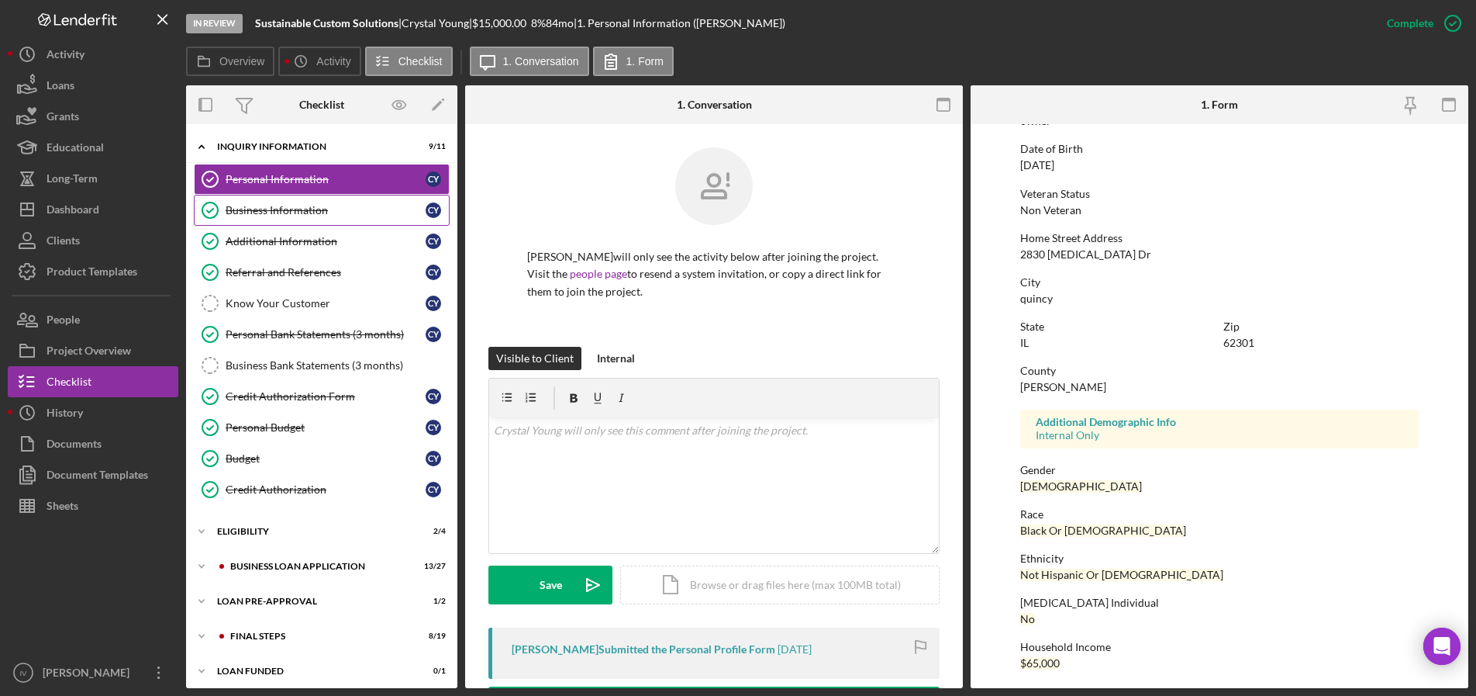
click at [302, 211] on div "Business Information" at bounding box center [326, 210] width 200 height 12
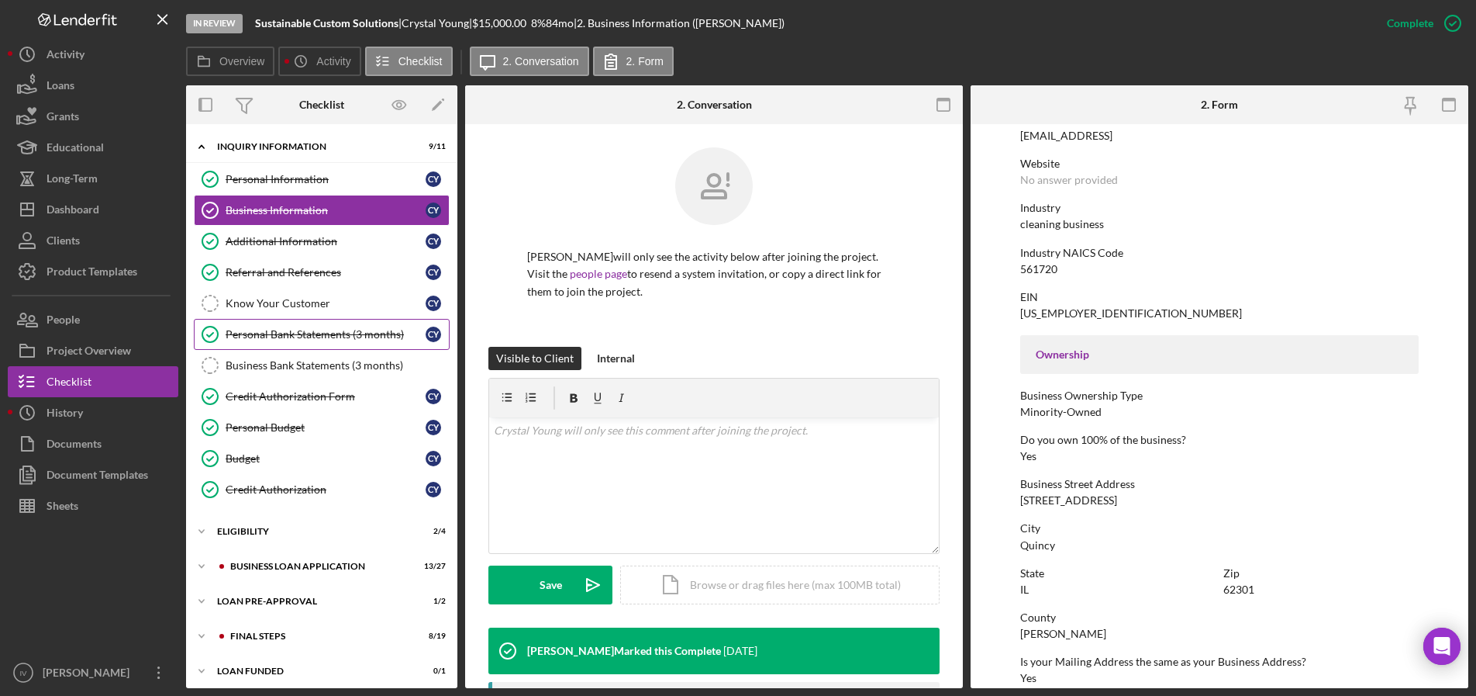
scroll to position [7, 0]
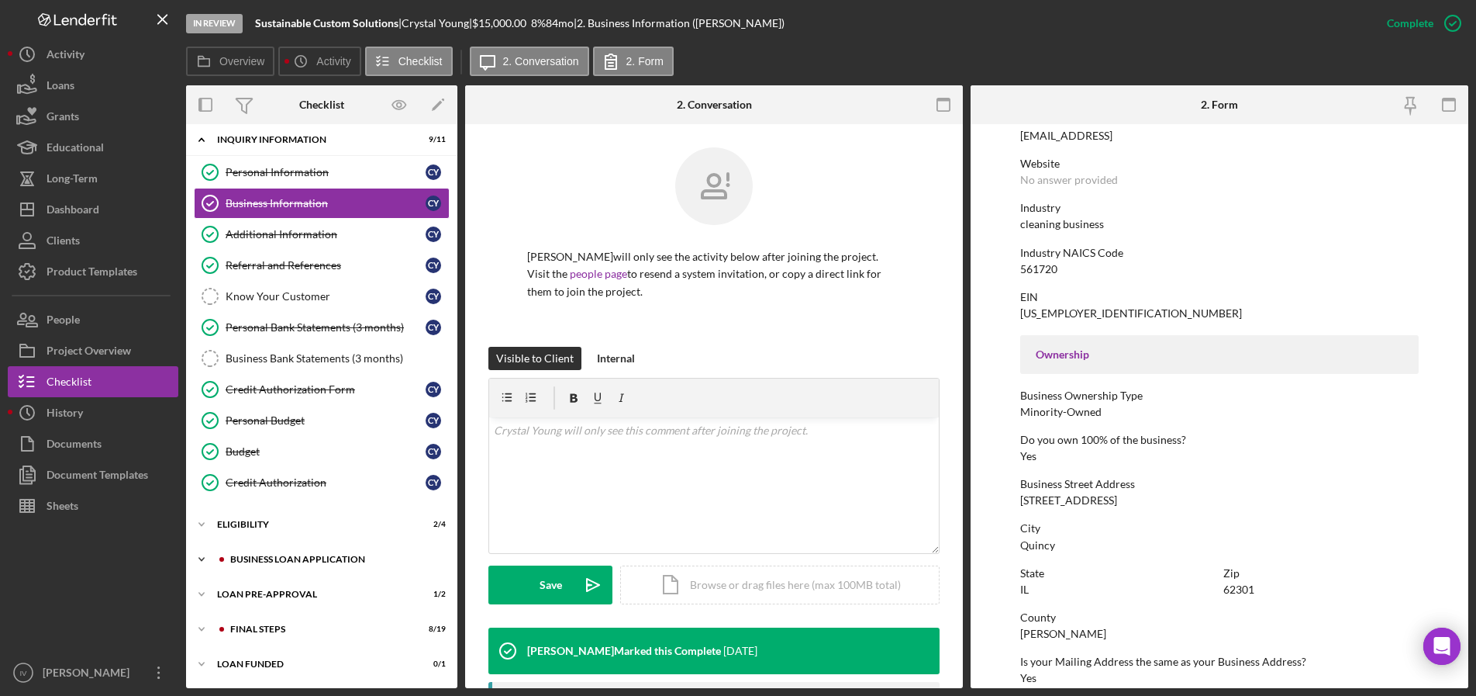
click at [246, 551] on div "Icon/Expander BUSINESS LOAN APPLICATION 13 / 27" at bounding box center [321, 559] width 271 height 31
click at [245, 517] on div "Icon/Expander ELIGIBILITY 2 / 4" at bounding box center [321, 524] width 271 height 31
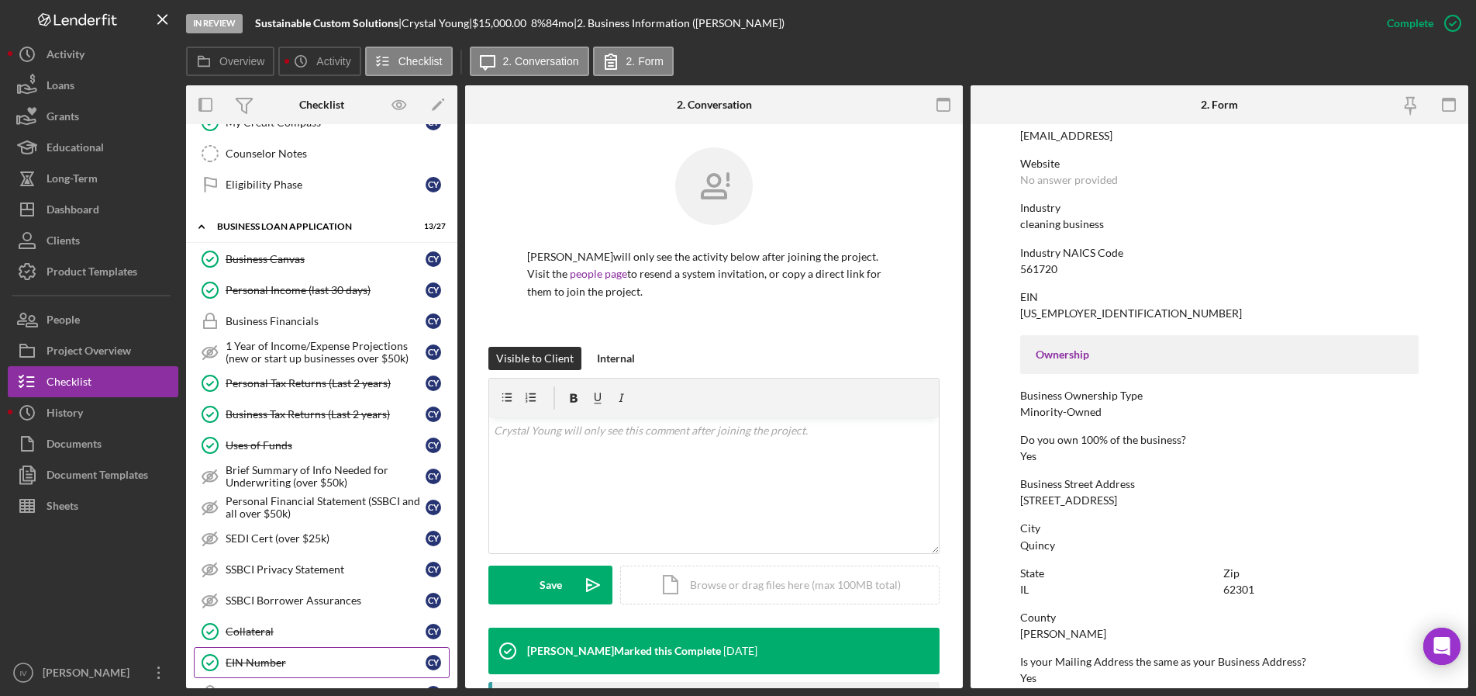
click at [263, 656] on div "EIN Number" at bounding box center [326, 662] width 200 height 12
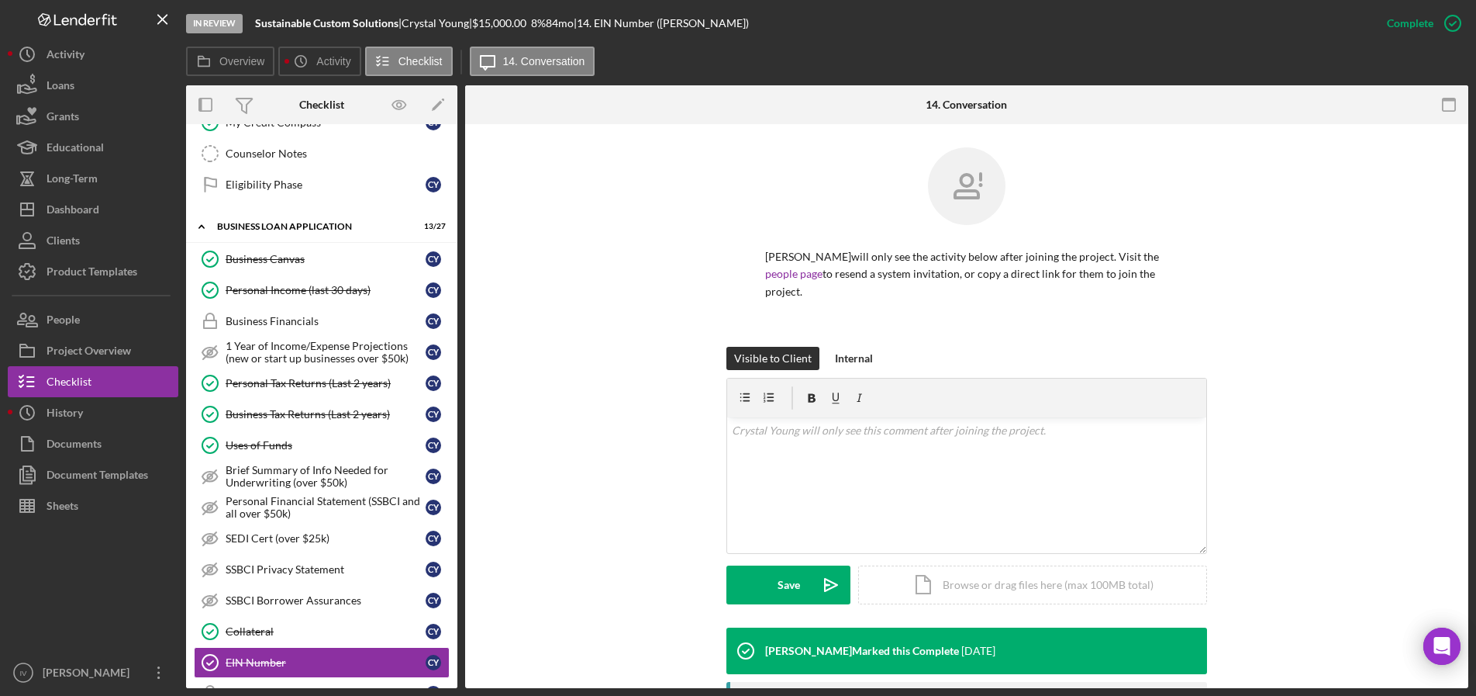
scroll to position [249, 0]
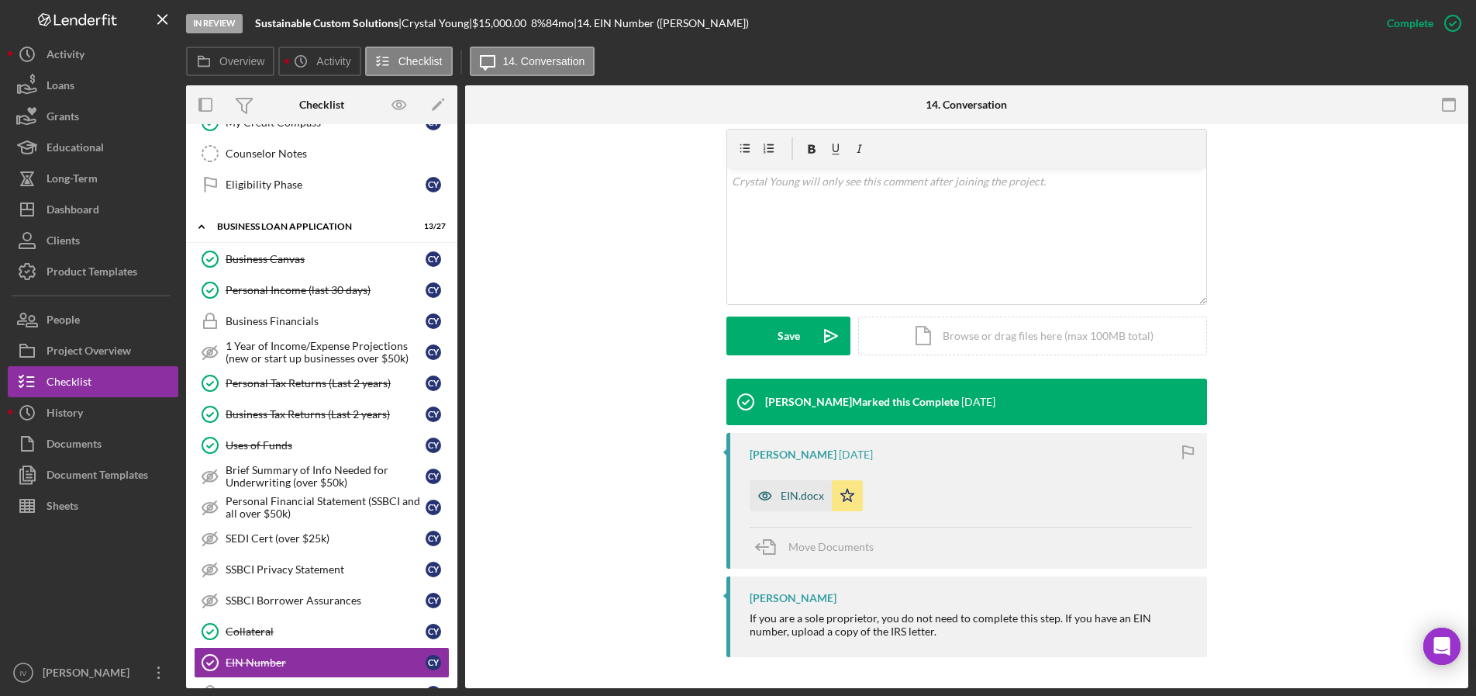
click at [820, 499] on div "EIN.docx" at bounding box center [802, 495] width 43 height 12
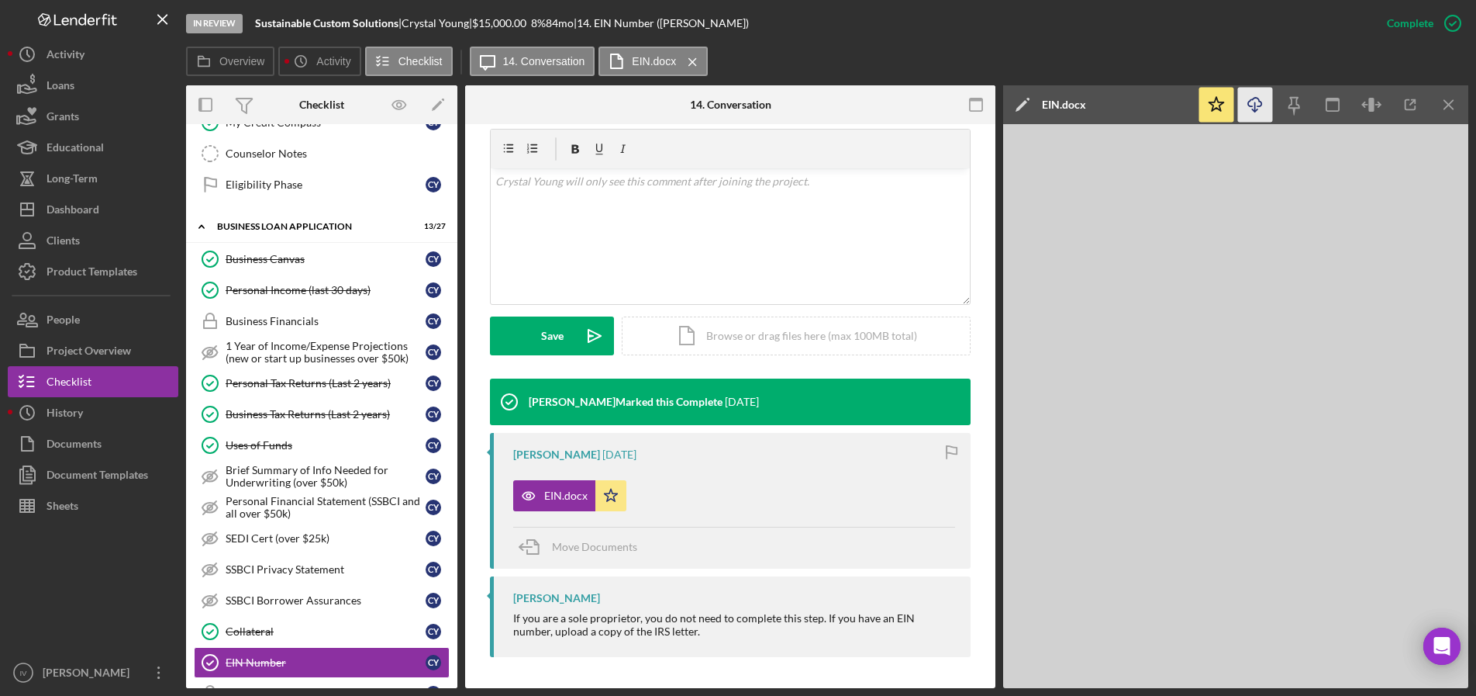
click at [1255, 102] on line "button" at bounding box center [1255, 106] width 0 height 9
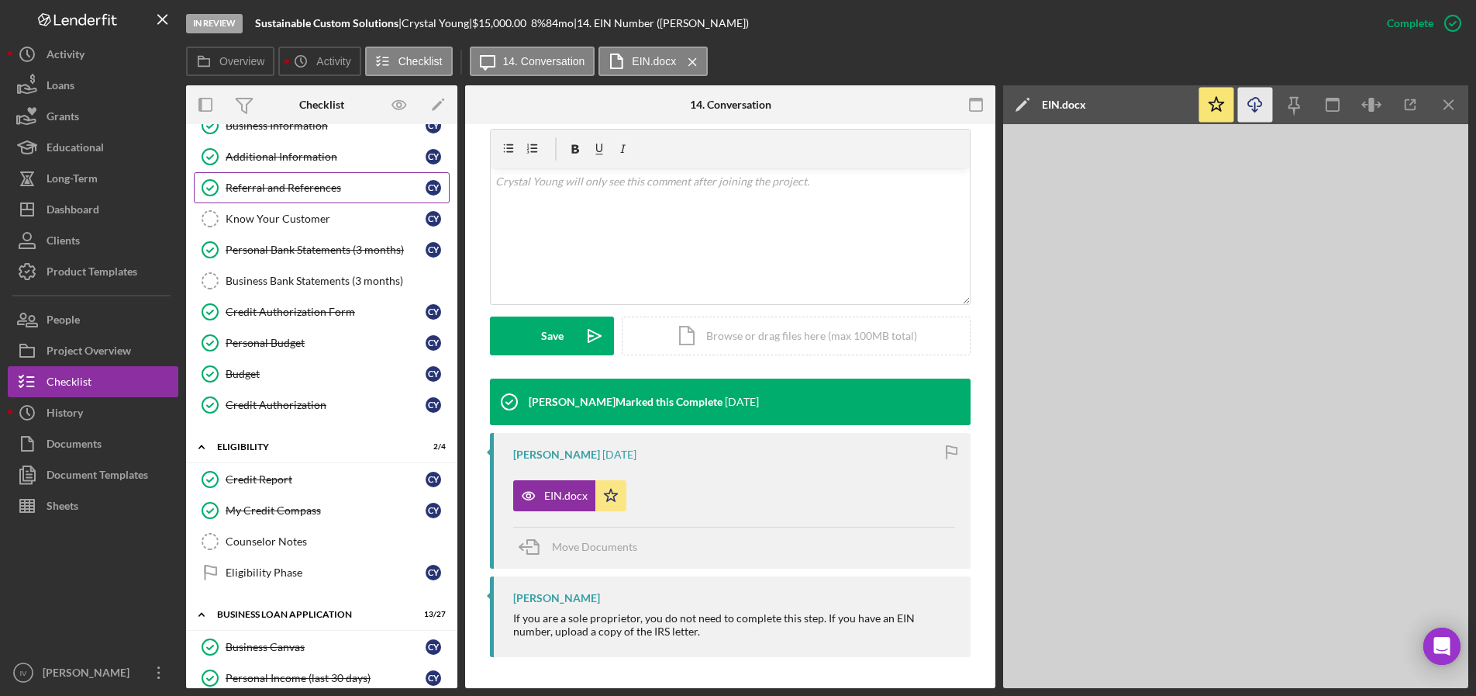
scroll to position [0, 0]
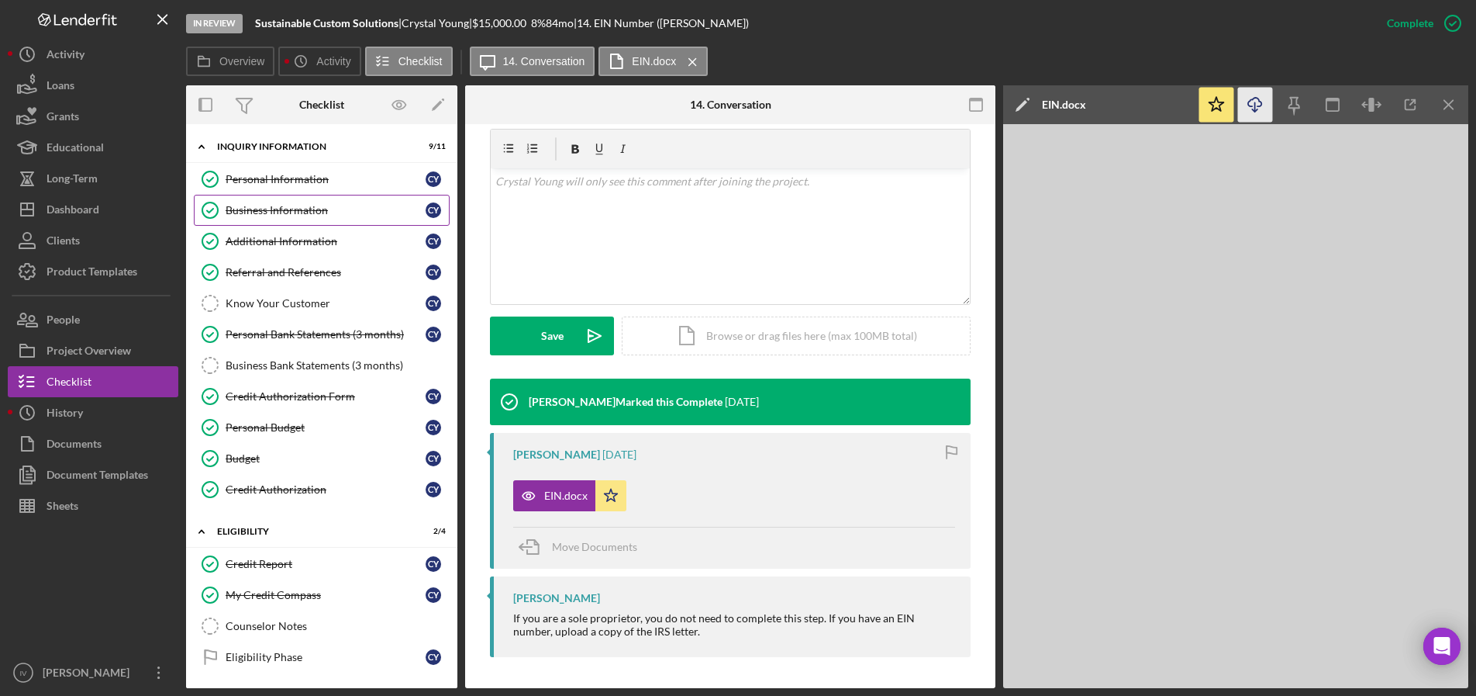
click at [272, 202] on link "Business Information Business Information C Y" at bounding box center [322, 210] width 256 height 31
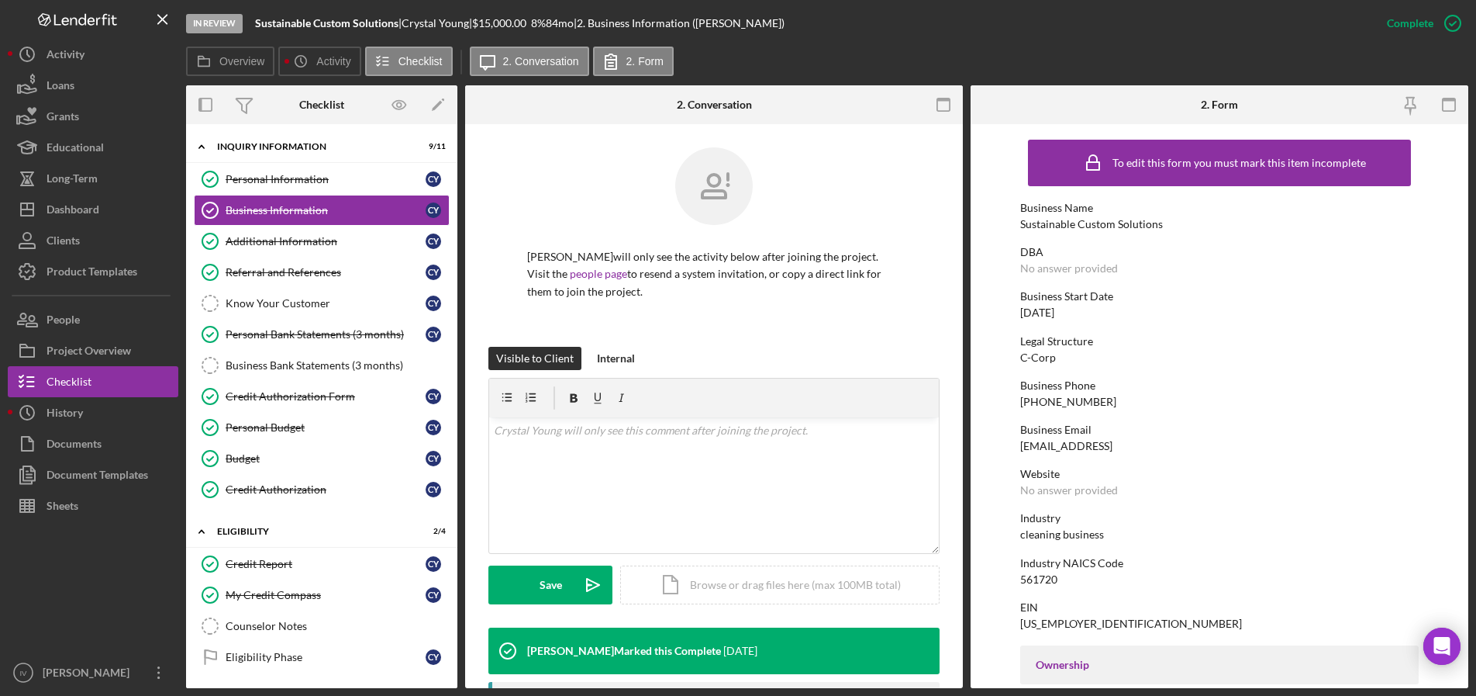
scroll to position [155, 0]
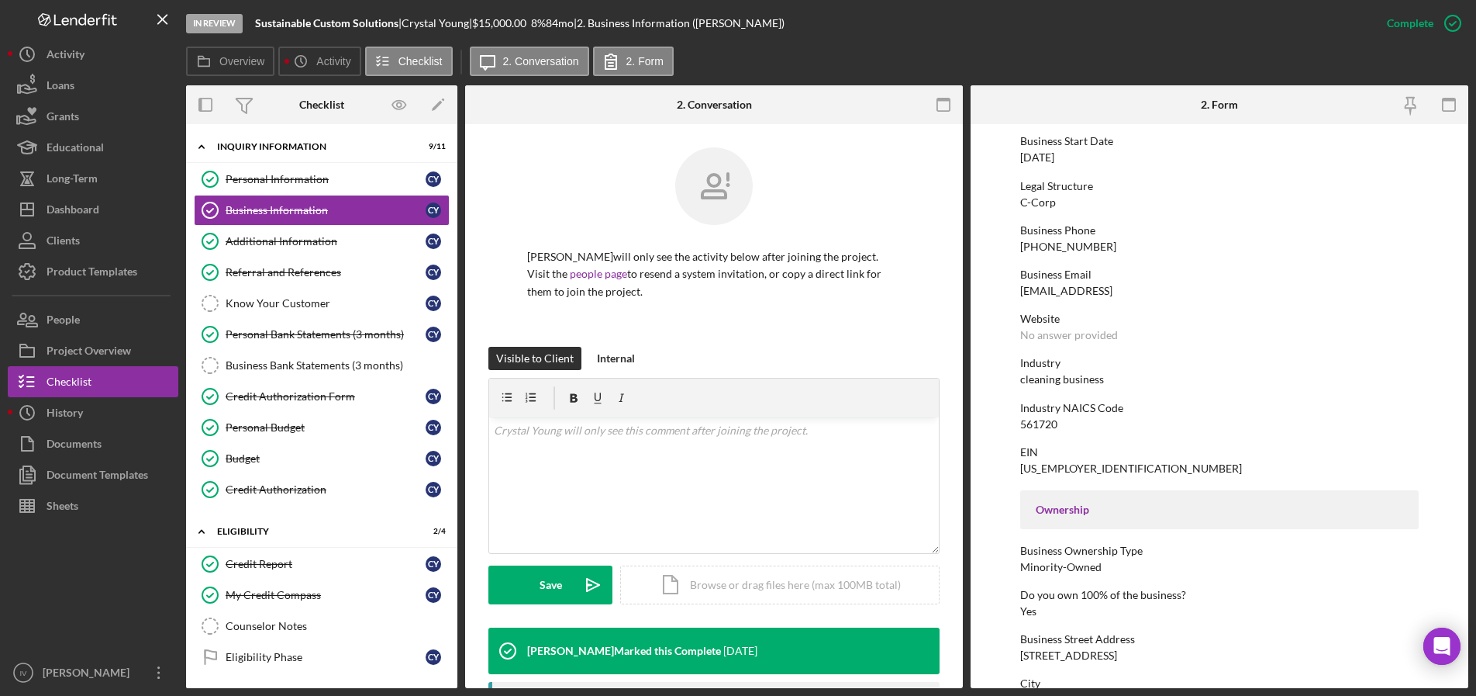
click at [243, 171] on link "Personal Information Personal Information C Y" at bounding box center [322, 179] width 256 height 31
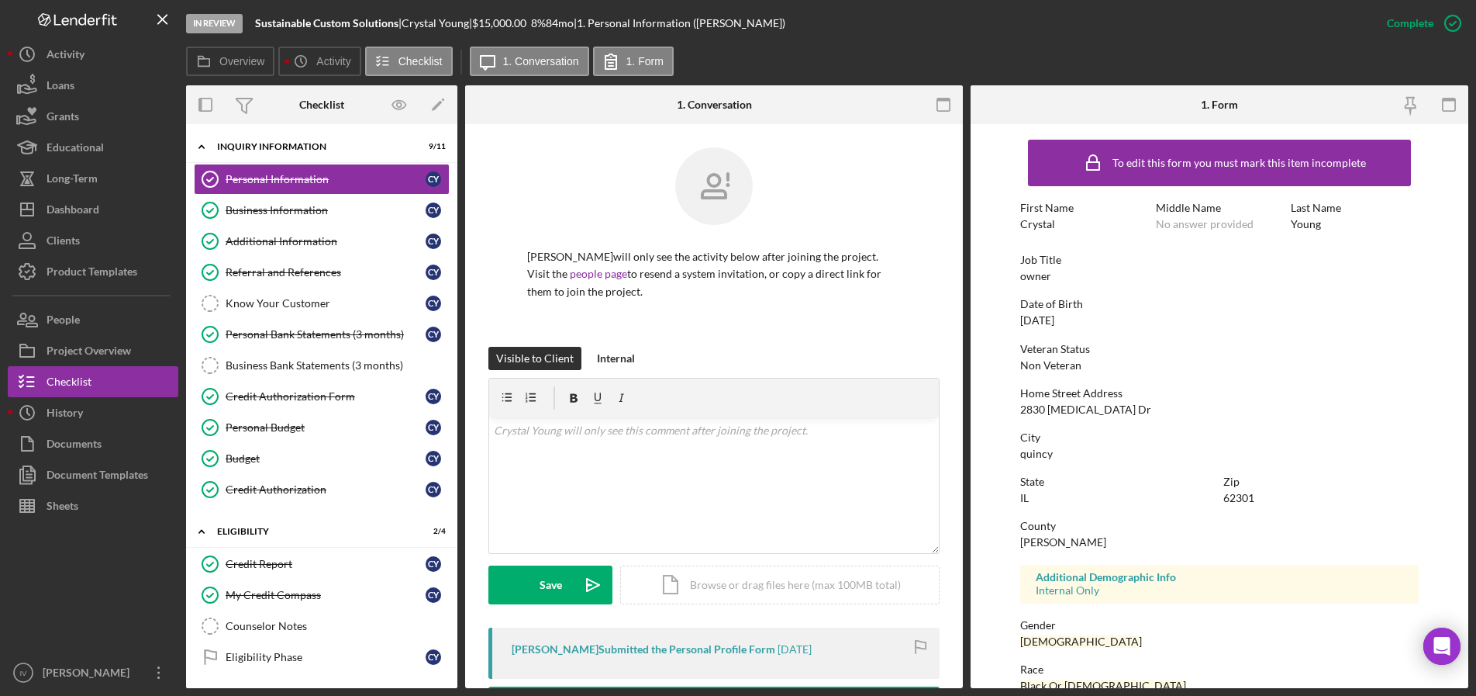
scroll to position [155, 0]
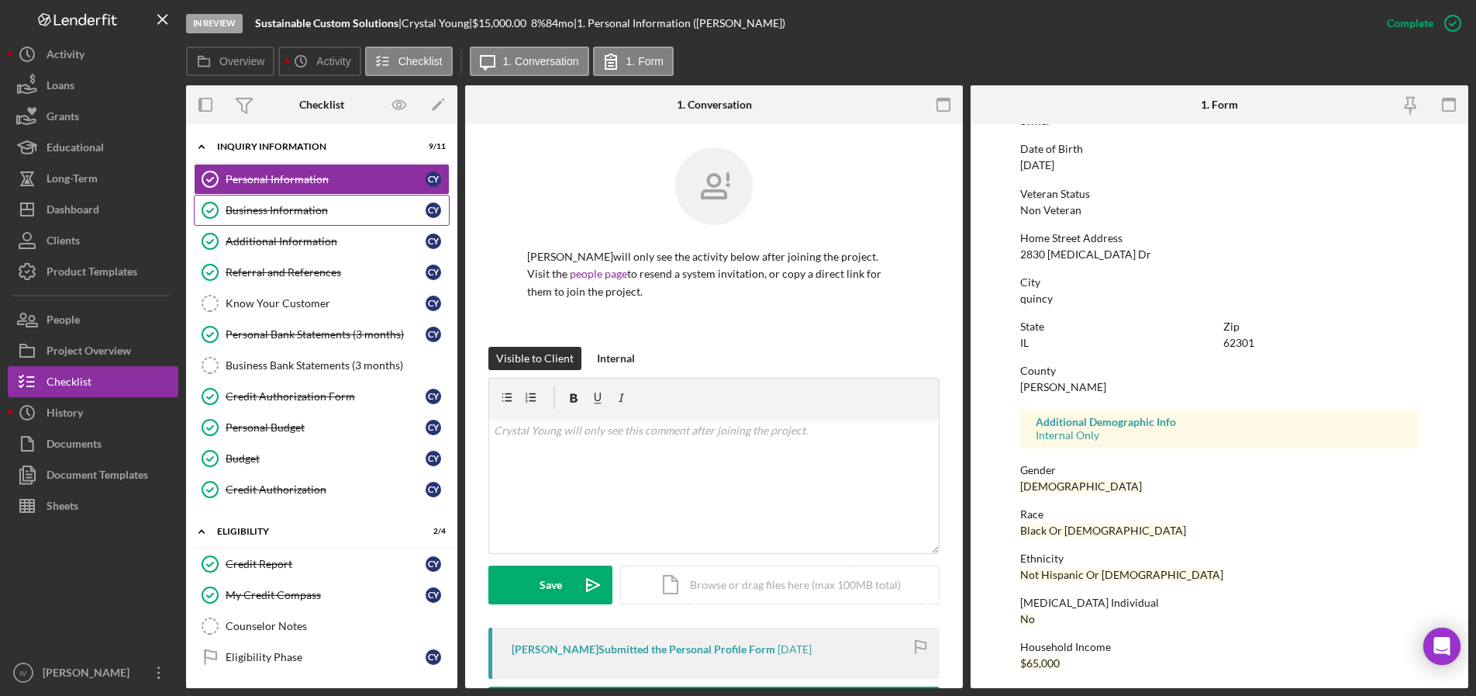
click at [231, 212] on div "Business Information" at bounding box center [326, 210] width 200 height 12
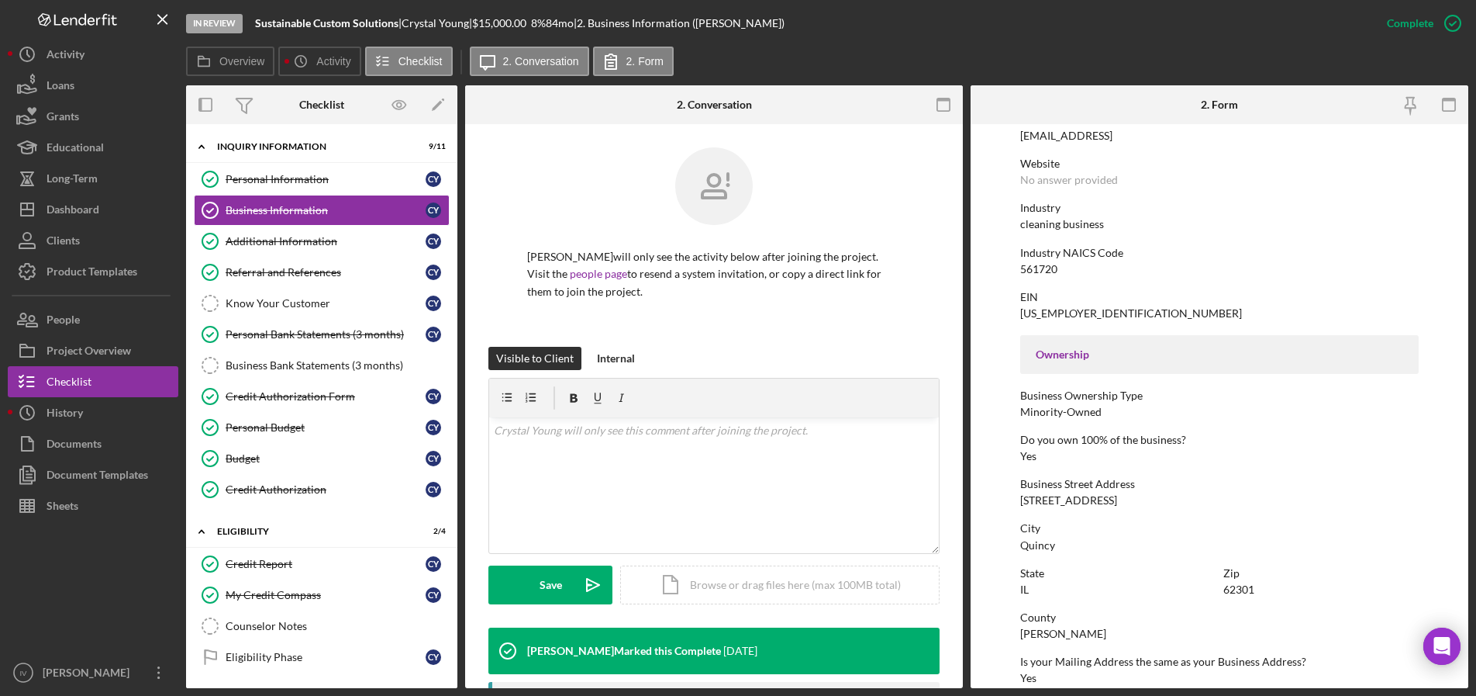
scroll to position [465, 0]
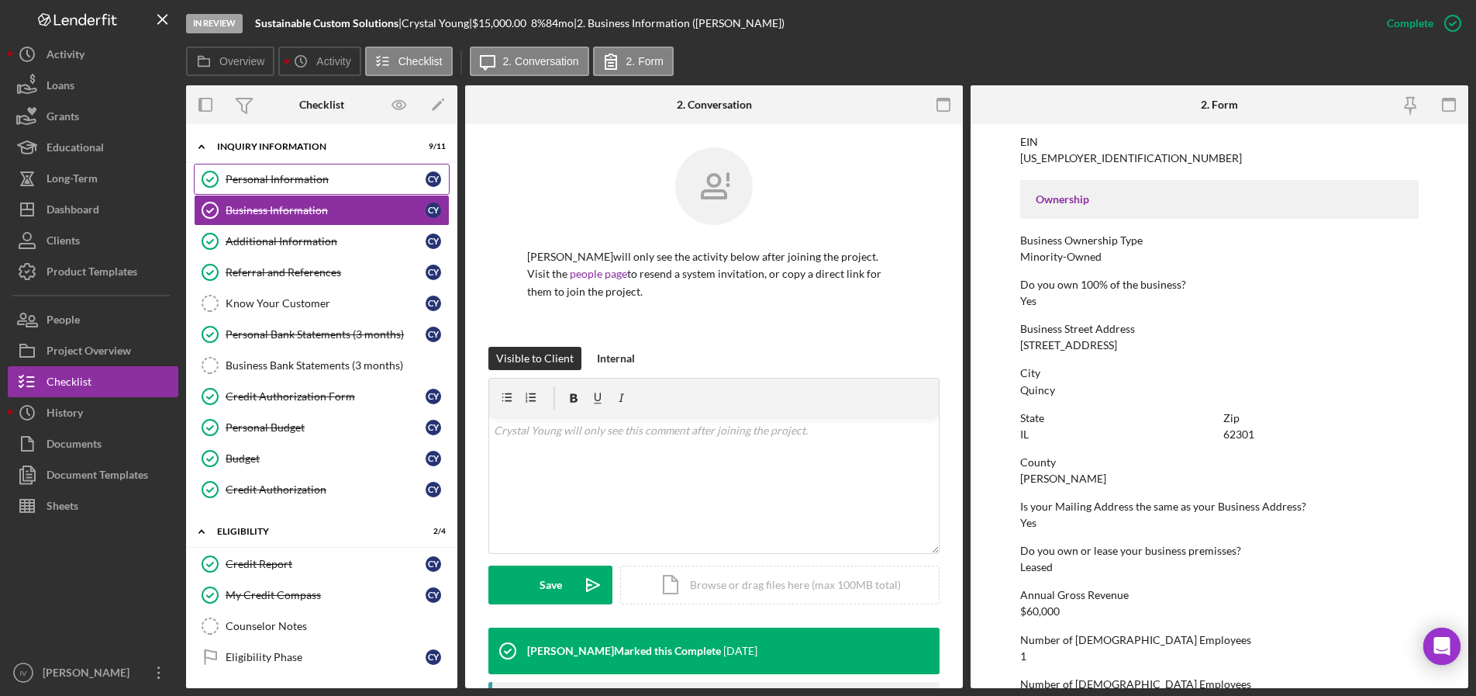
click at [291, 173] on div "Personal Information" at bounding box center [326, 179] width 200 height 12
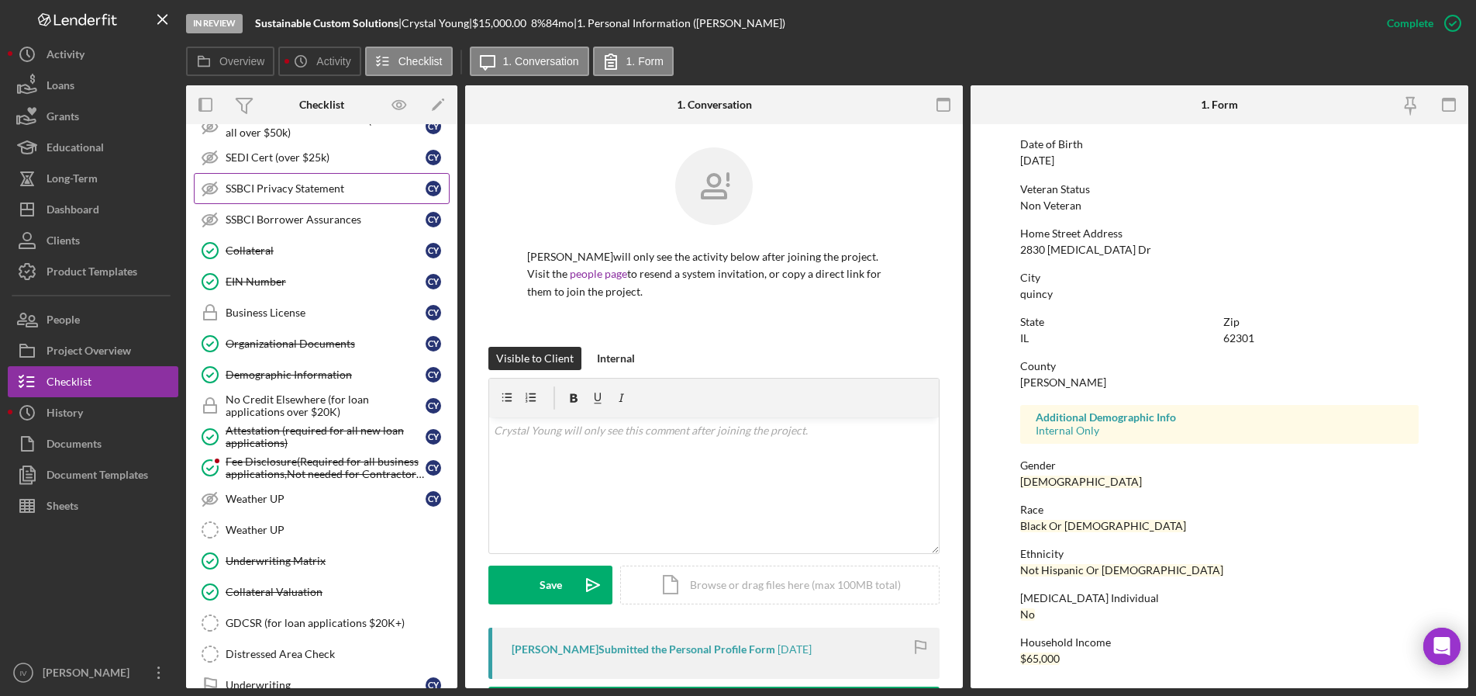
scroll to position [931, 0]
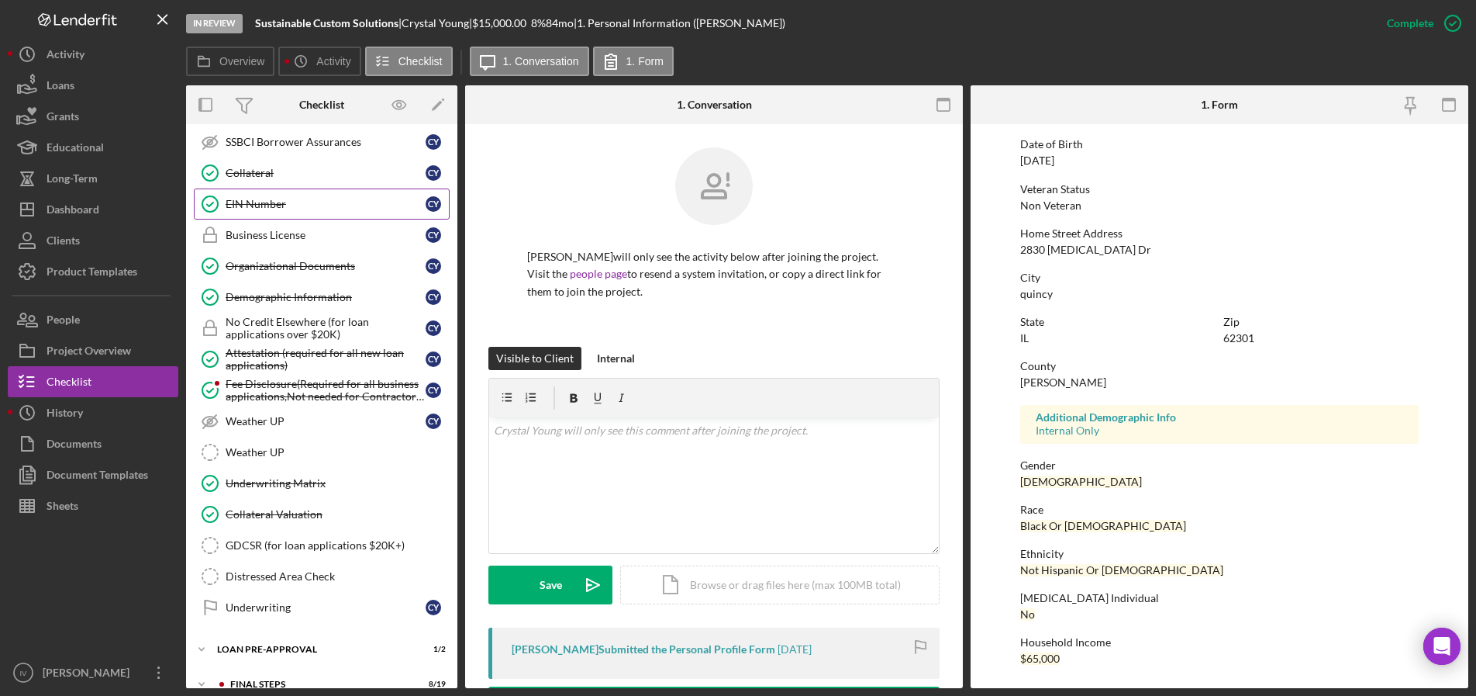
click at [260, 205] on div "EIN Number" at bounding box center [326, 204] width 200 height 12
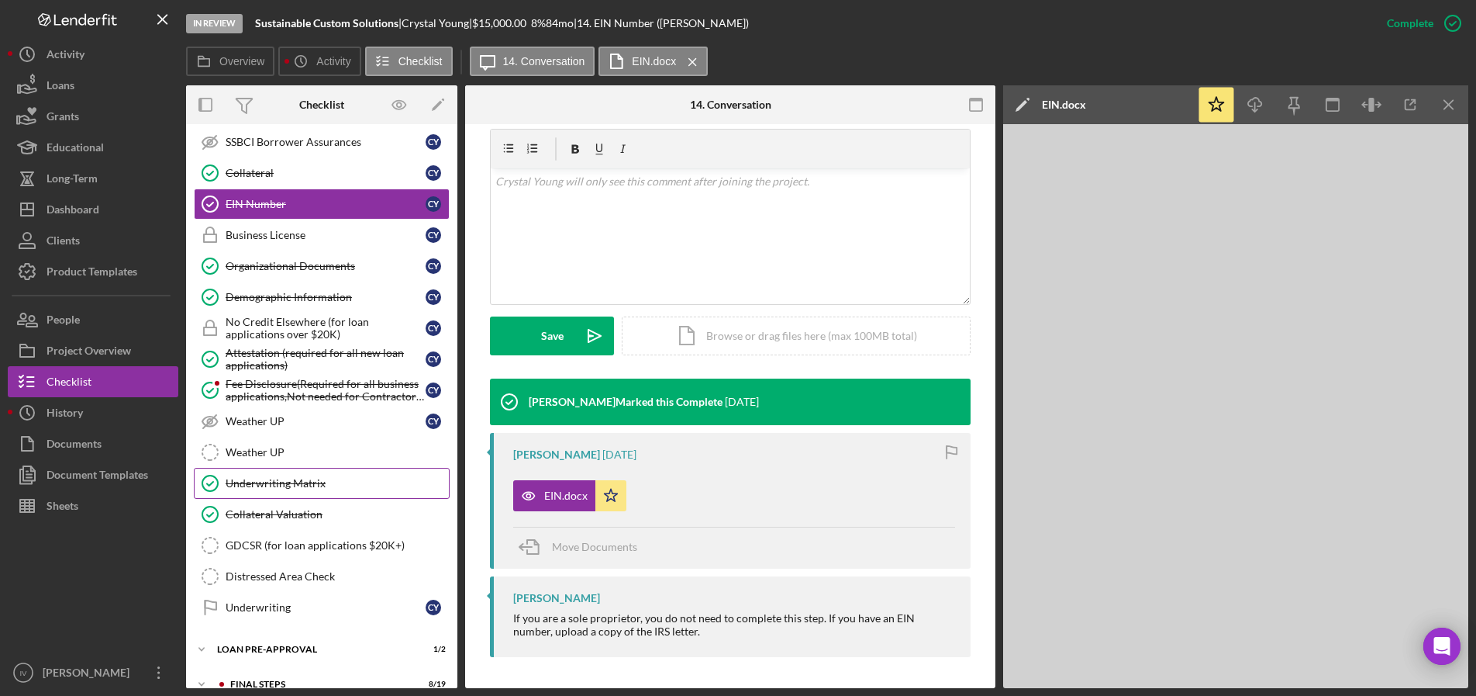
scroll to position [986, 0]
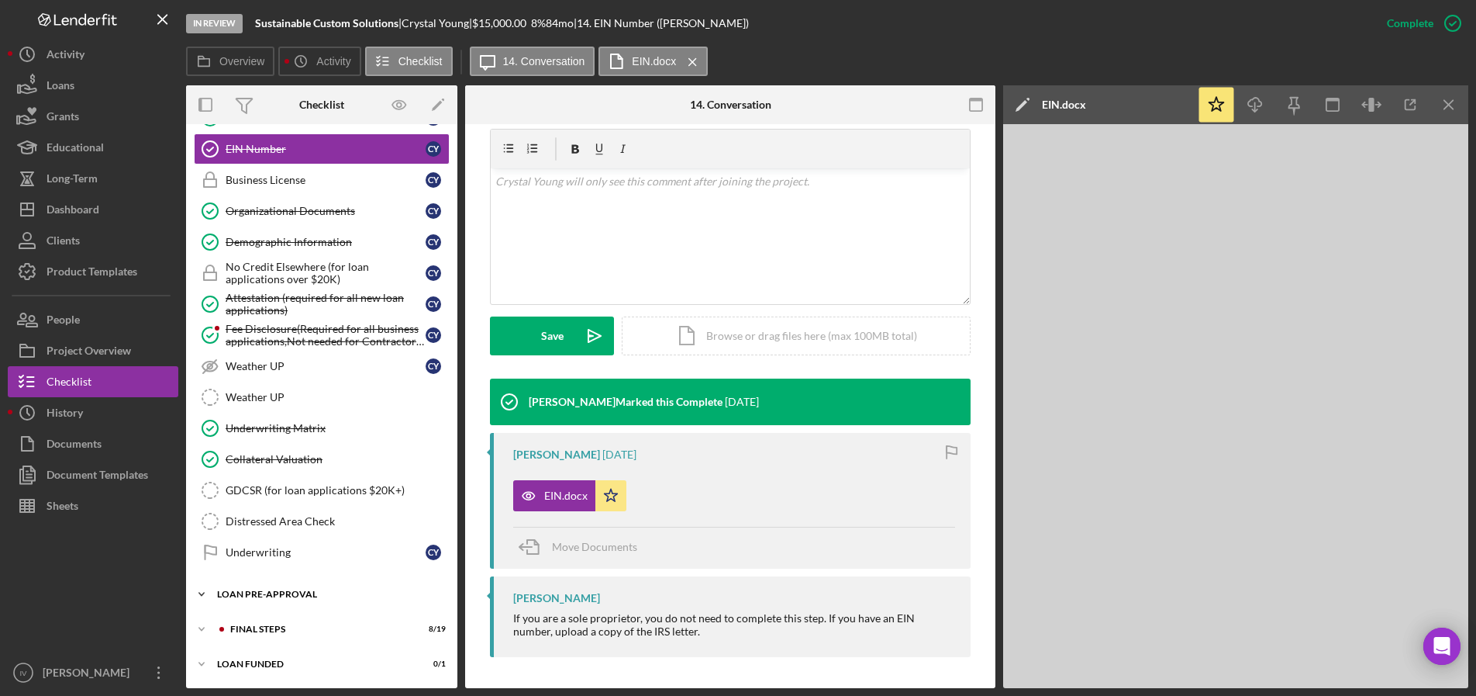
click at [244, 589] on div "LOAN PRE-APPROVAL" at bounding box center [327, 593] width 221 height 9
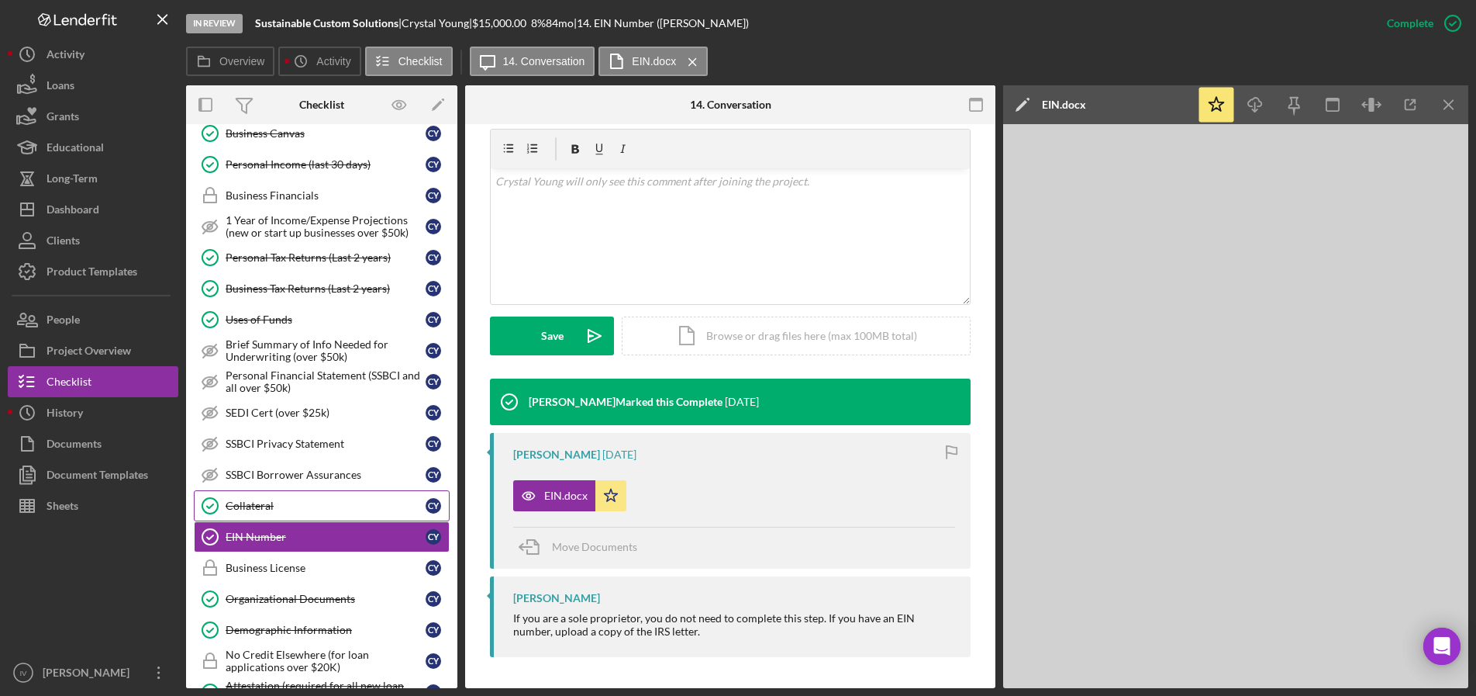
scroll to position [675, 0]
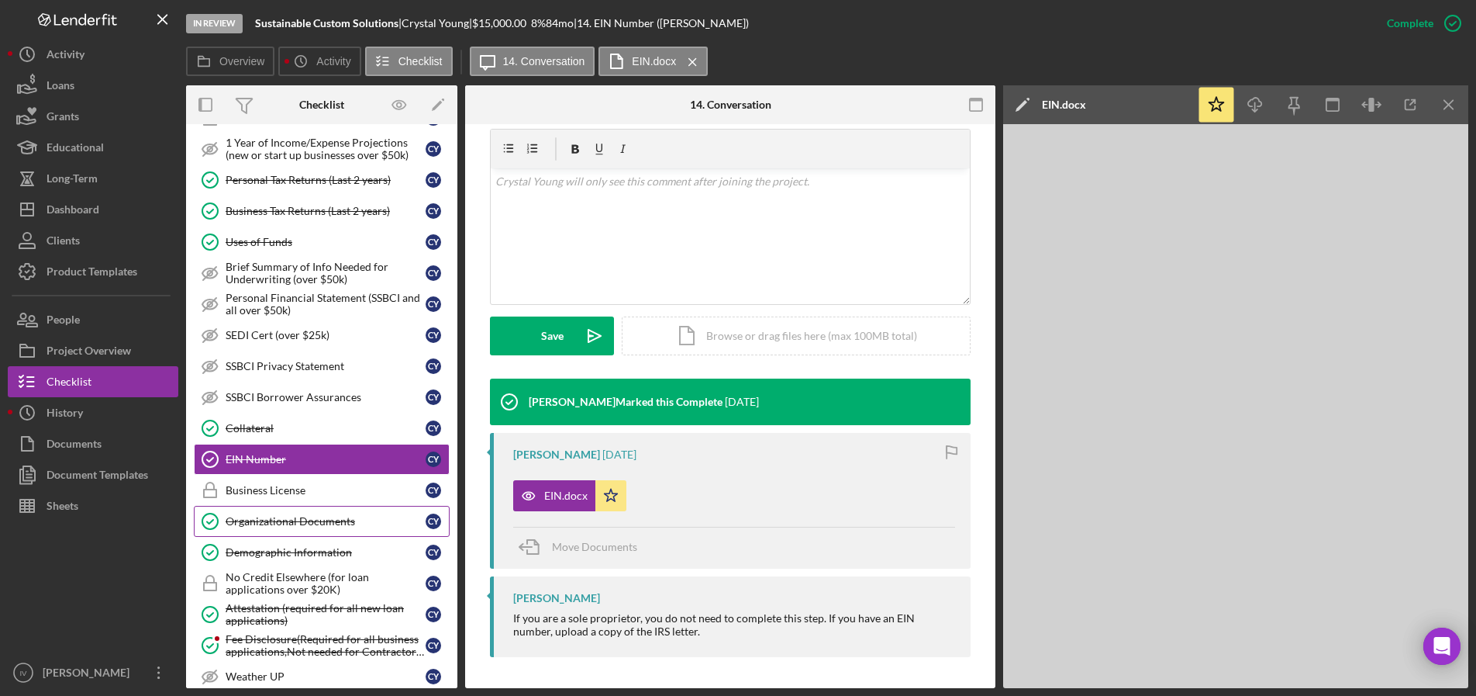
click at [286, 529] on link "Organizational Documents Organizational Documents C Y" at bounding box center [322, 521] width 256 height 31
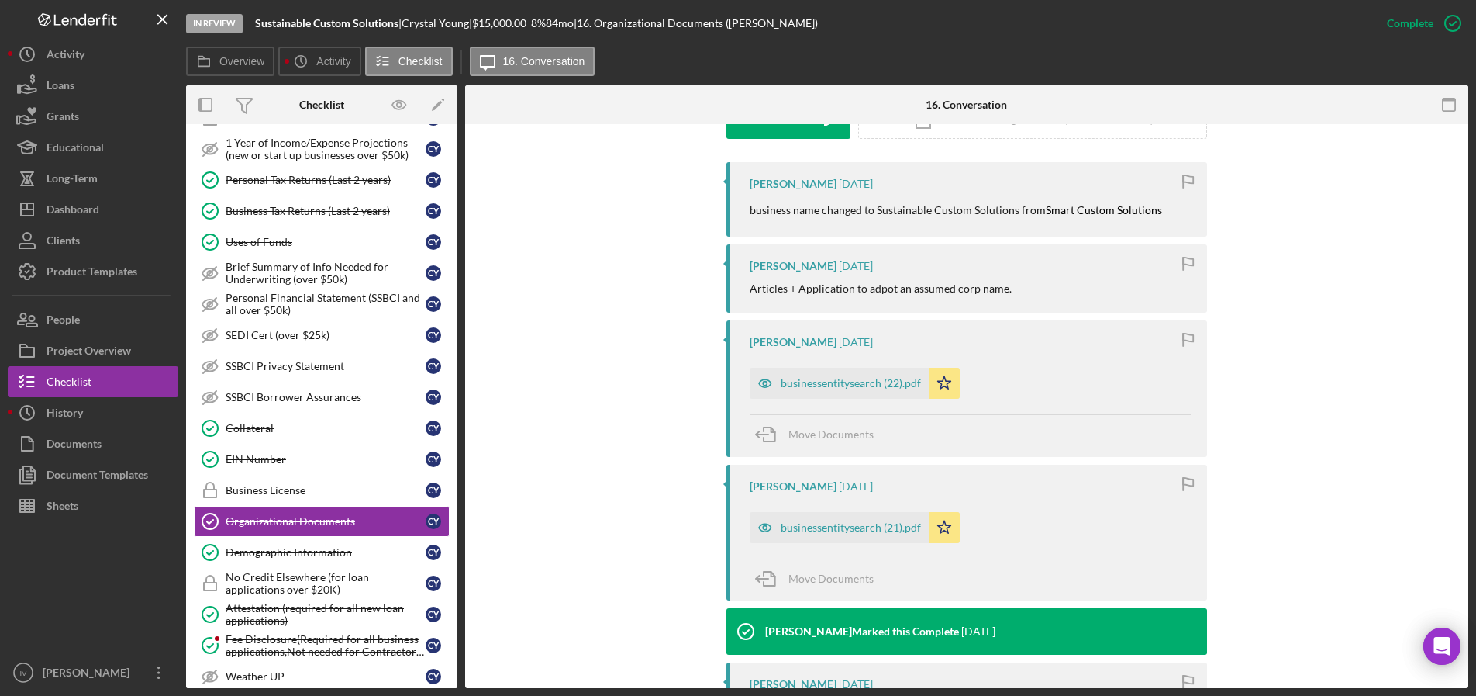
scroll to position [744, 0]
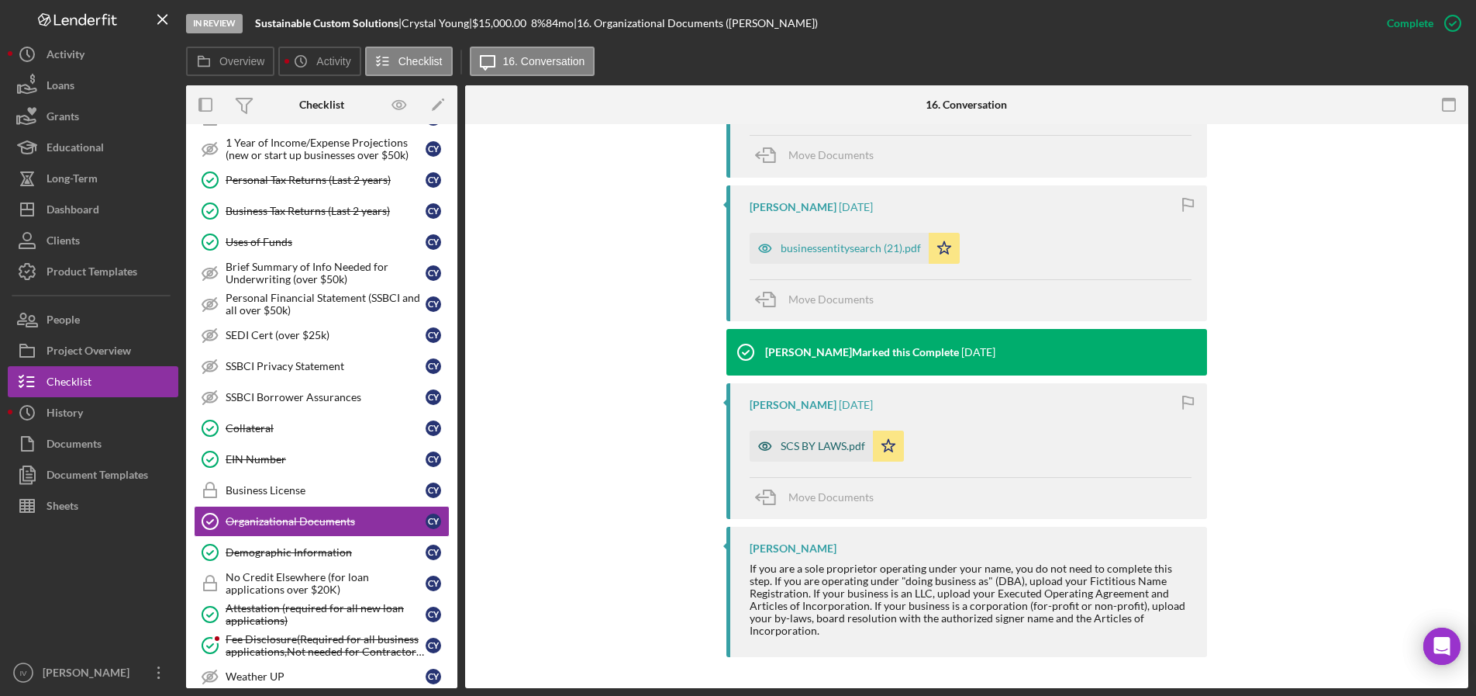
click at [816, 445] on div "SCS BY LAWS.pdf" at bounding box center [823, 446] width 85 height 12
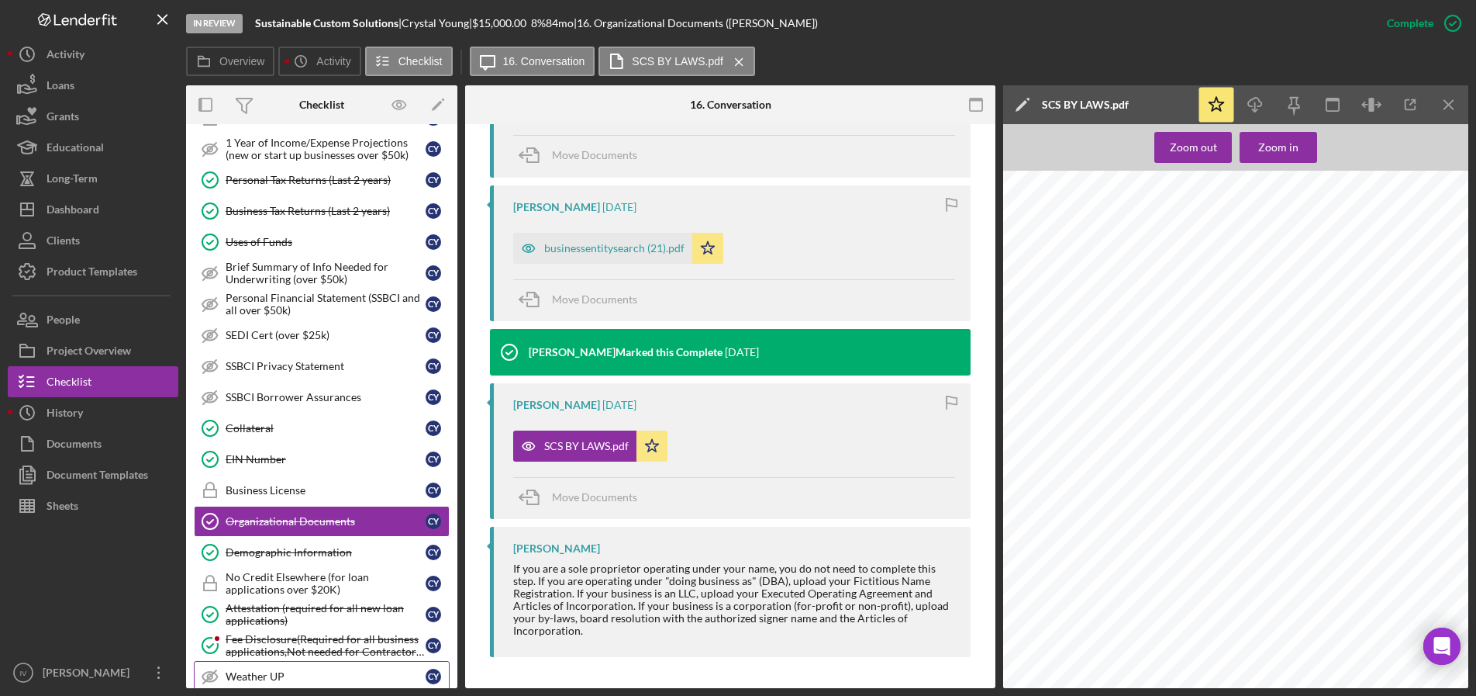
scroll to position [1056, 0]
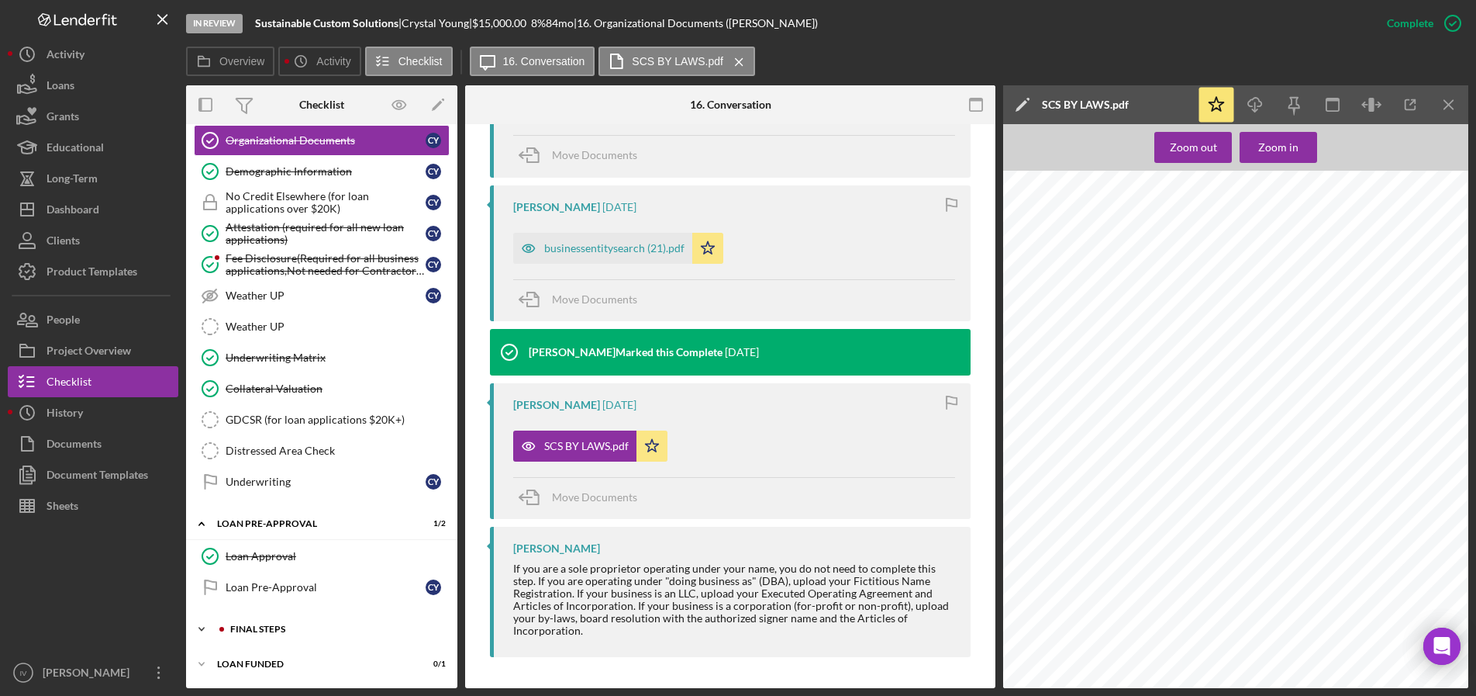
click at [287, 623] on div "Icon/Expander FINAL STEPS 8 / 19" at bounding box center [321, 628] width 271 height 31
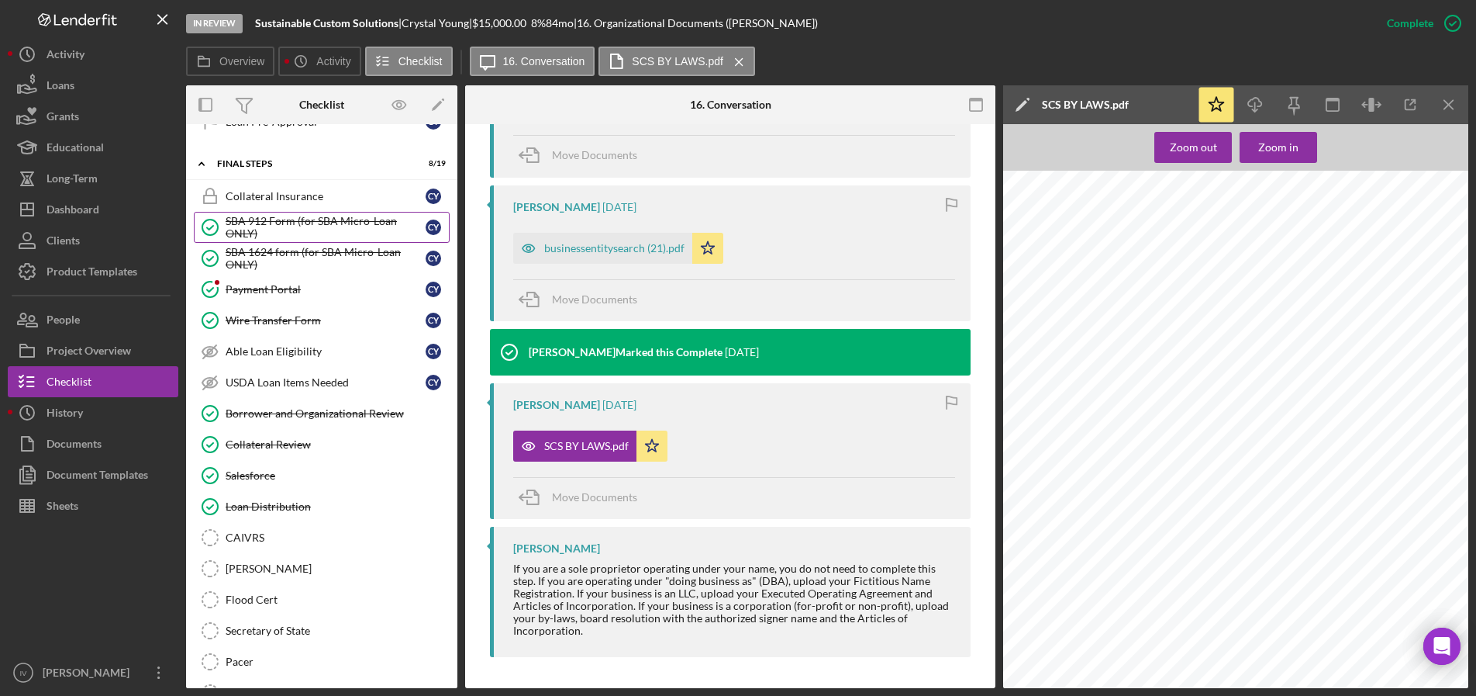
click at [299, 228] on div "SBA 912 Form (for SBA Micro-Loan ONLY)" at bounding box center [326, 227] width 200 height 25
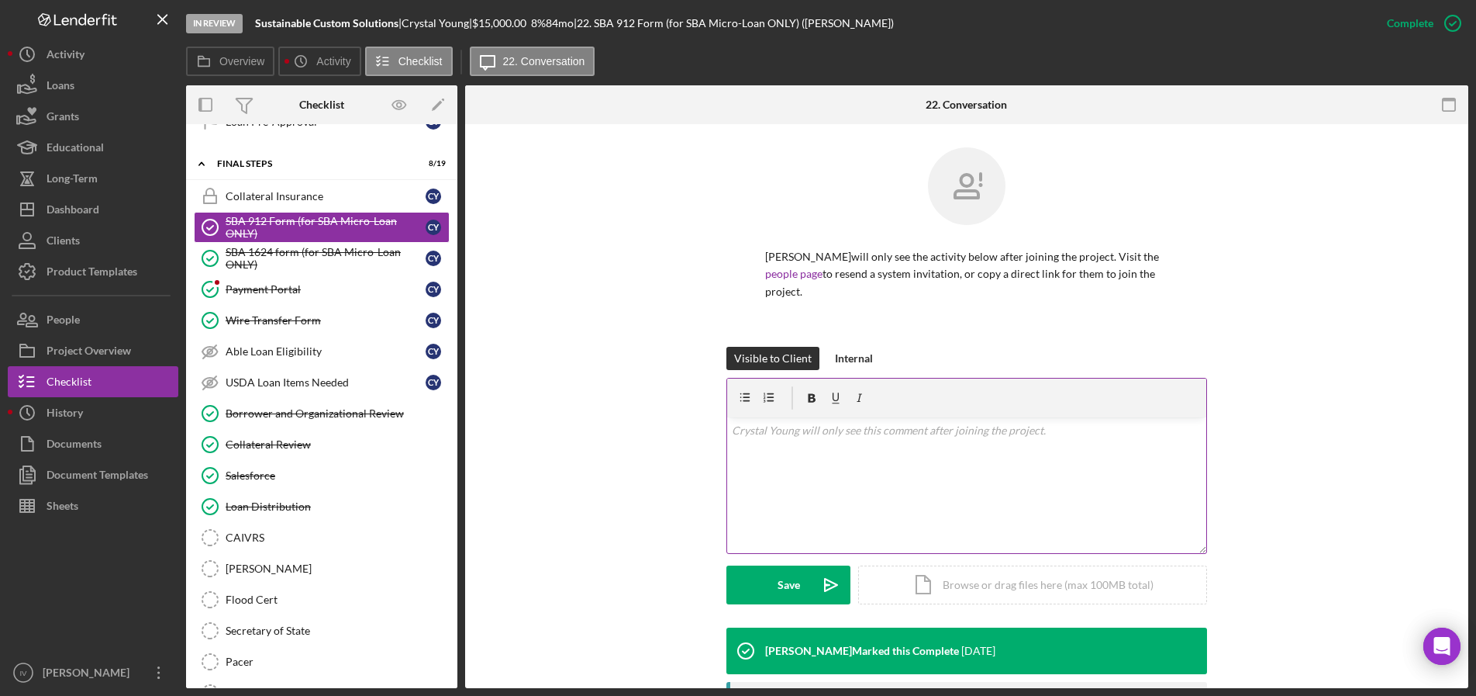
scroll to position [275, 0]
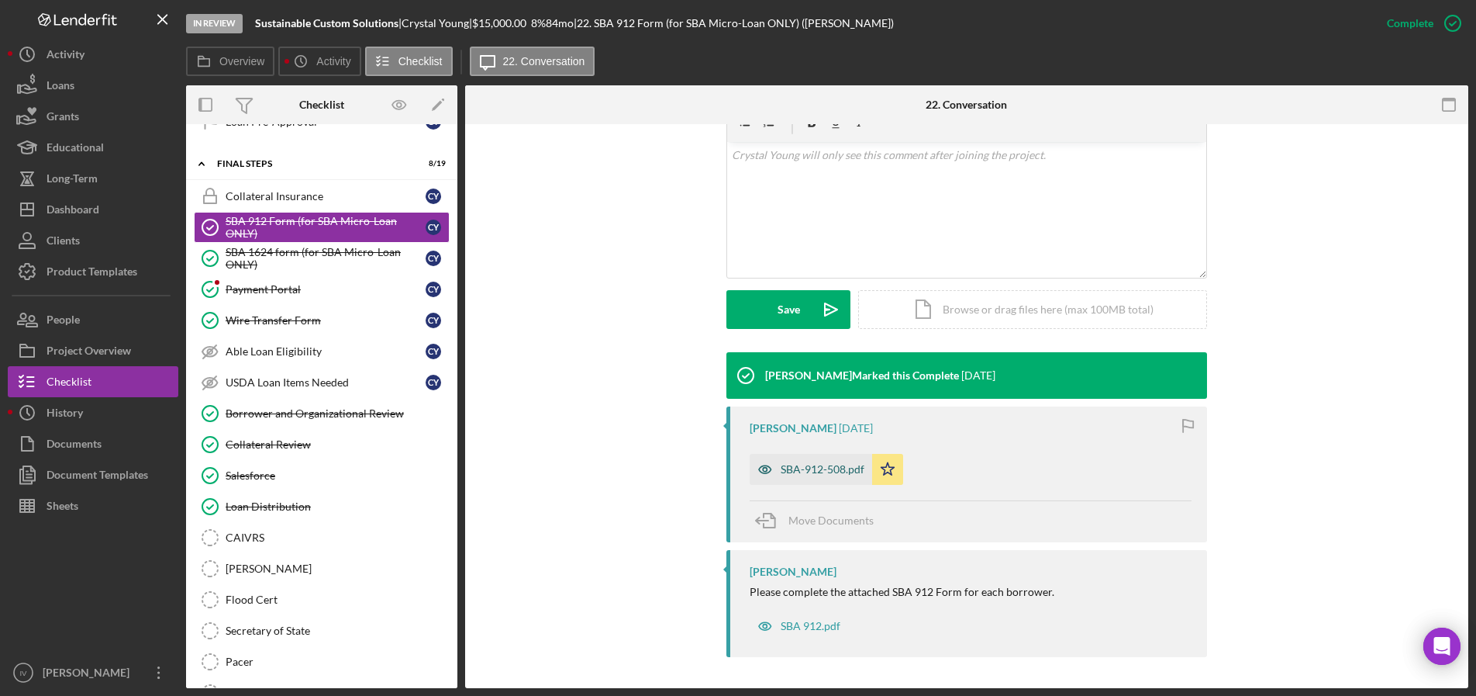
click at [817, 480] on div "SBA-912-508.pdf" at bounding box center [811, 469] width 123 height 31
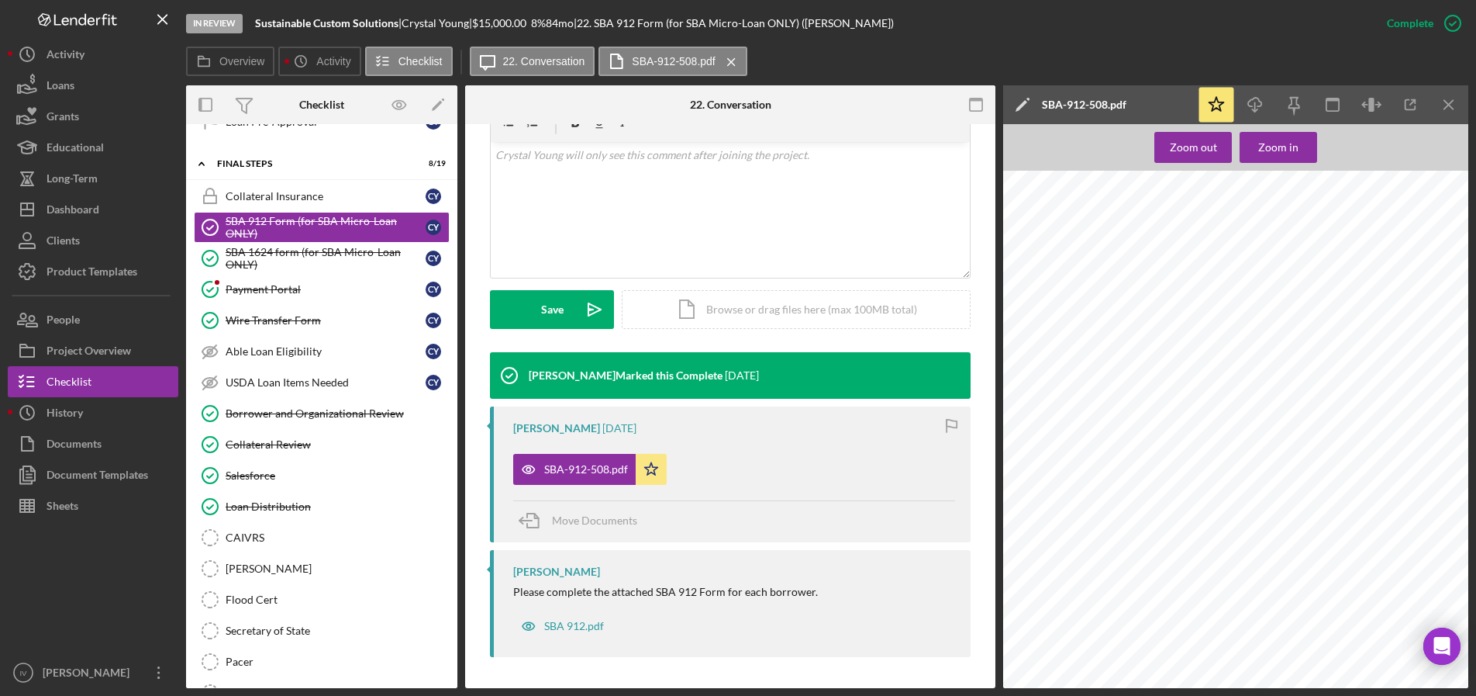
scroll to position [155, 0]
click at [309, 261] on div "SBA 1624 form (for SBA Micro-Loan ONLY)" at bounding box center [326, 258] width 200 height 25
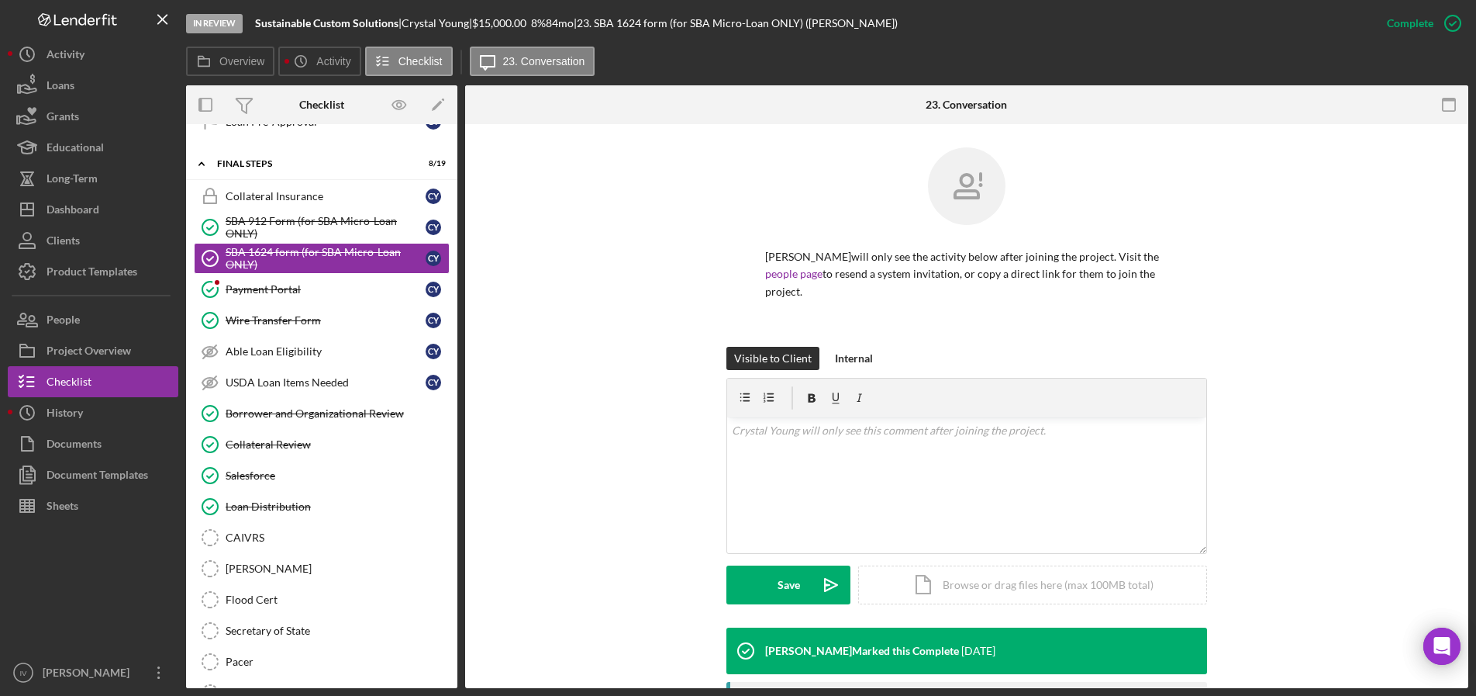
scroll to position [275, 0]
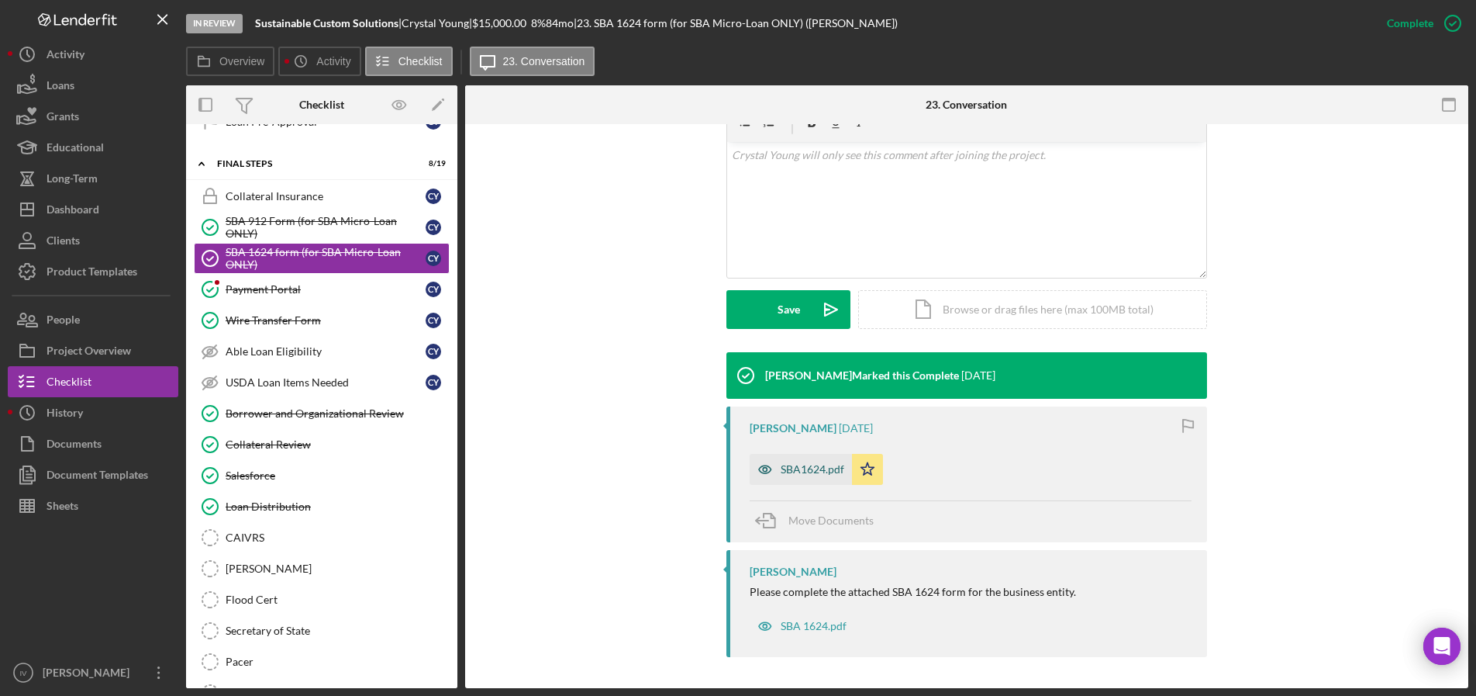
click at [813, 468] on div "SBA1624.pdf" at bounding box center [813, 469] width 64 height 12
